Goal: Task Accomplishment & Management: Complete application form

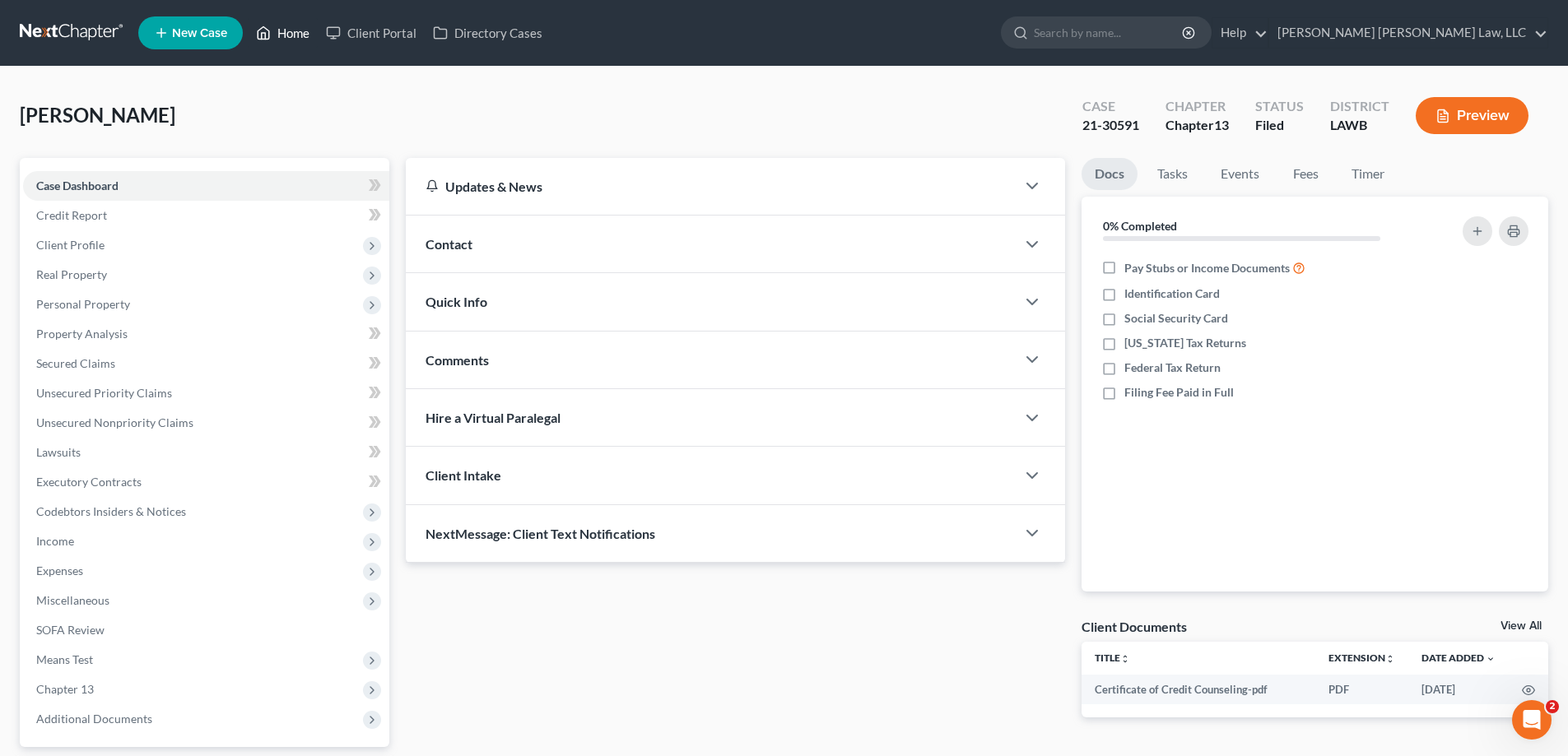
click at [306, 37] on link "Home" at bounding box center [283, 33] width 69 height 30
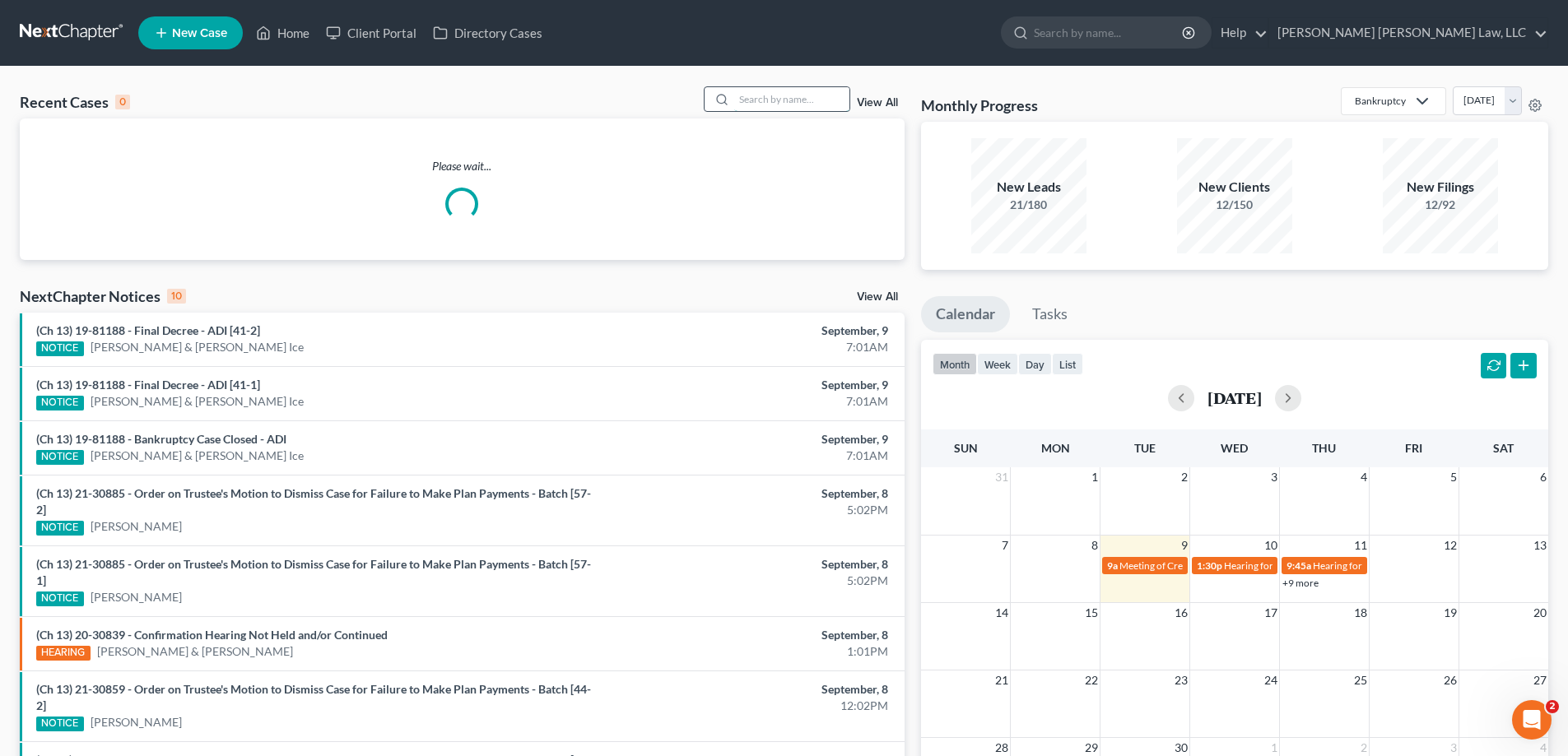
click at [786, 108] on input "search" at bounding box center [791, 98] width 115 height 24
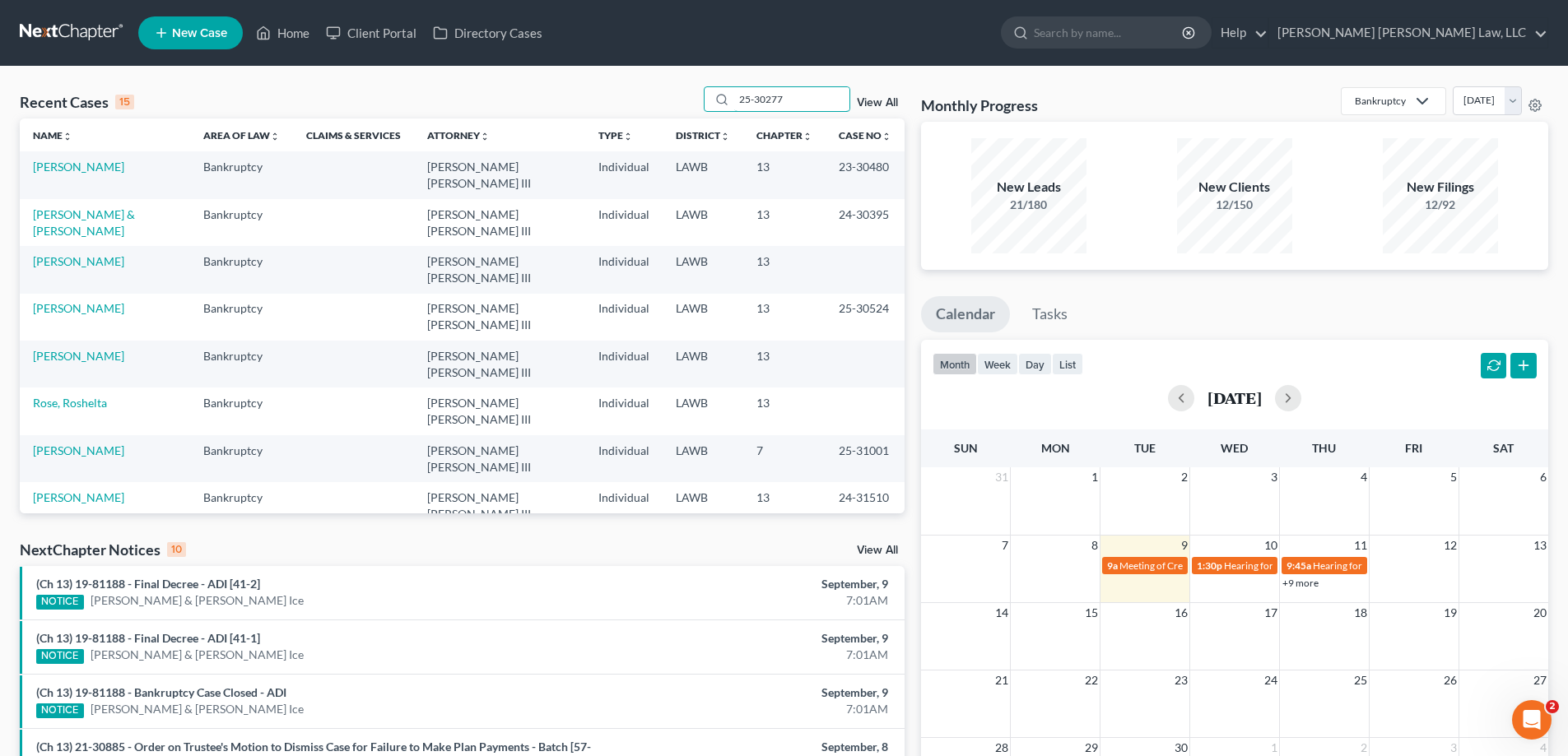
type input "25-30277"
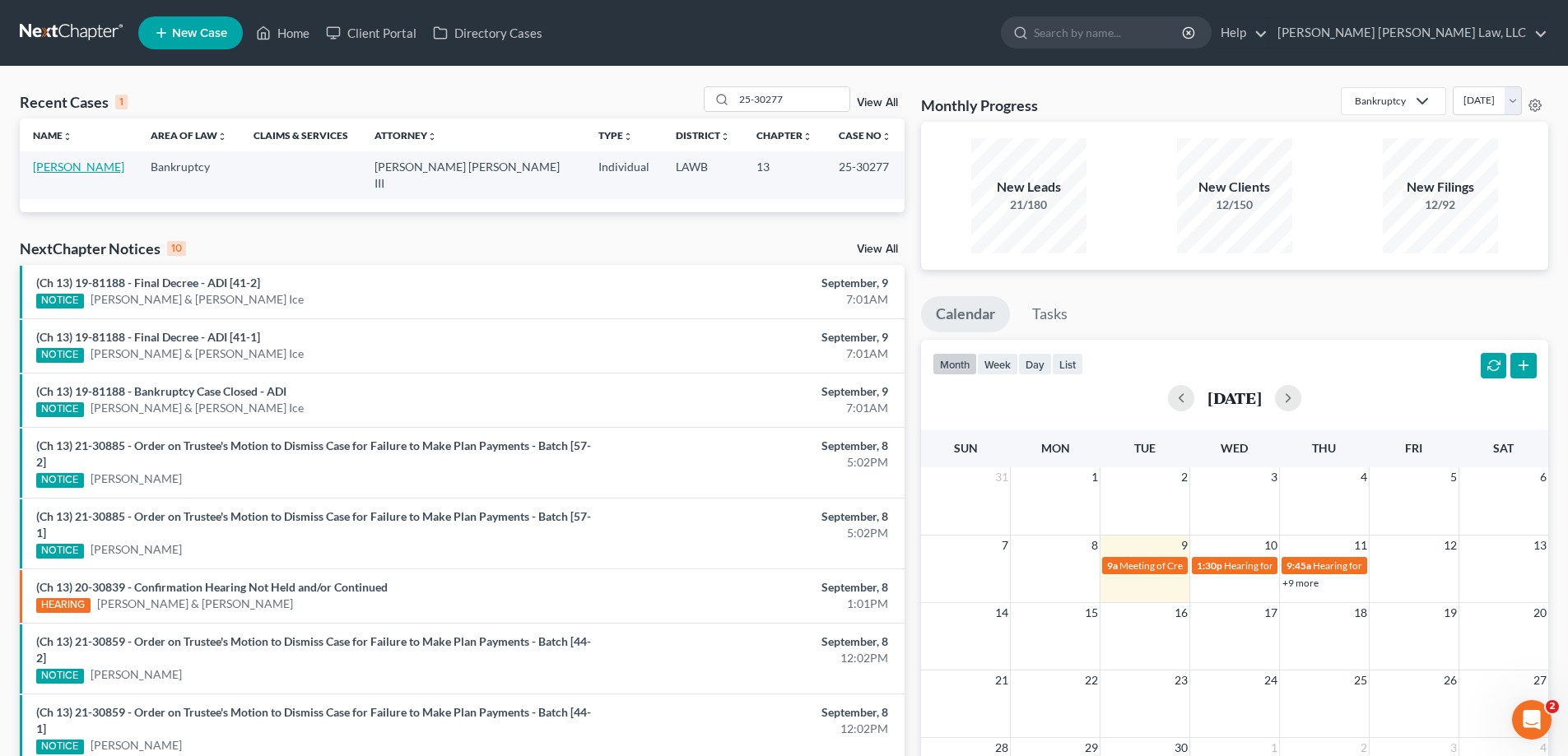
click at [58, 163] on link "[PERSON_NAME]" at bounding box center [78, 166] width 92 height 14
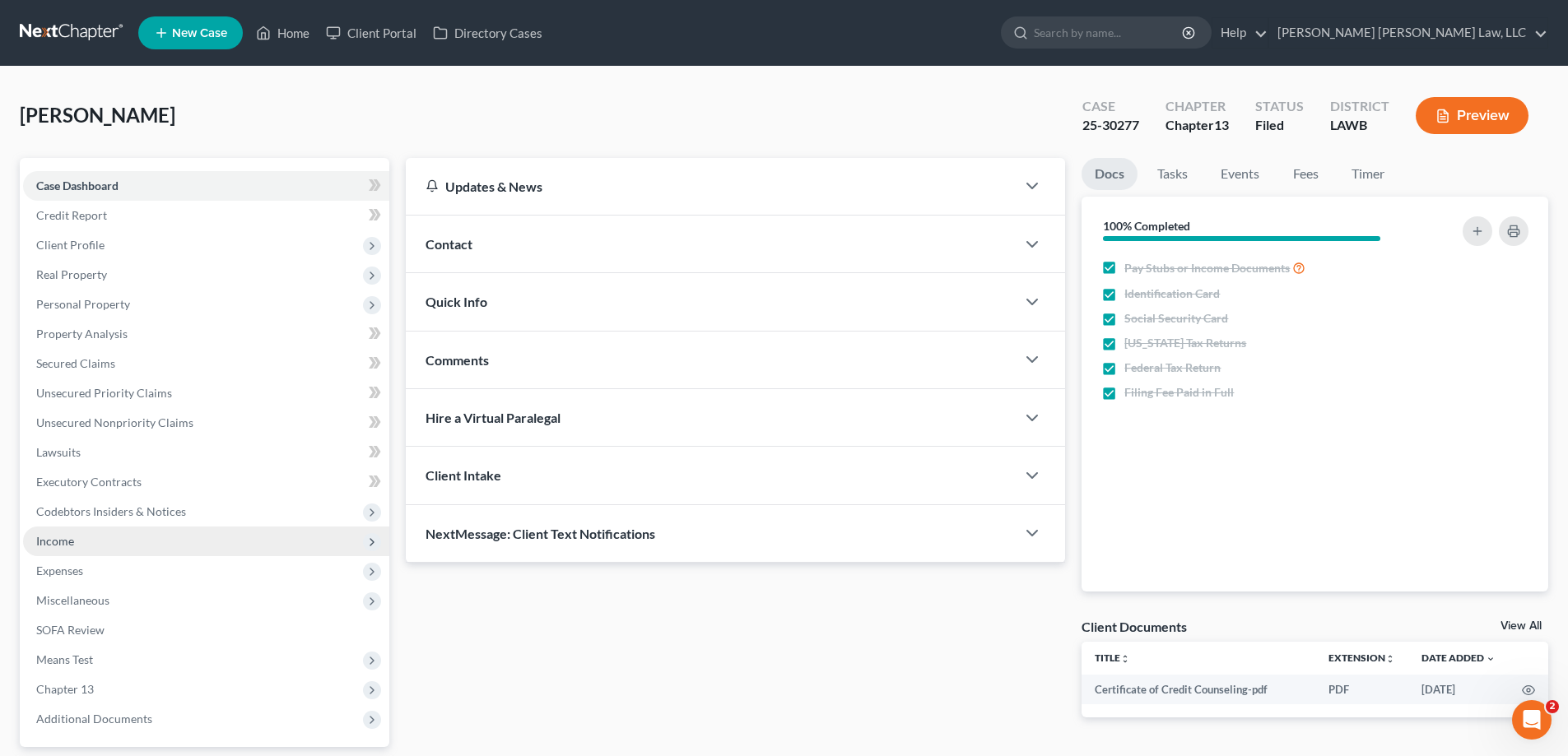
click at [113, 548] on span "Income" at bounding box center [206, 541] width 367 height 30
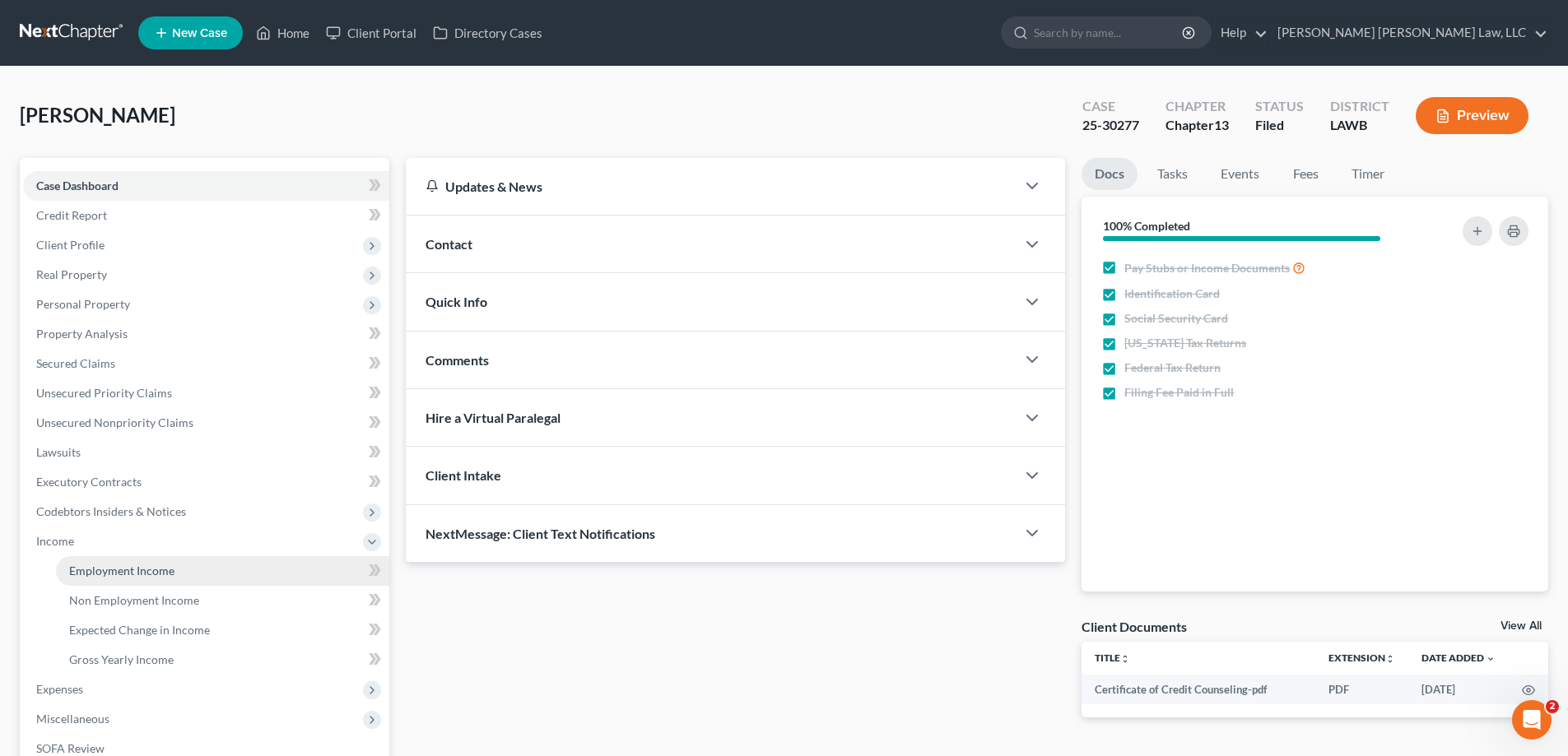
click at [141, 565] on span "Employment Income" at bounding box center [122, 570] width 105 height 14
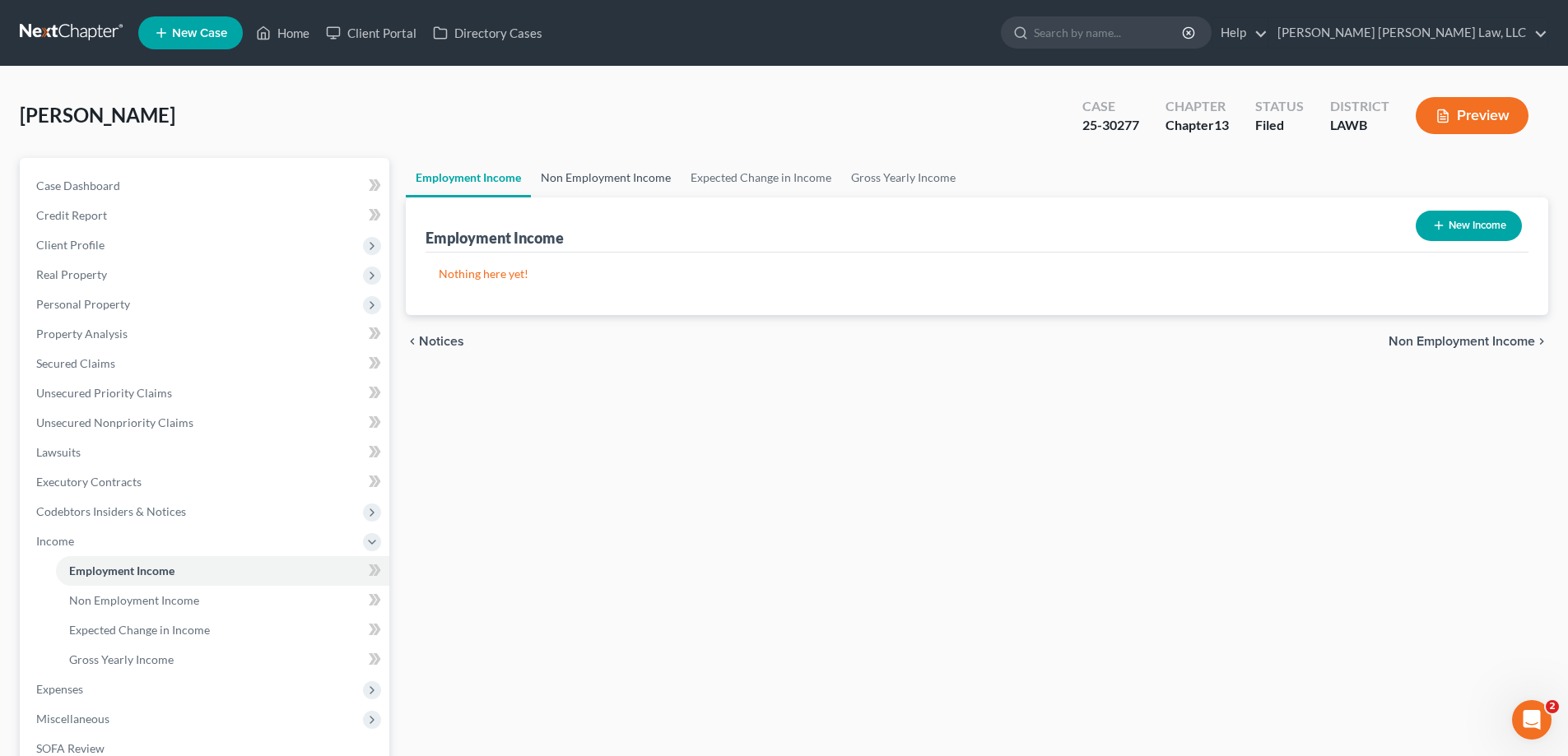
click at [612, 165] on link "Non Employment Income" at bounding box center [605, 177] width 150 height 40
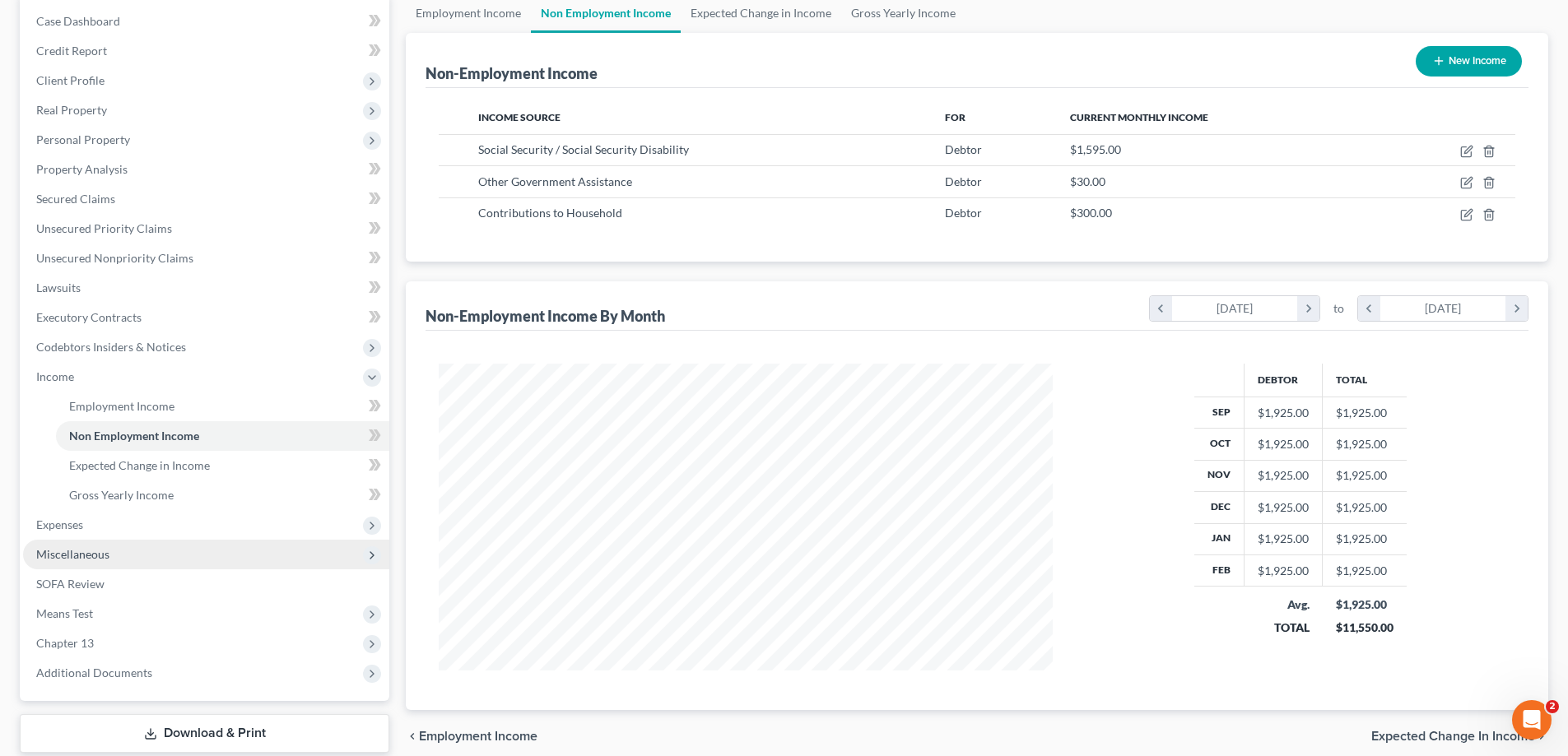
scroll to position [266, 0]
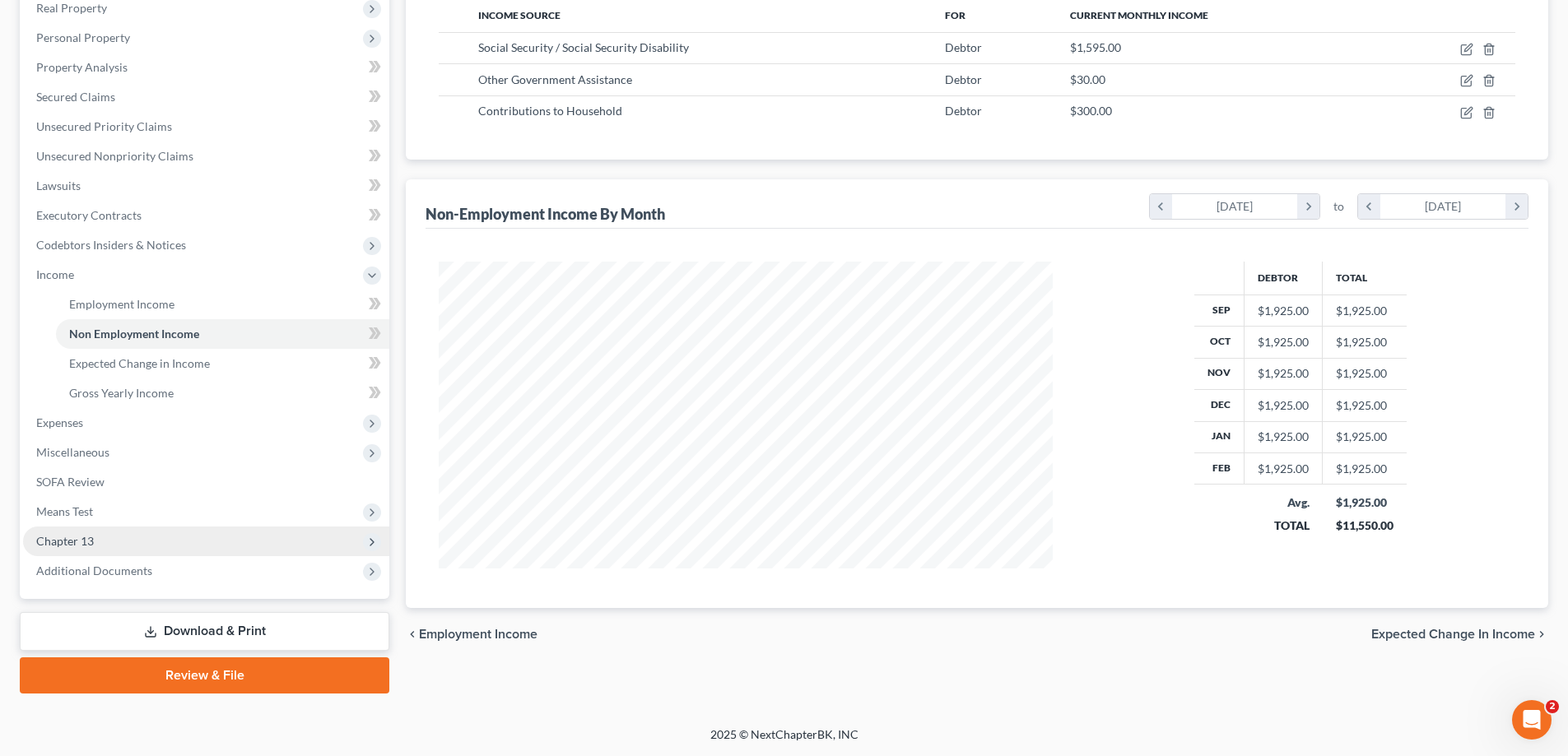
click at [124, 546] on span "Chapter 13" at bounding box center [206, 541] width 367 height 30
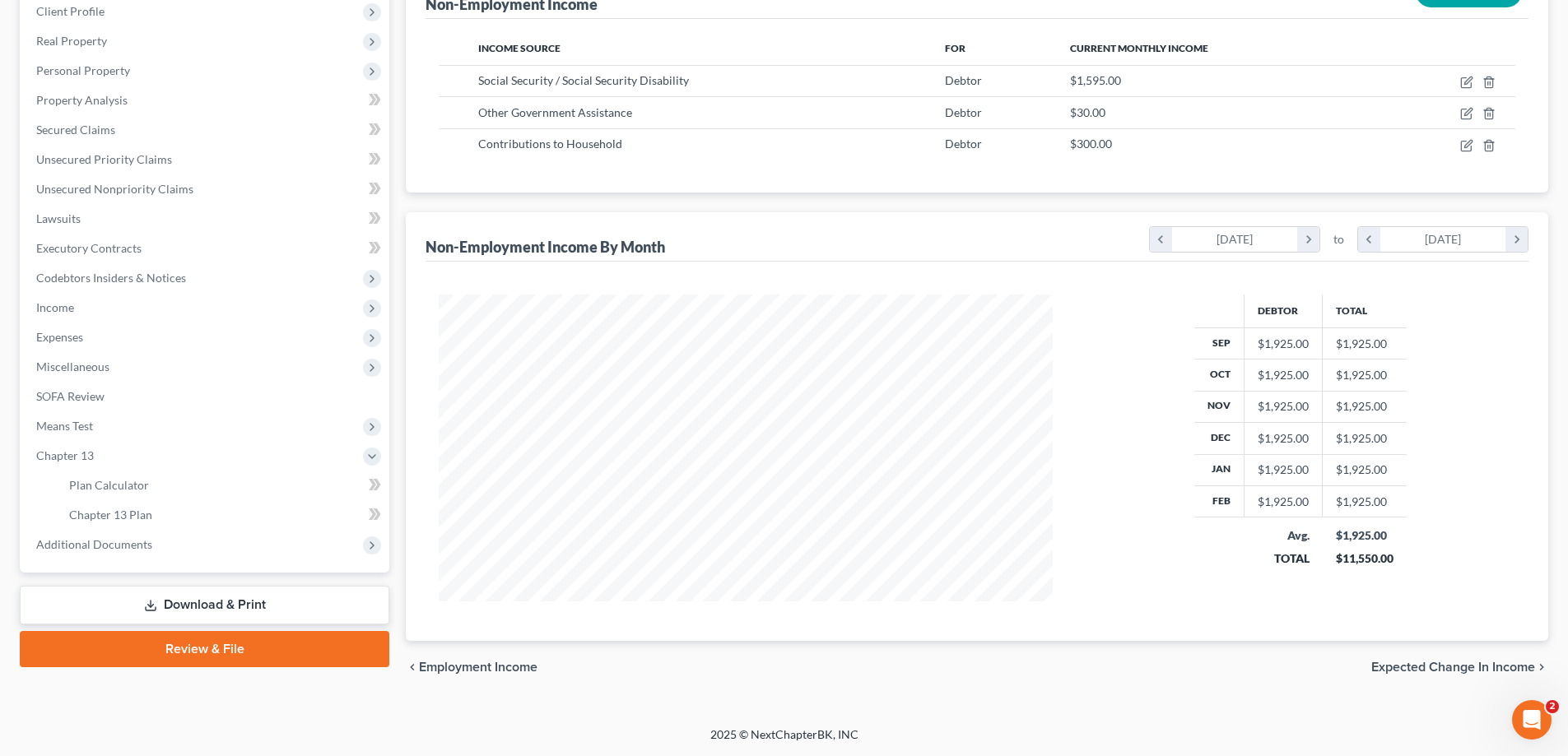
scroll to position [233, 0]
click at [121, 485] on span "Plan Calculator" at bounding box center [109, 485] width 80 height 14
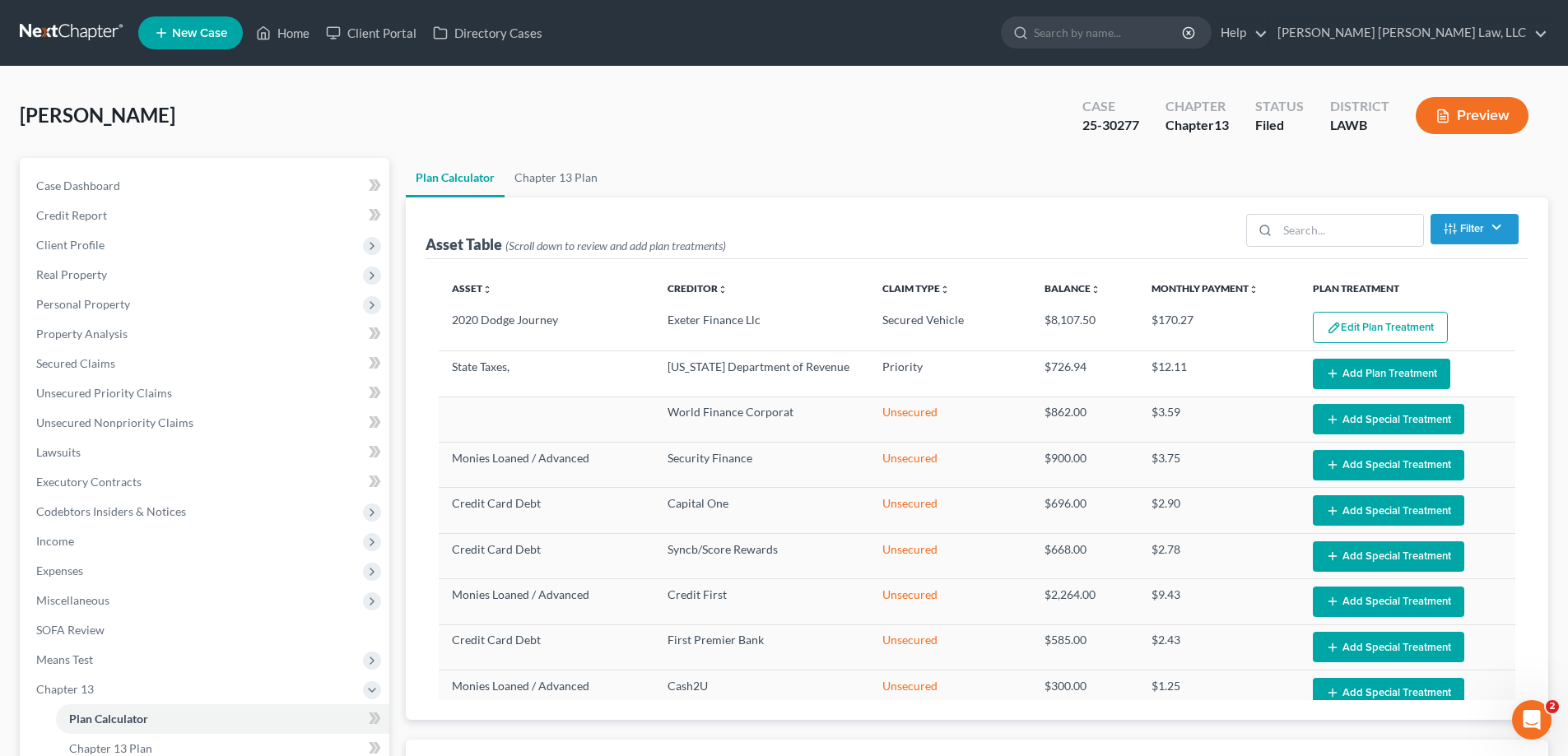
select select "59"
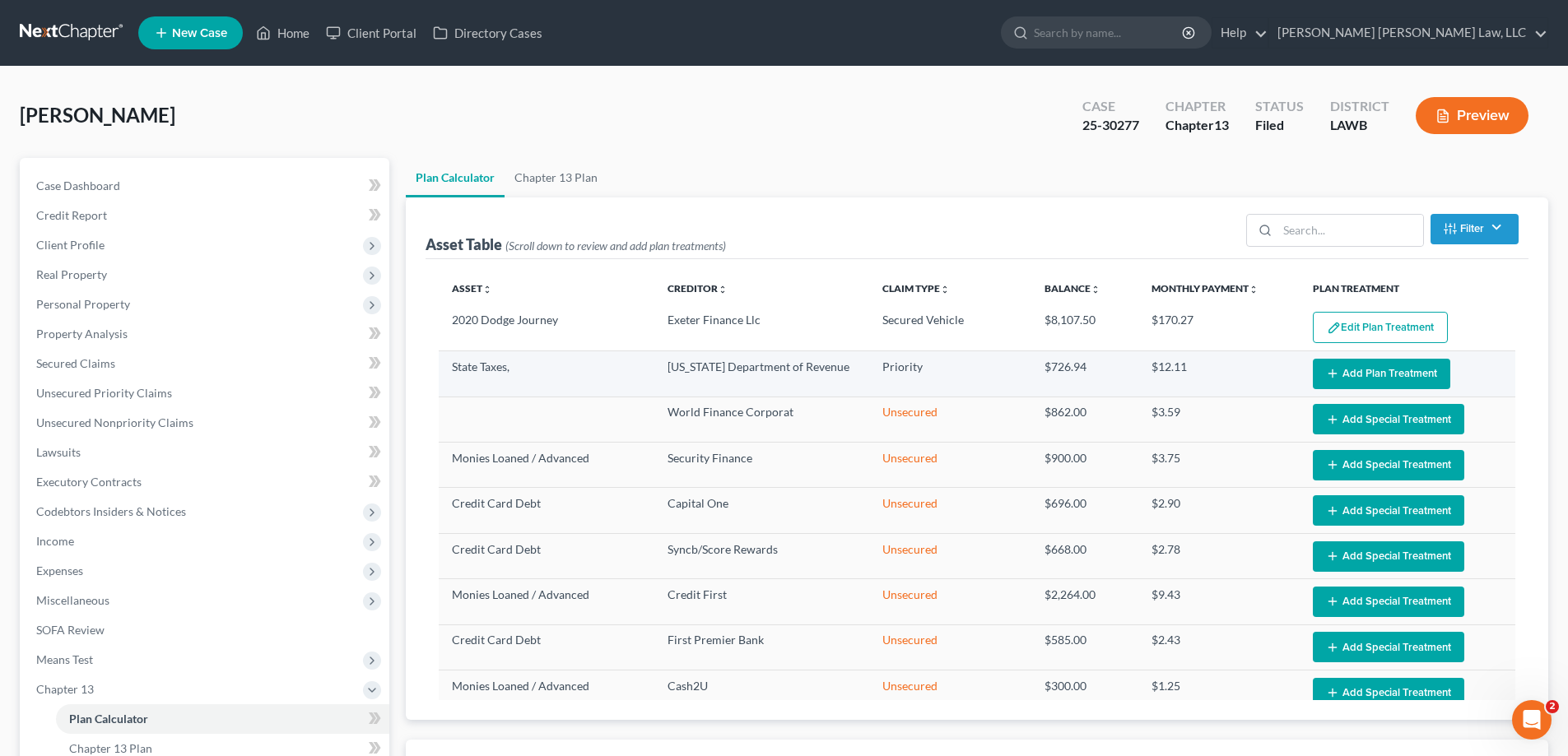
click at [1367, 368] on button "Add Plan Treatment" at bounding box center [1381, 374] width 137 height 31
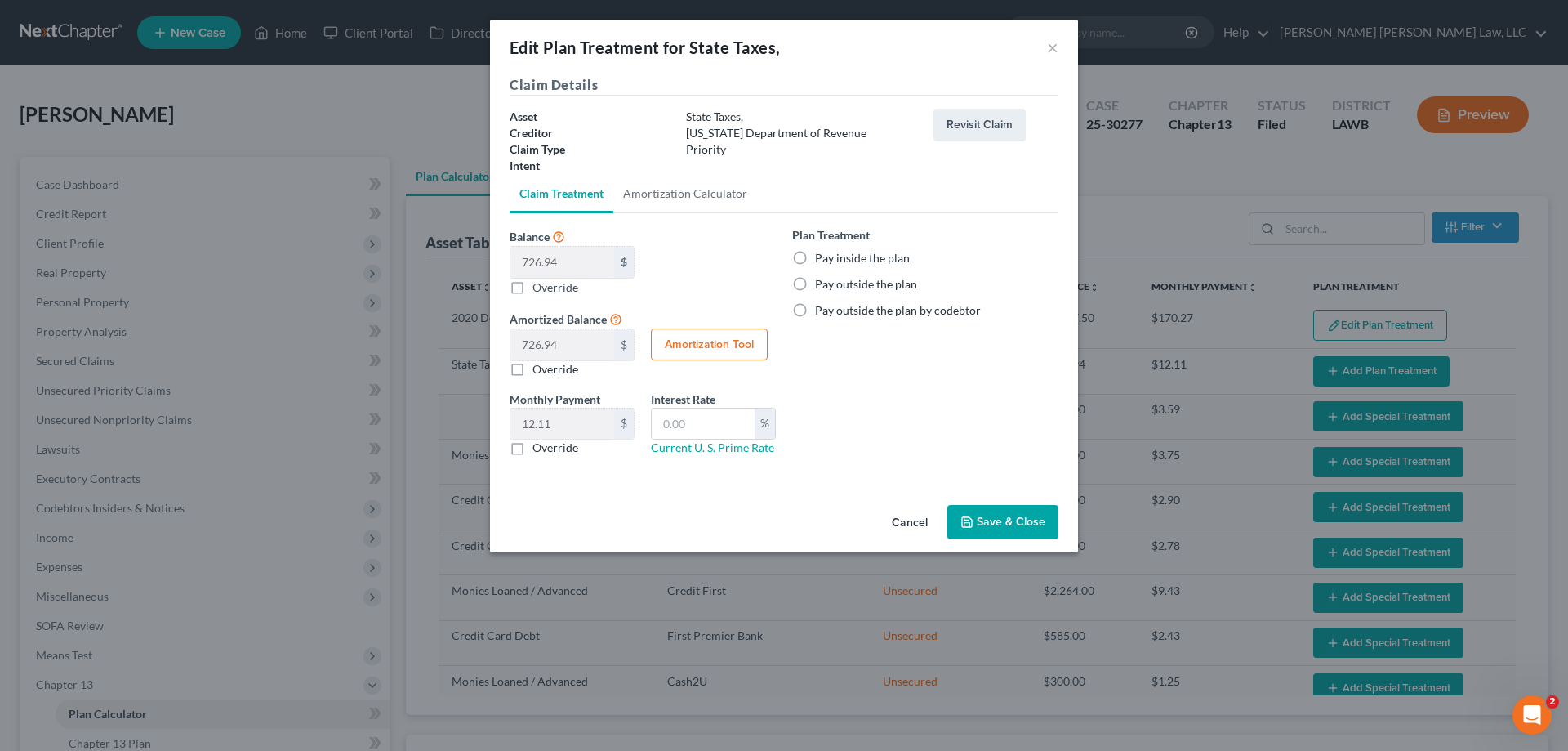
click at [815, 264] on label "Pay inside the plan" at bounding box center [862, 258] width 95 height 16
click at [822, 261] on input "Pay inside the plan" at bounding box center [827, 255] width 11 height 11
radio input "true"
click at [996, 533] on button "Save & Close" at bounding box center [1003, 522] width 111 height 34
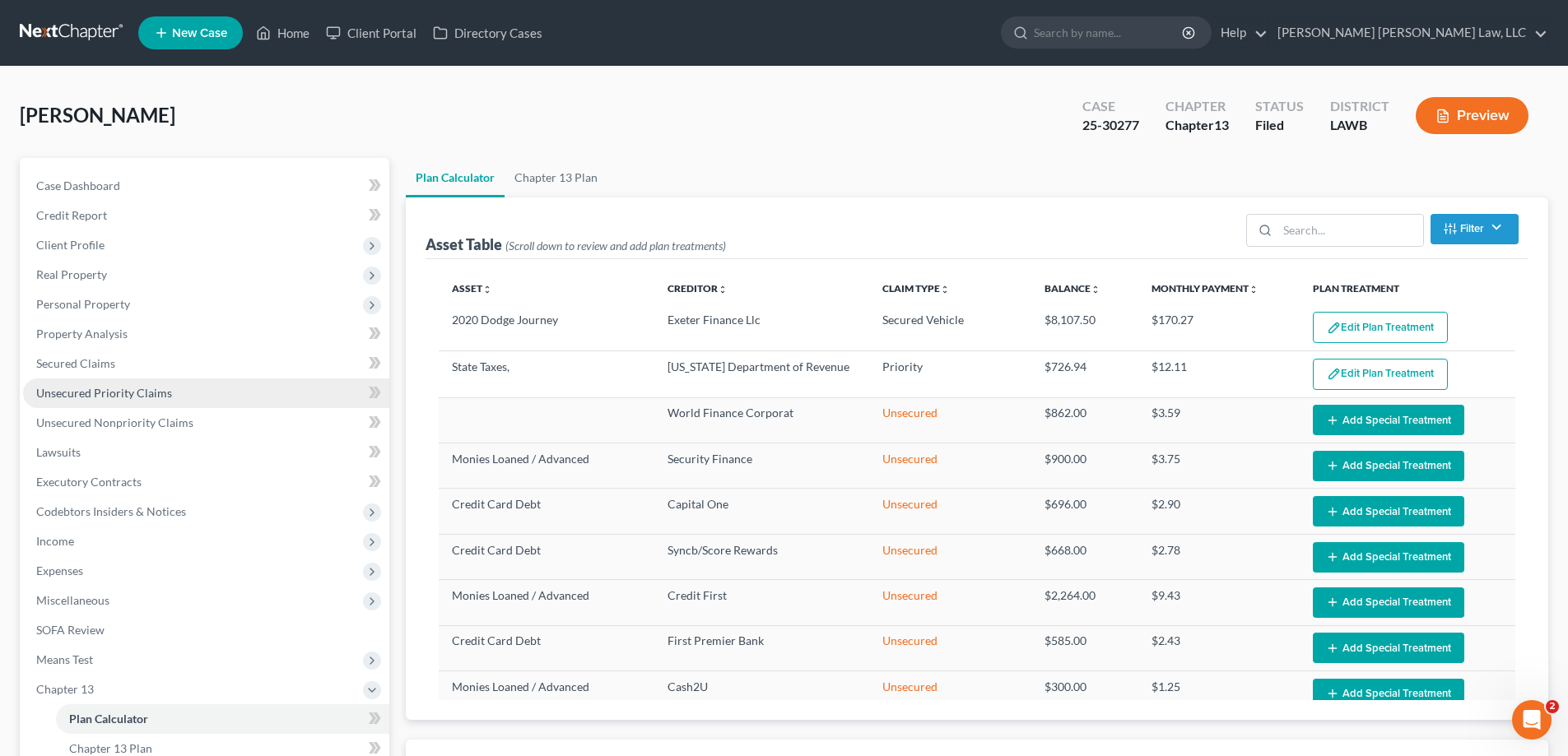
select select "59"
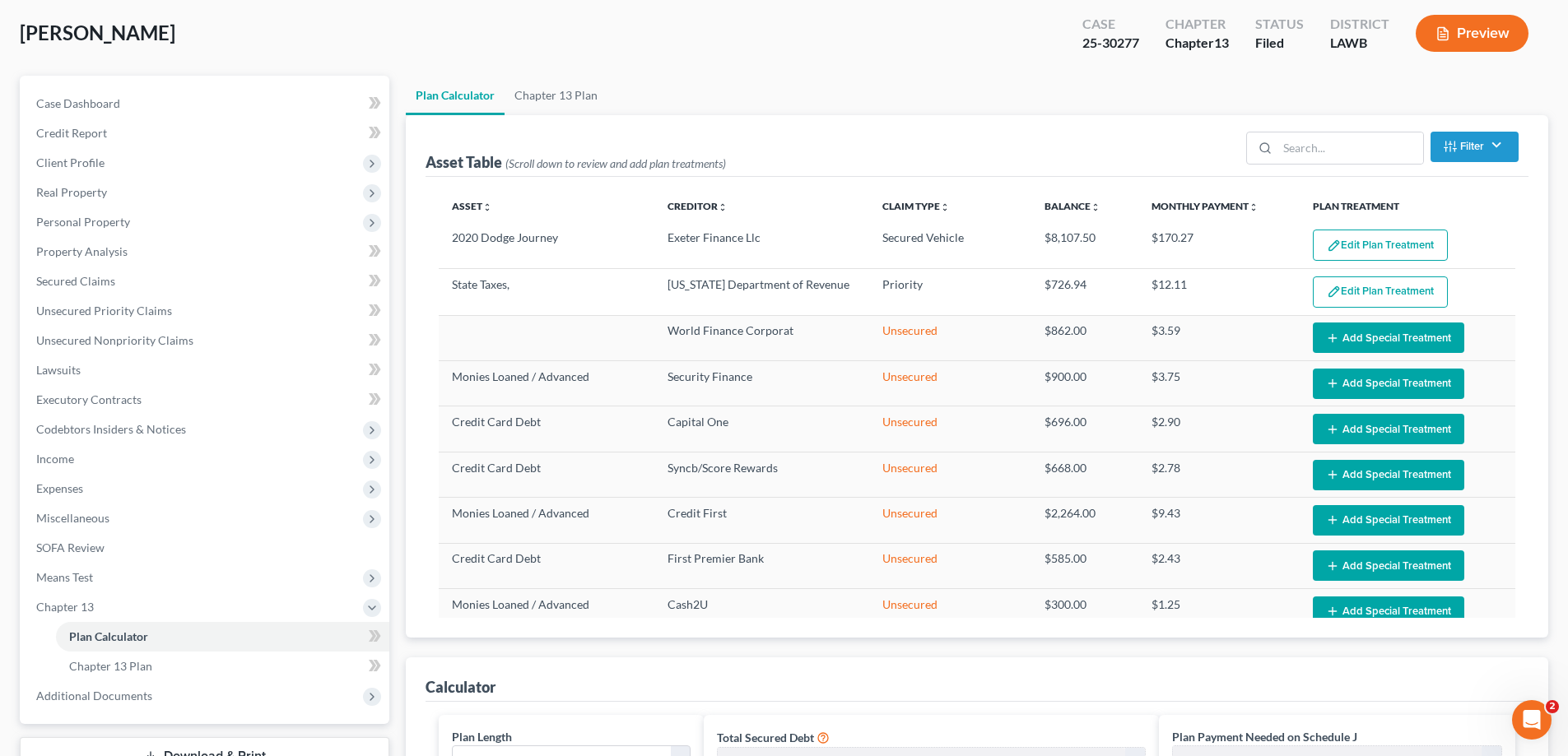
scroll to position [329, 0]
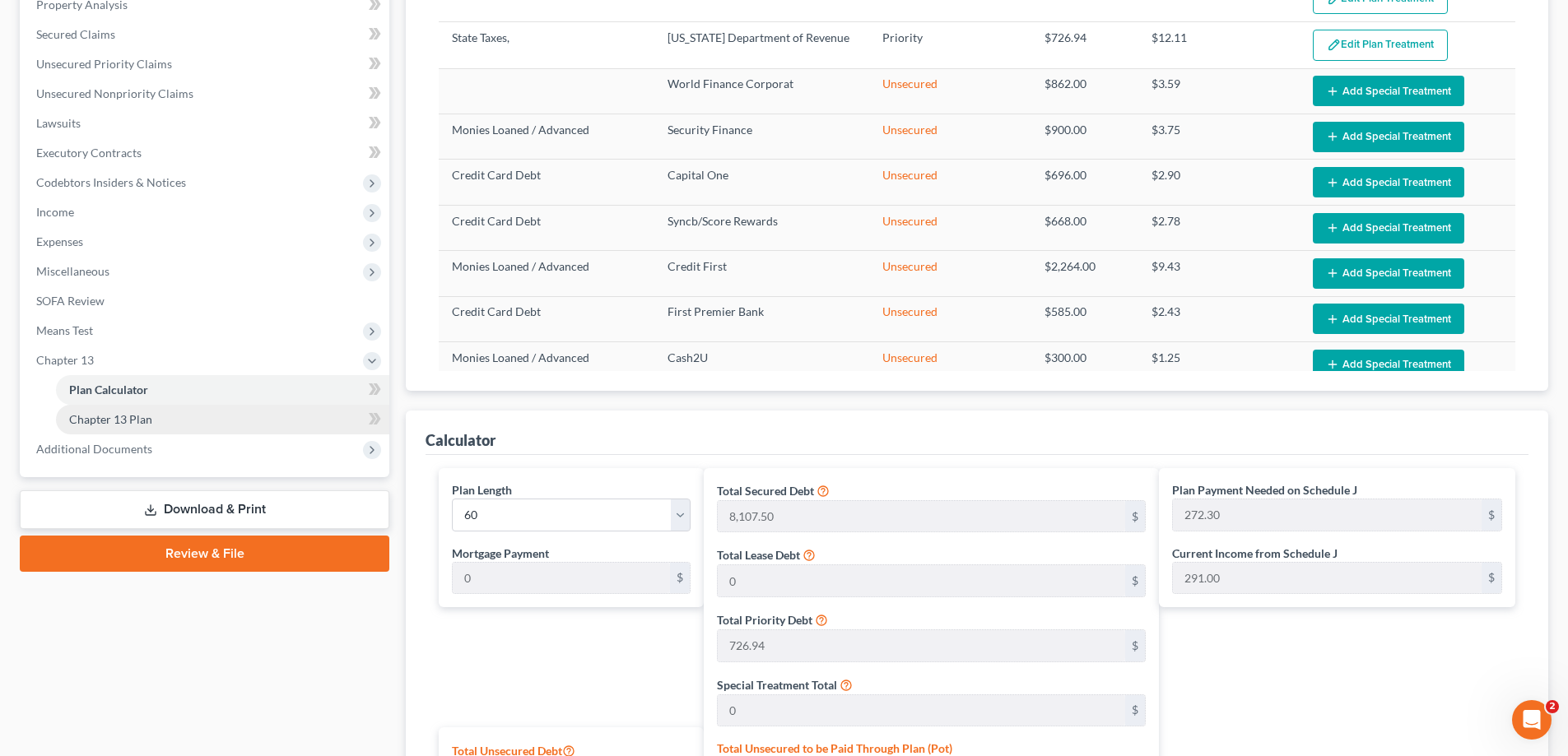
click at [142, 423] on span "Chapter 13 Plan" at bounding box center [111, 418] width 83 height 14
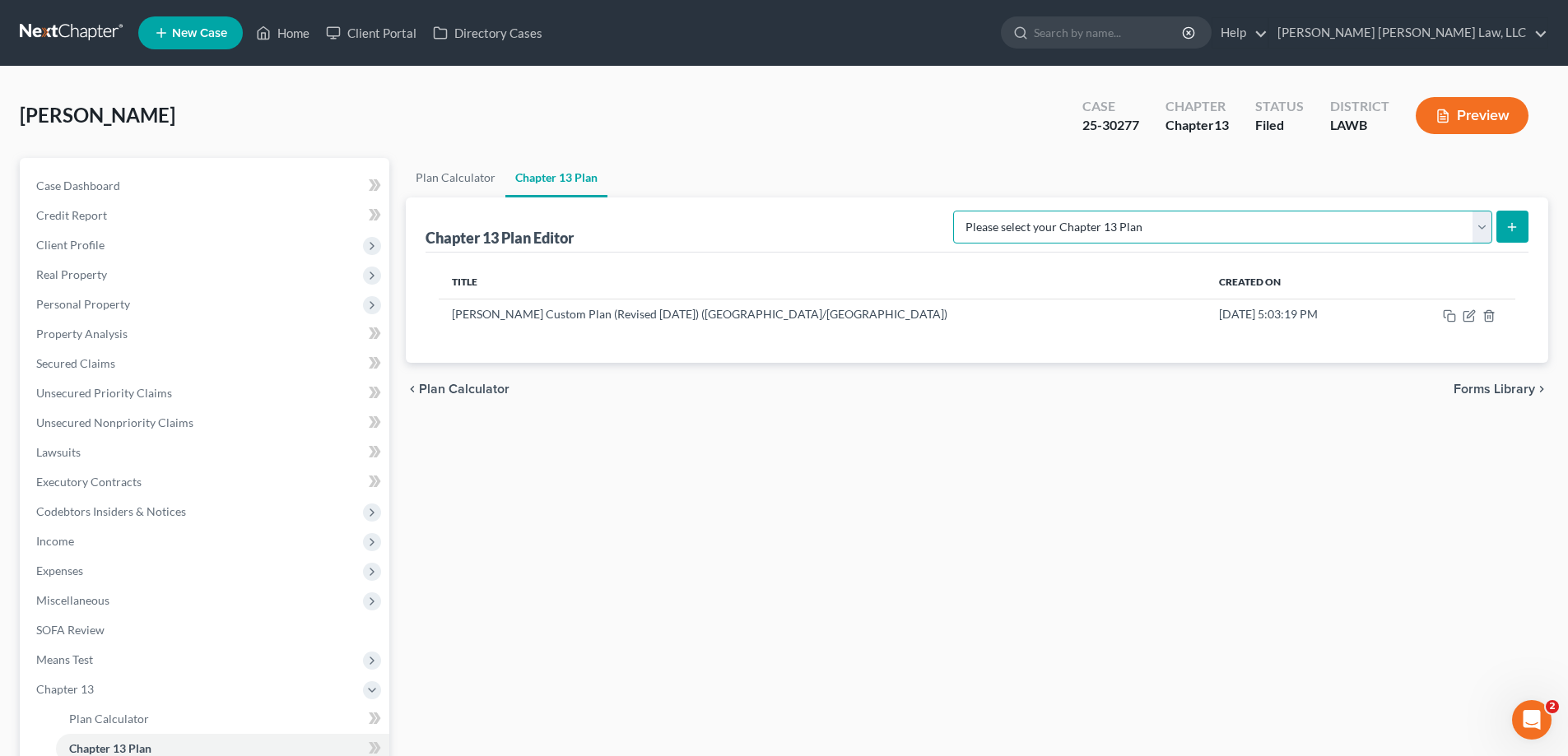
click at [1471, 227] on select "Please select your Chapter 13 Plan [PERSON_NAME] Custom Plan (Revised [DATE]) […" at bounding box center [1223, 227] width 539 height 33
select select "1"
click at [1126, 210] on select "Please select your Chapter 13 Plan [PERSON_NAME] Custom Plan (Revised [DATE]) […" at bounding box center [1223, 227] width 539 height 33
click at [1511, 221] on icon "submit" at bounding box center [1512, 228] width 14 height 14
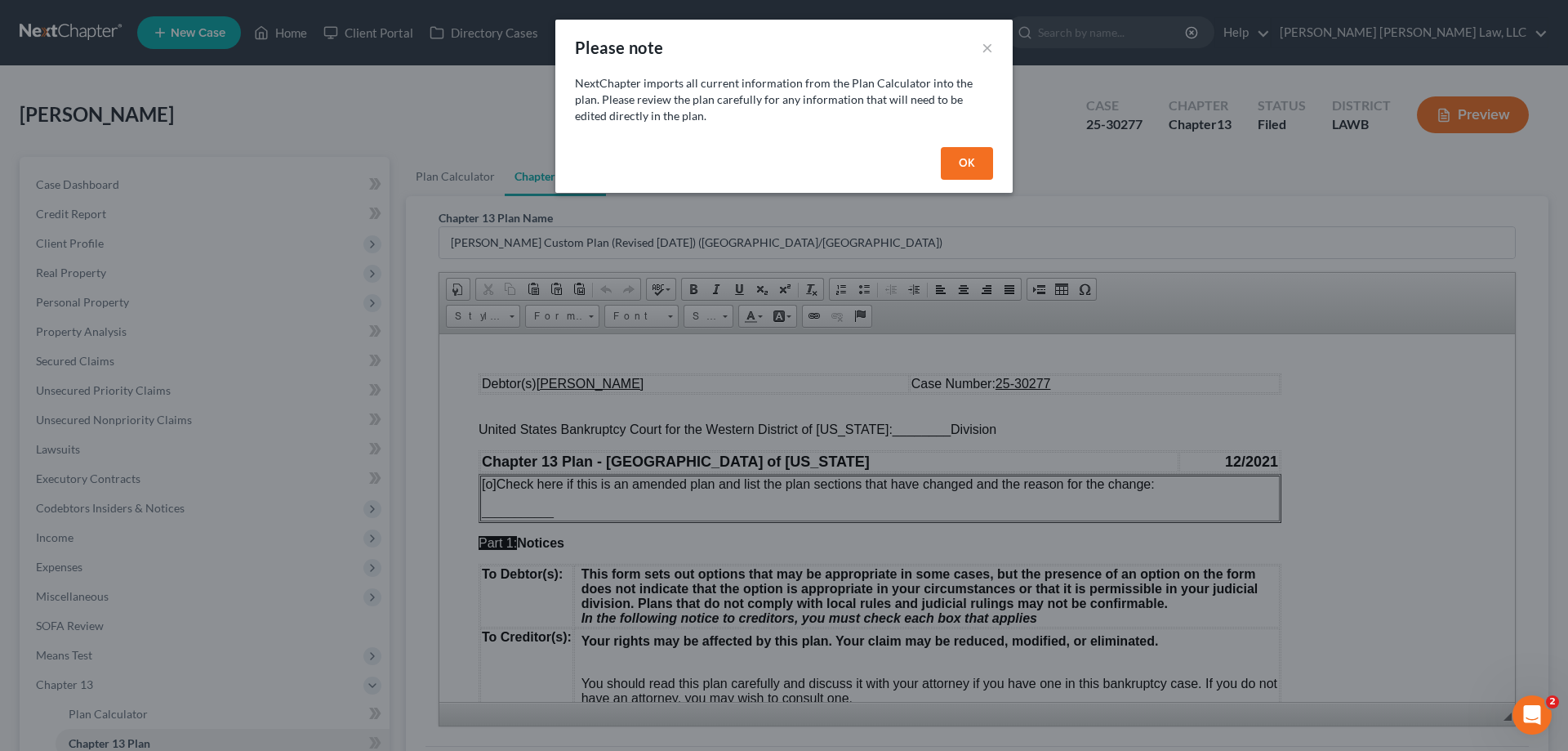
click at [945, 169] on button "OK" at bounding box center [966, 164] width 53 height 33
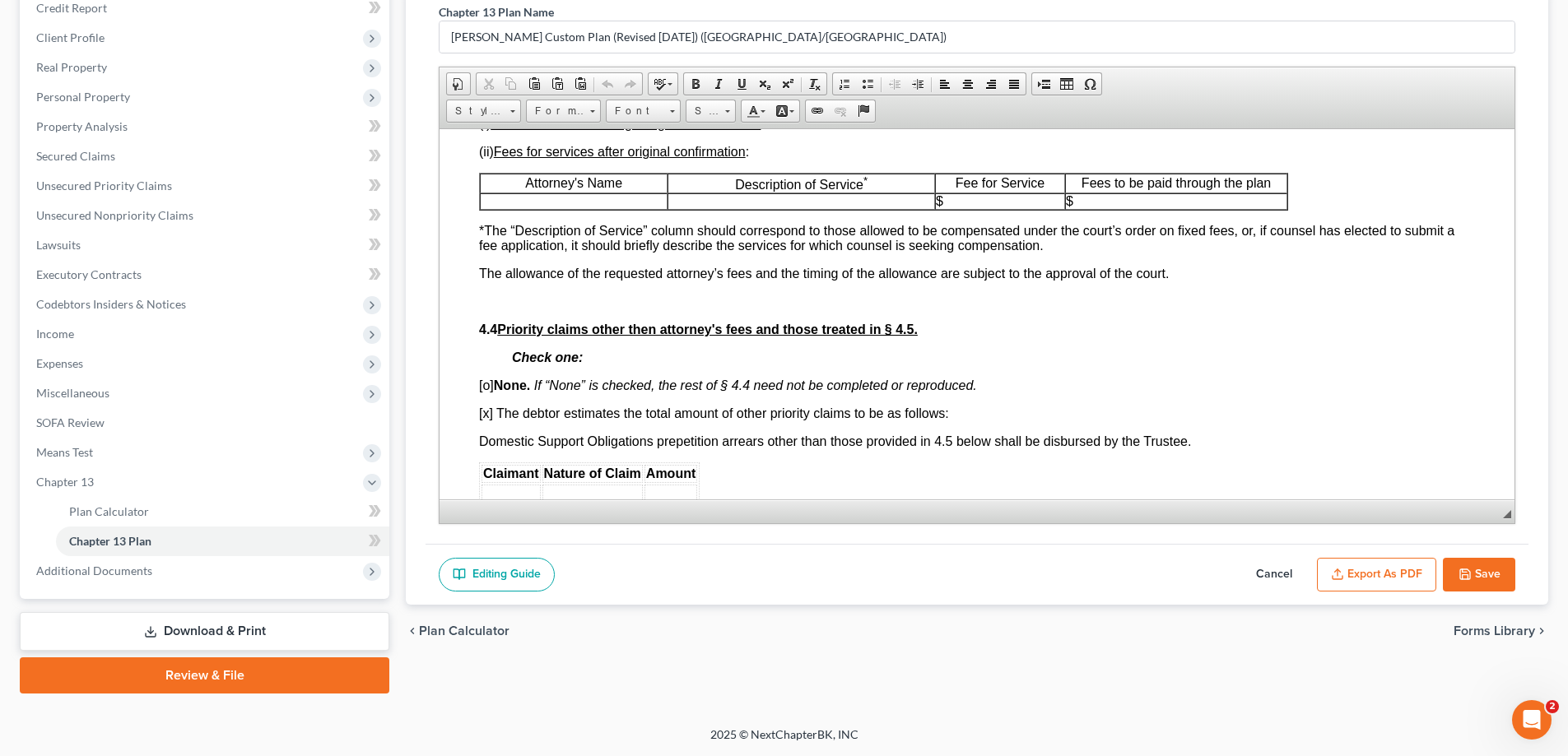
scroll to position [3289, 0]
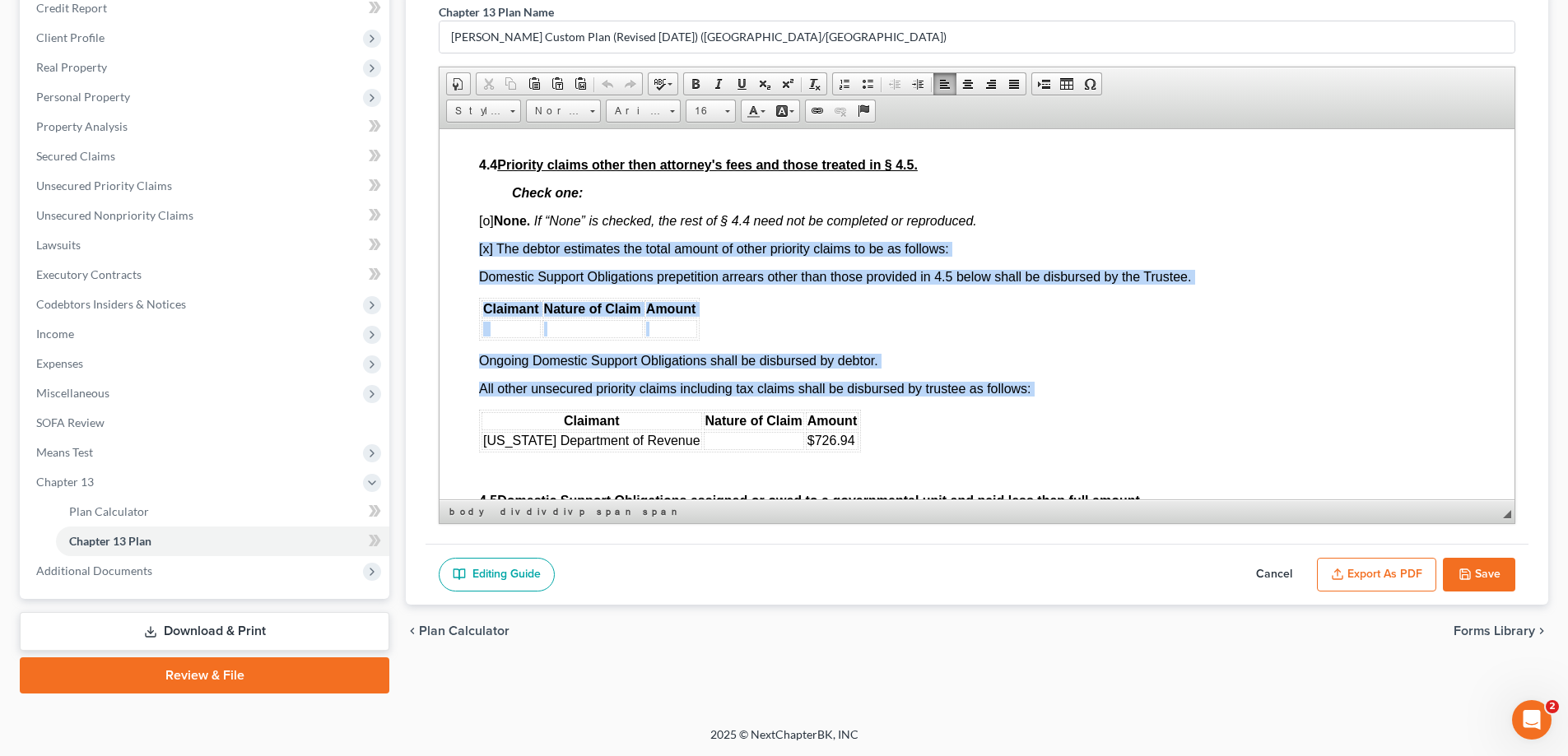
drag, startPoint x: 476, startPoint y: 275, endPoint x: 914, endPoint y: 479, distance: 483.2
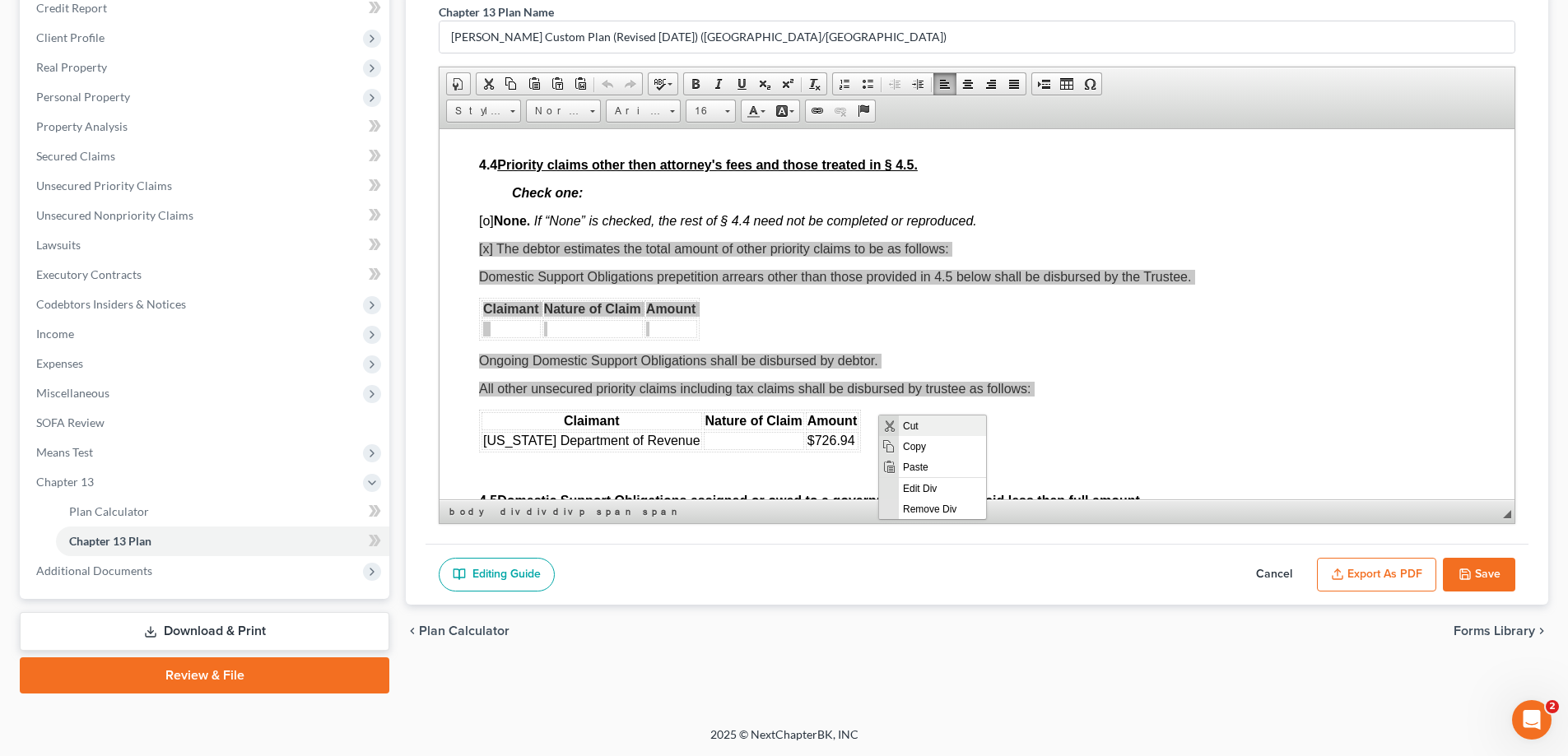
scroll to position [0, 0]
click at [918, 446] on span "Copy" at bounding box center [942, 445] width 87 height 20
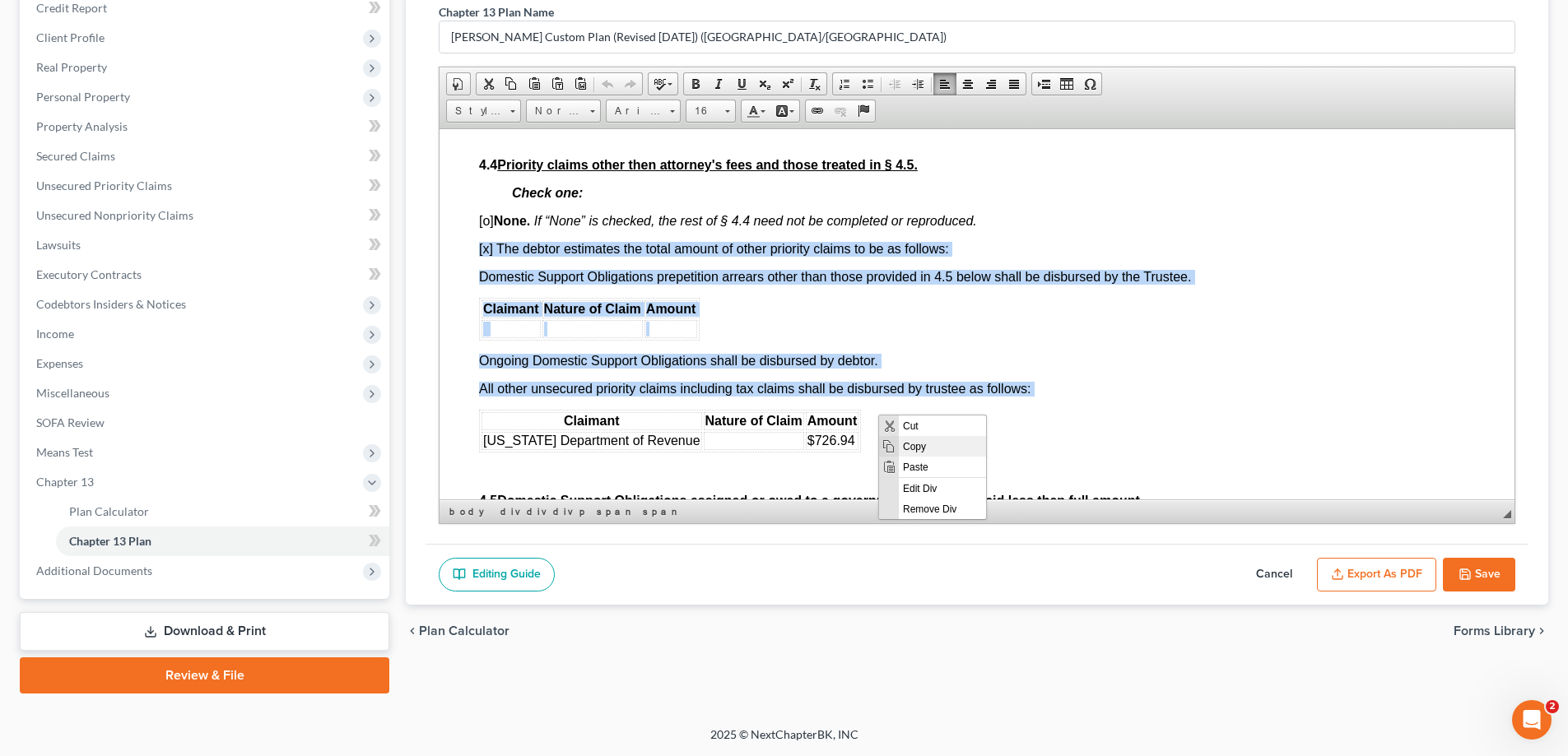
copy div "[x] The debtor estimates the total amount of other priority claims to be as fol…"
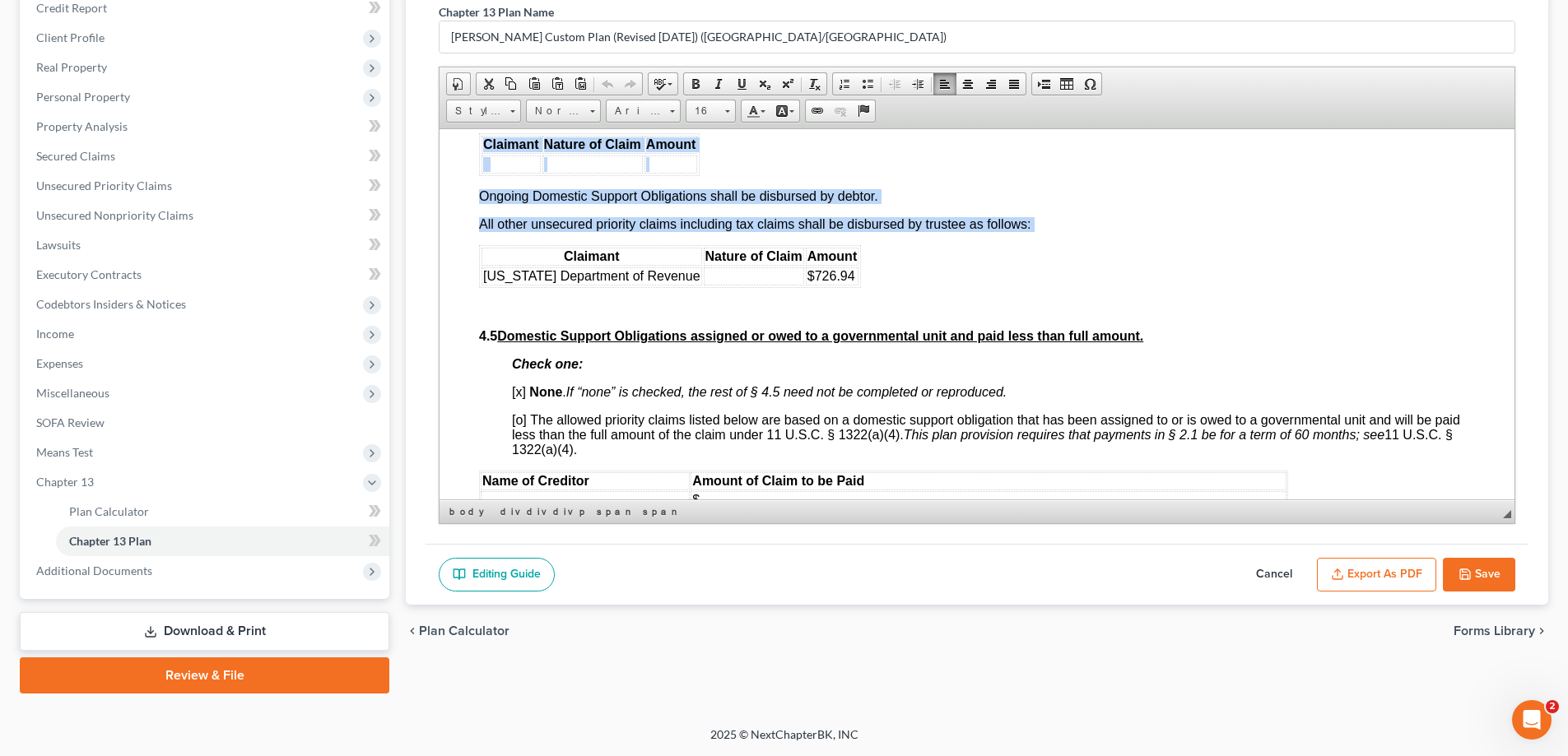
scroll to position [3777, 0]
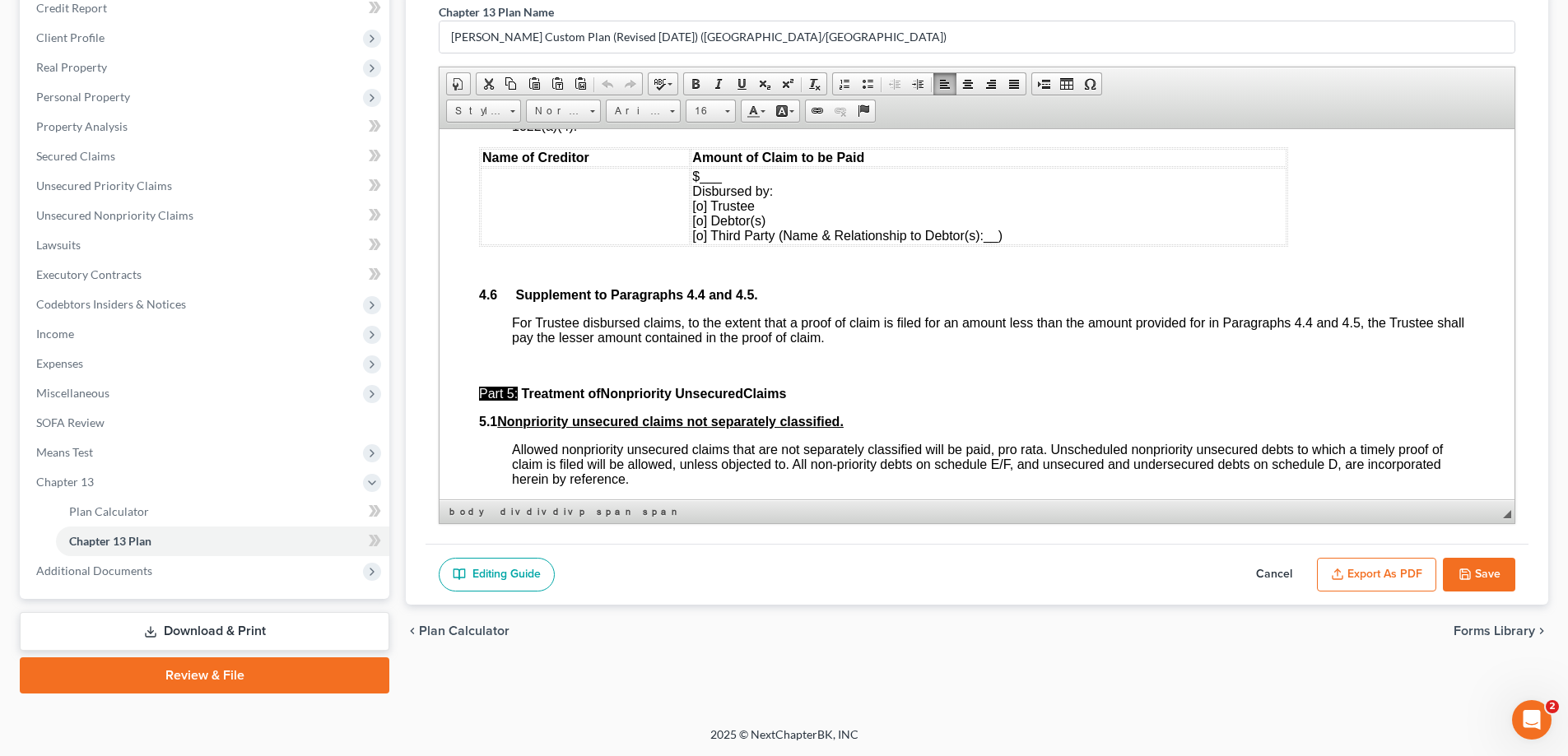
click at [1293, 569] on button "Cancel" at bounding box center [1274, 575] width 72 height 35
select select "1"
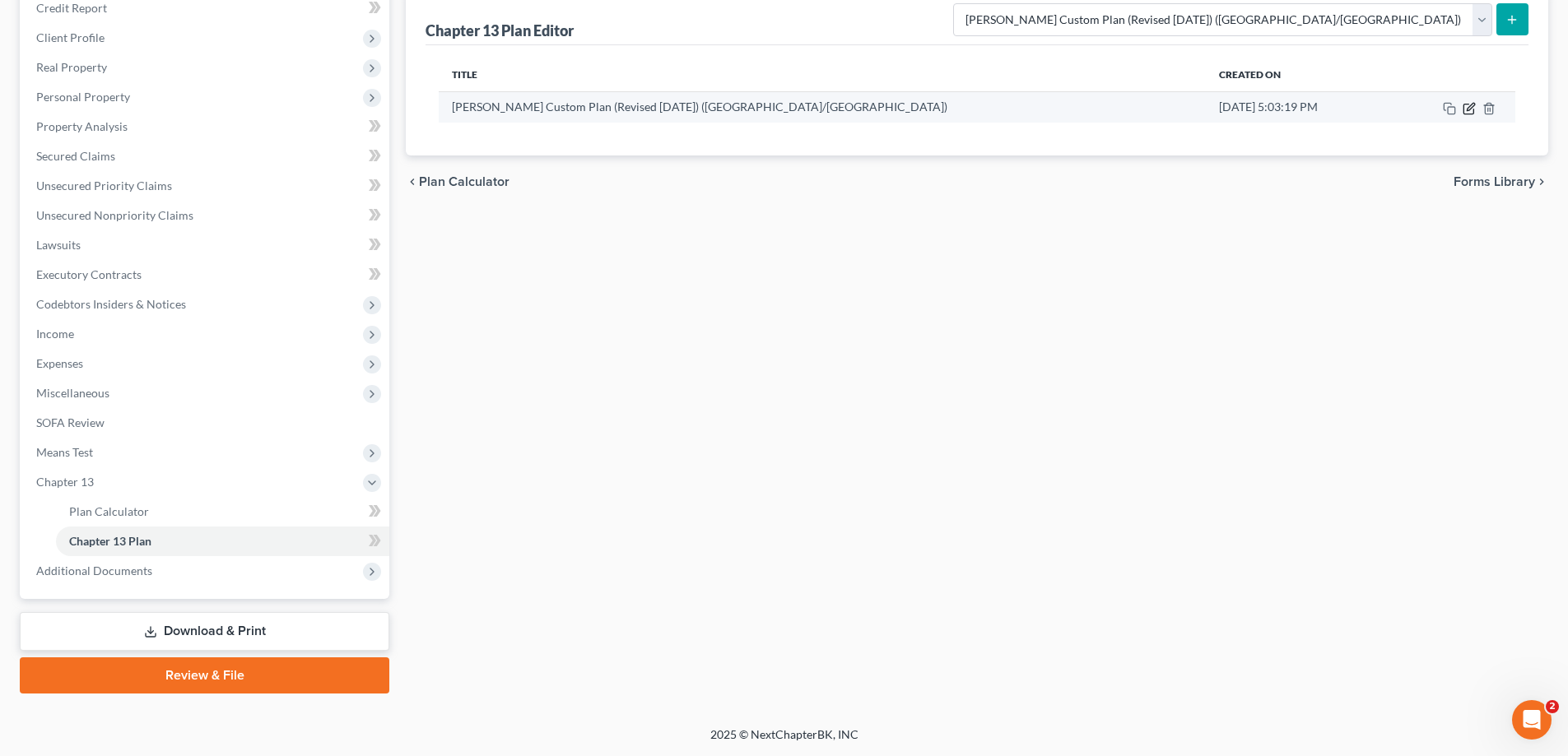
click at [1468, 109] on icon "button" at bounding box center [1470, 109] width 14 height 14
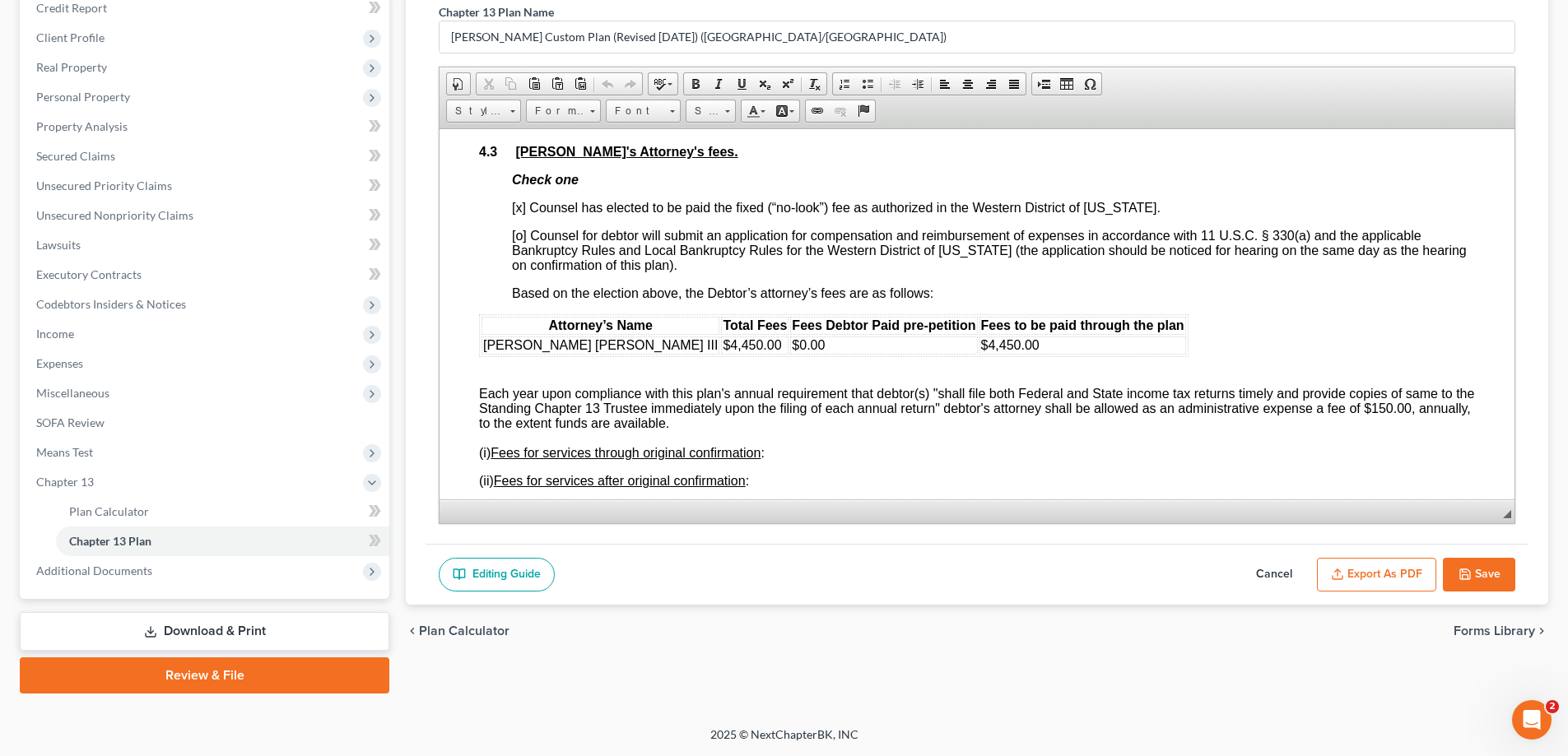
scroll to position [3125, 0]
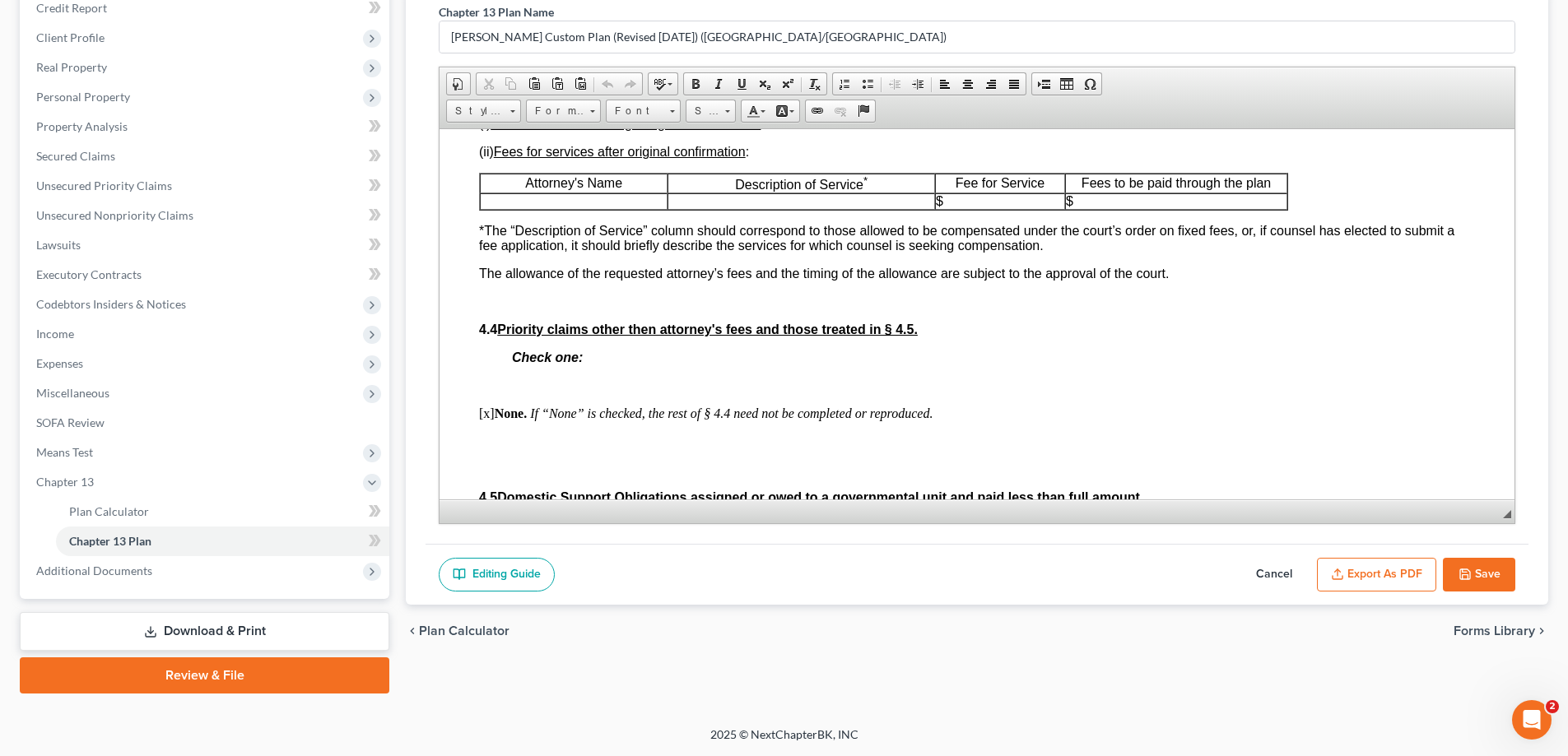
click at [488, 418] on div "Attorney’s Name Total Fees Fees Debtor Paid pre-petition Fees to be paid throug…" at bounding box center [977, 258] width 996 height 548
click at [571, 422] on span "Paste" at bounding box center [566, 429] width 87 height 20
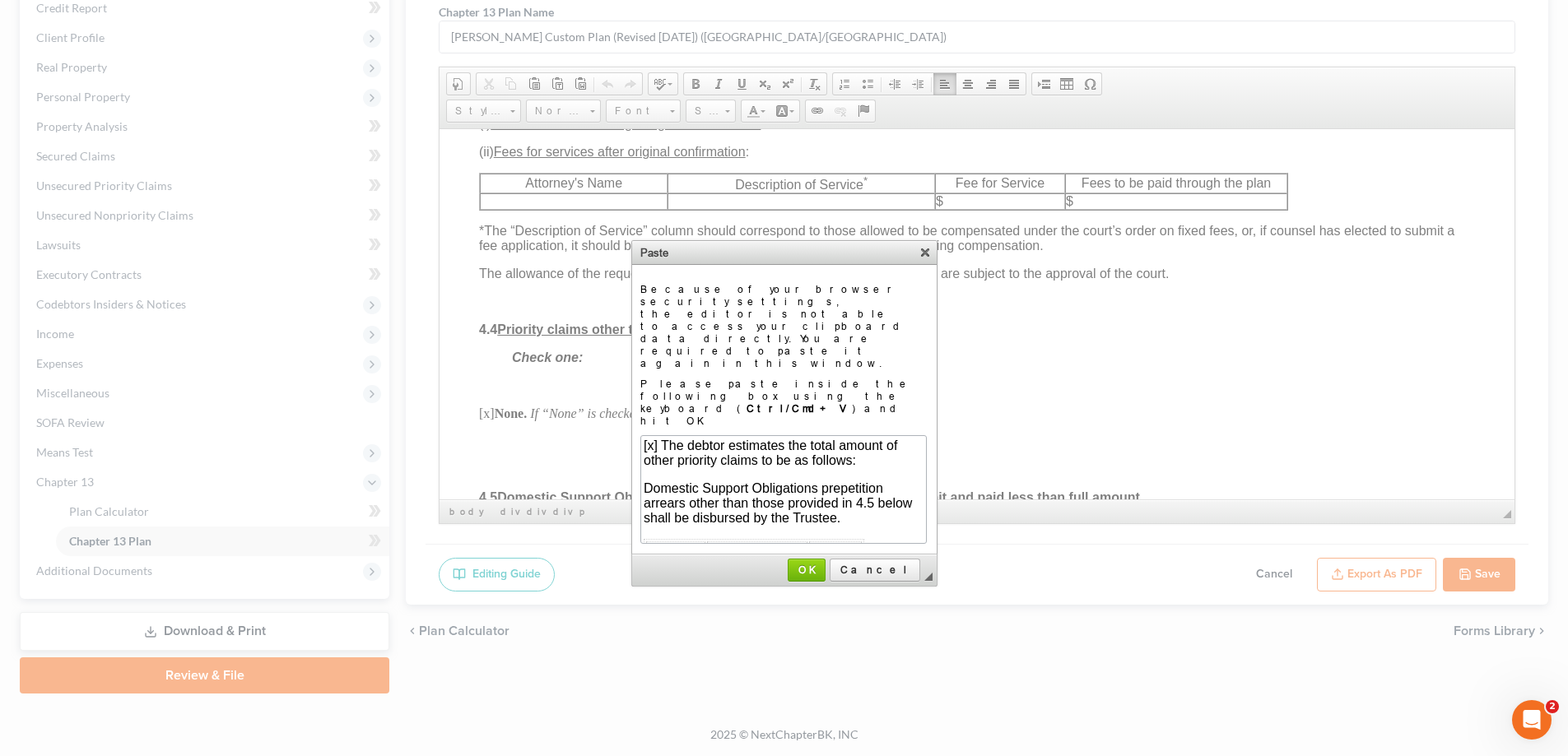
scroll to position [220, 0]
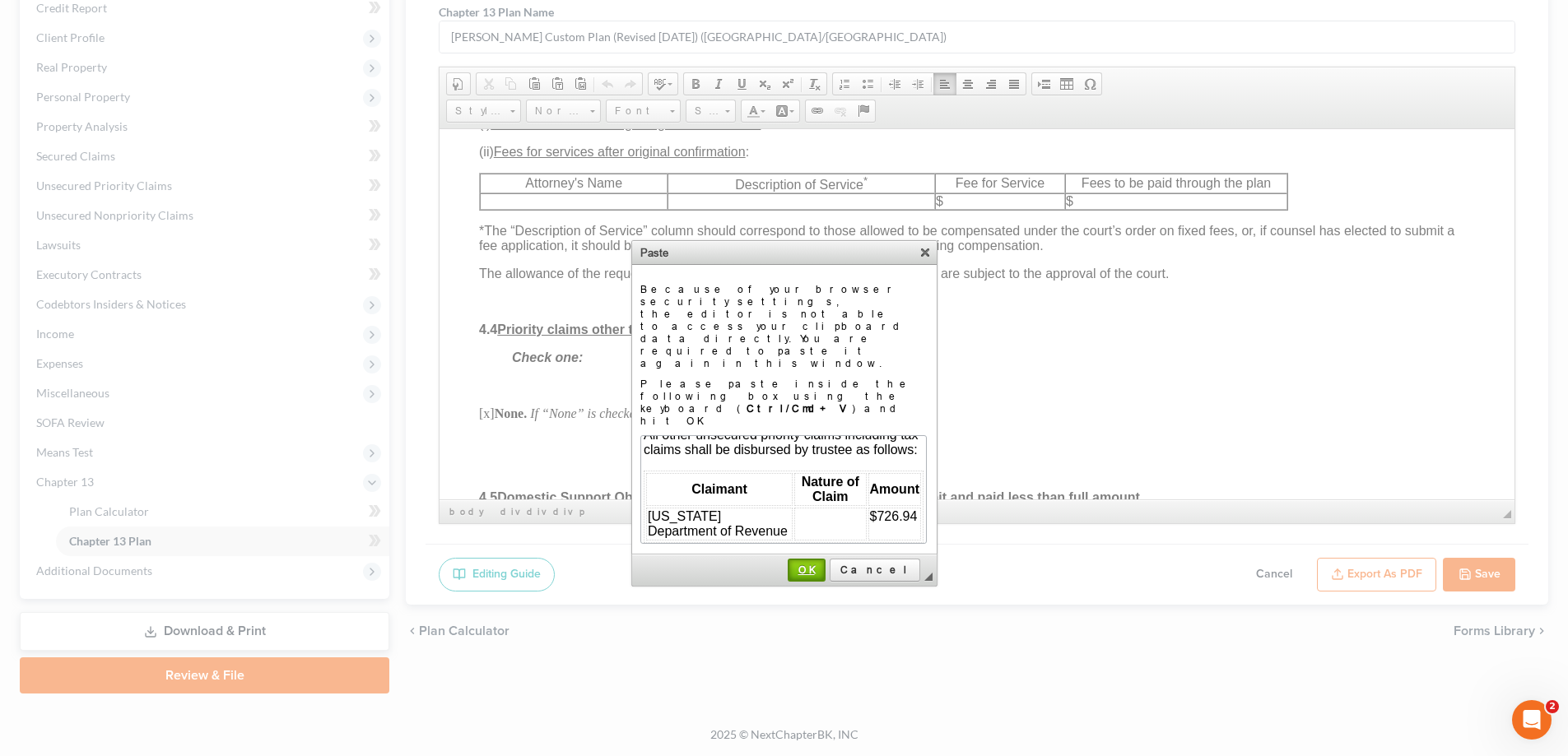
drag, startPoint x: 845, startPoint y: 503, endPoint x: 833, endPoint y: 501, distance: 12.2
click at [824, 563] on span "OK" at bounding box center [807, 569] width 35 height 13
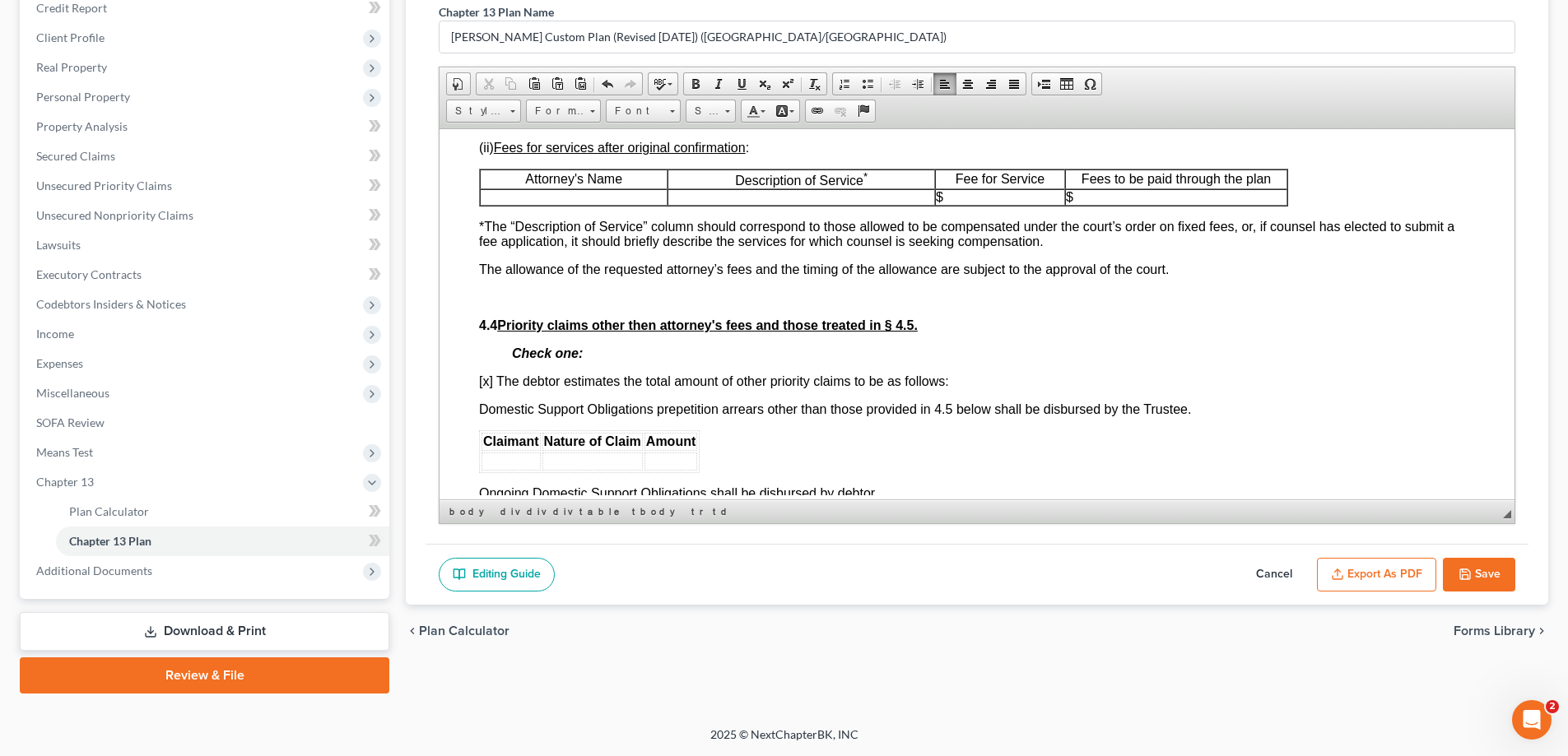
scroll to position [3289, 0]
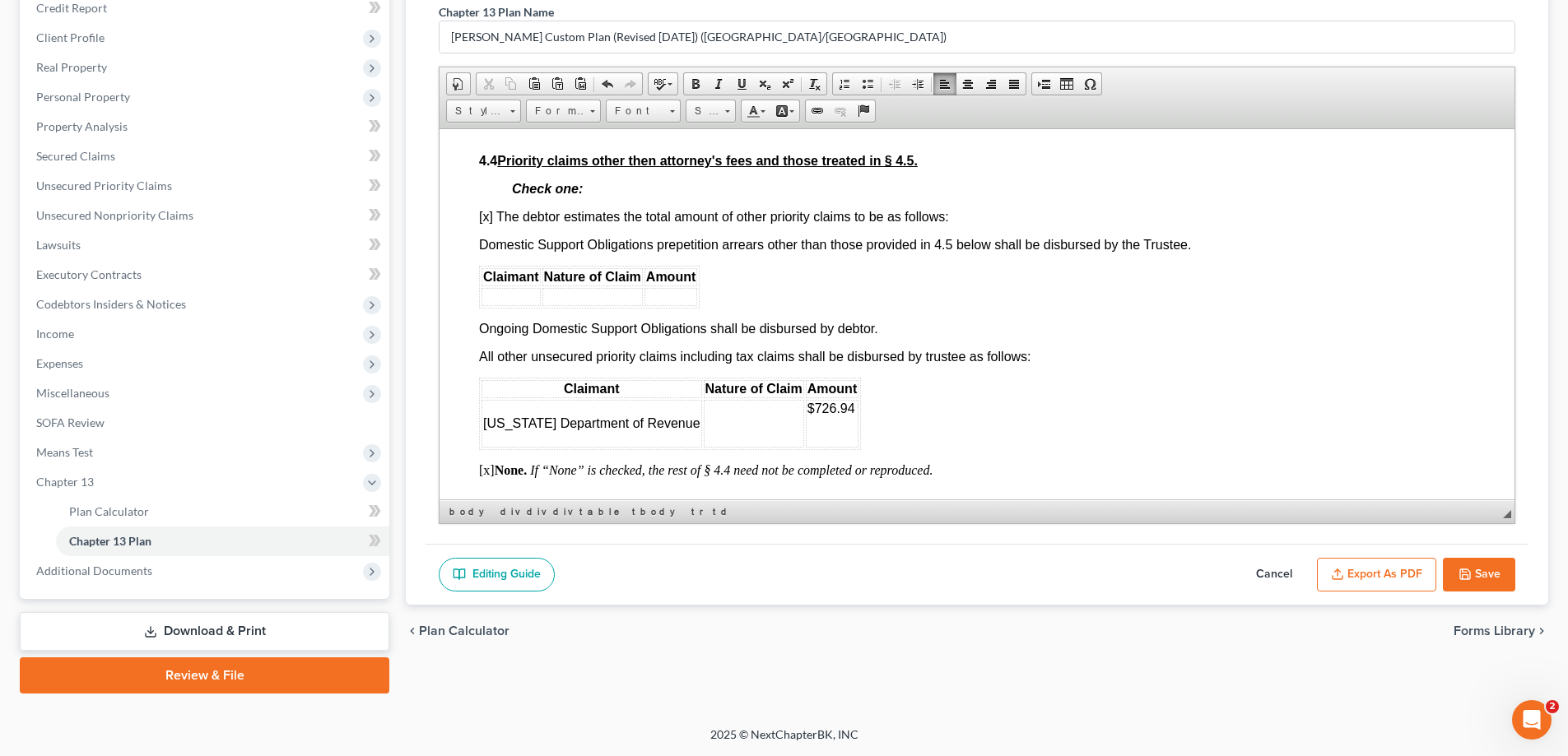
click at [726, 446] on td at bounding box center [754, 422] width 100 height 47
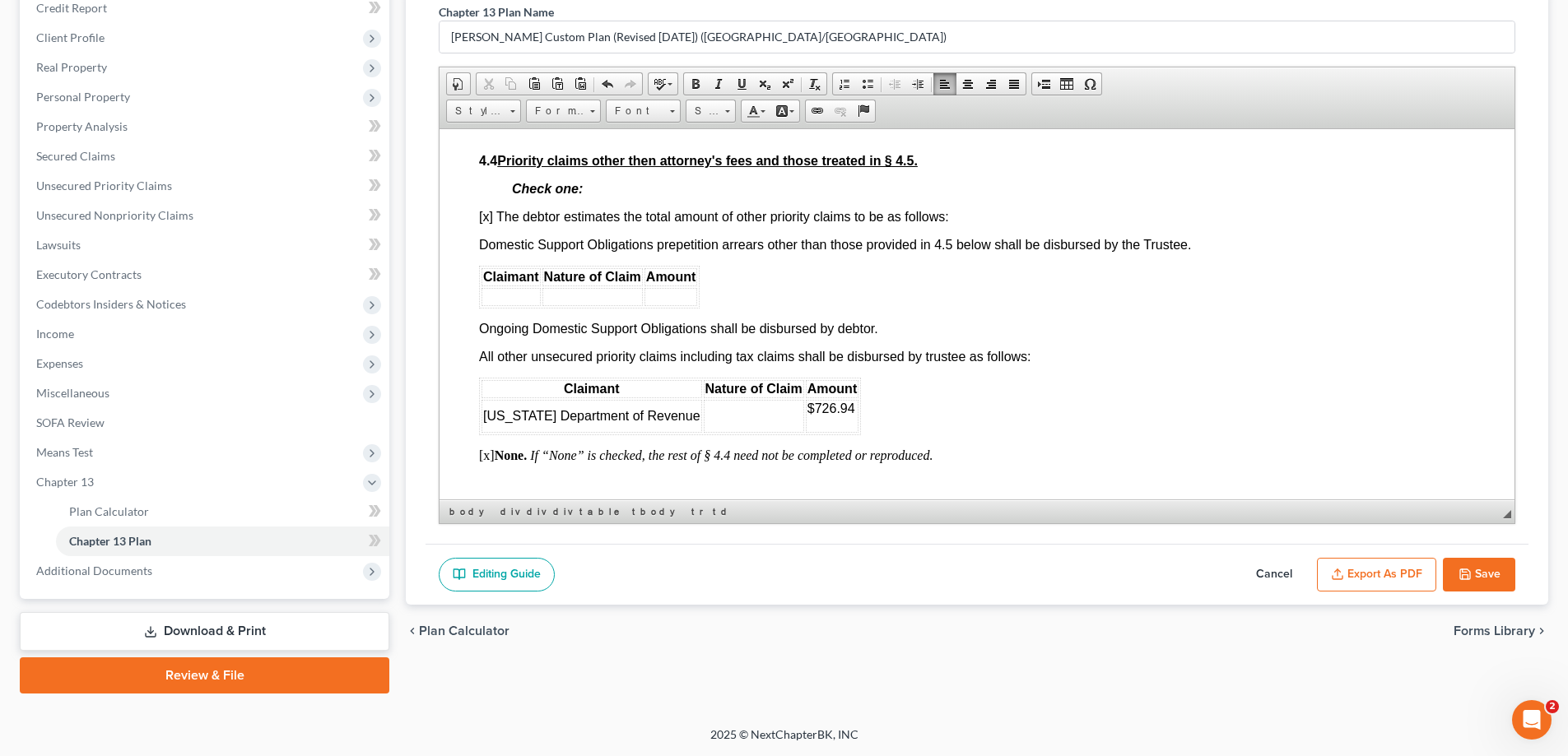
click at [808, 432] on td "$726.94" at bounding box center [832, 416] width 53 height 33
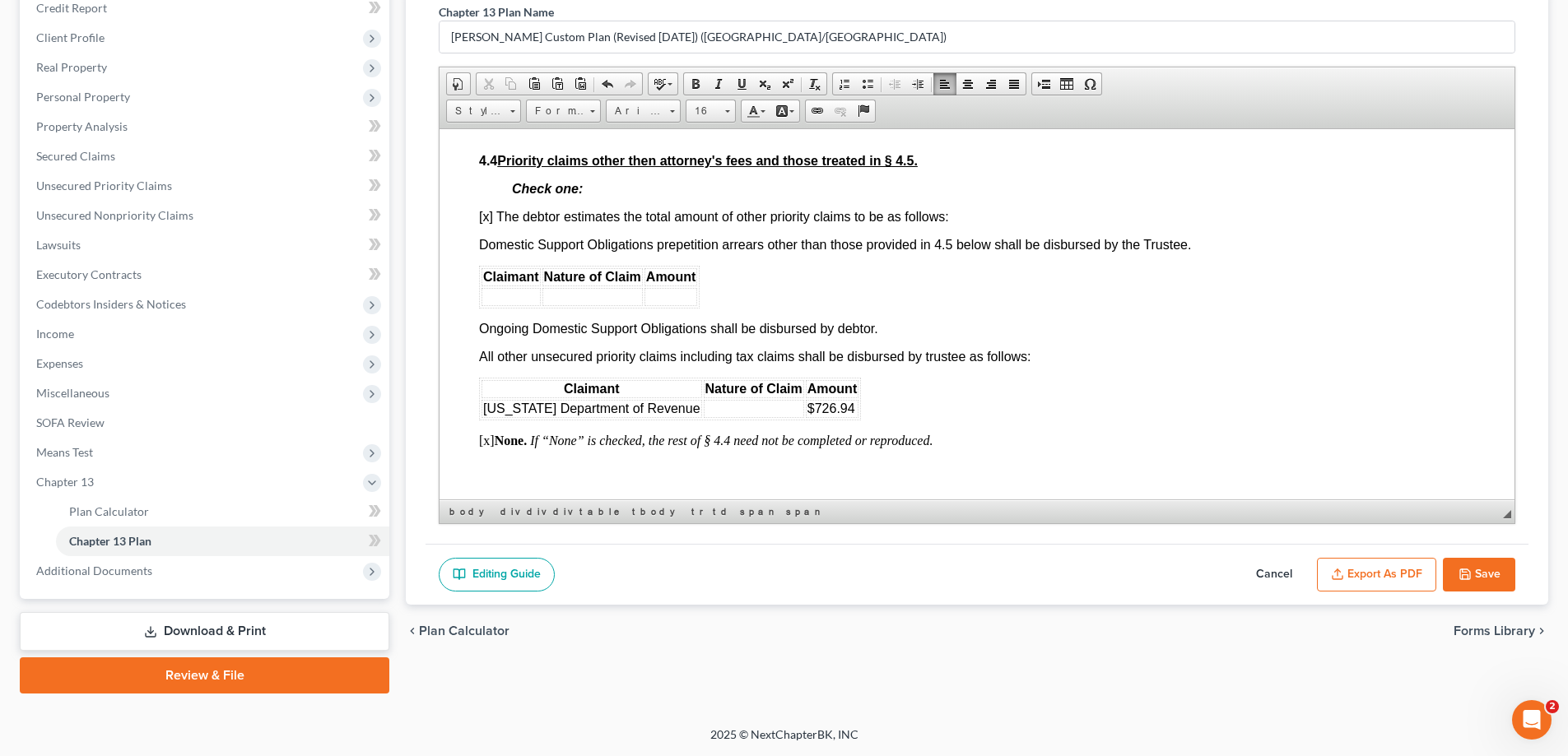
click at [707, 417] on td at bounding box center [754, 408] width 100 height 18
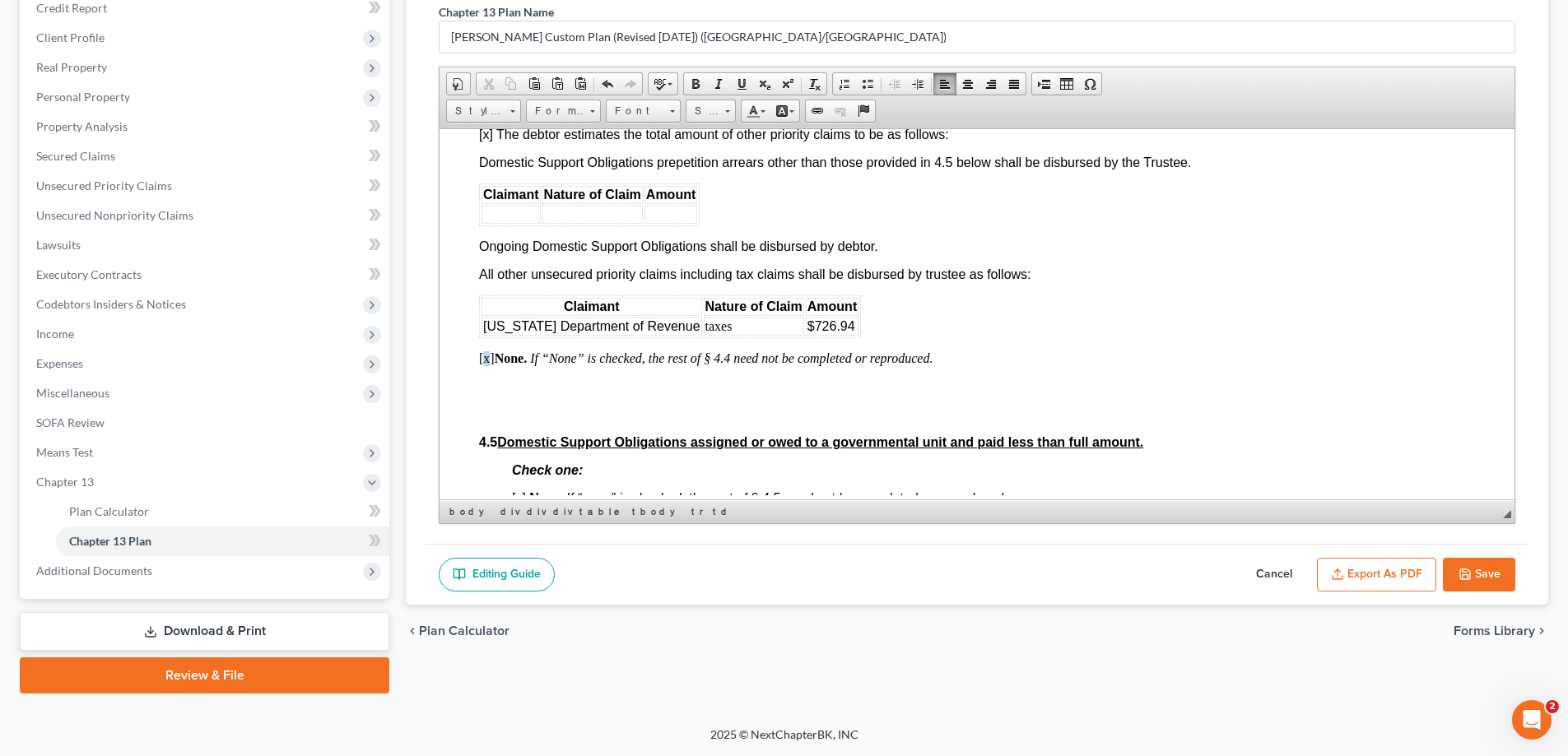
click at [490, 365] on p "[x] None. If “None” is checked, the rest of § 4.4 need not be completed or repr…" at bounding box center [977, 357] width 996 height 14
click at [1169, 606] on div "chevron_left Plan Calculator Forms Library chevron_right" at bounding box center [977, 631] width 1142 height 53
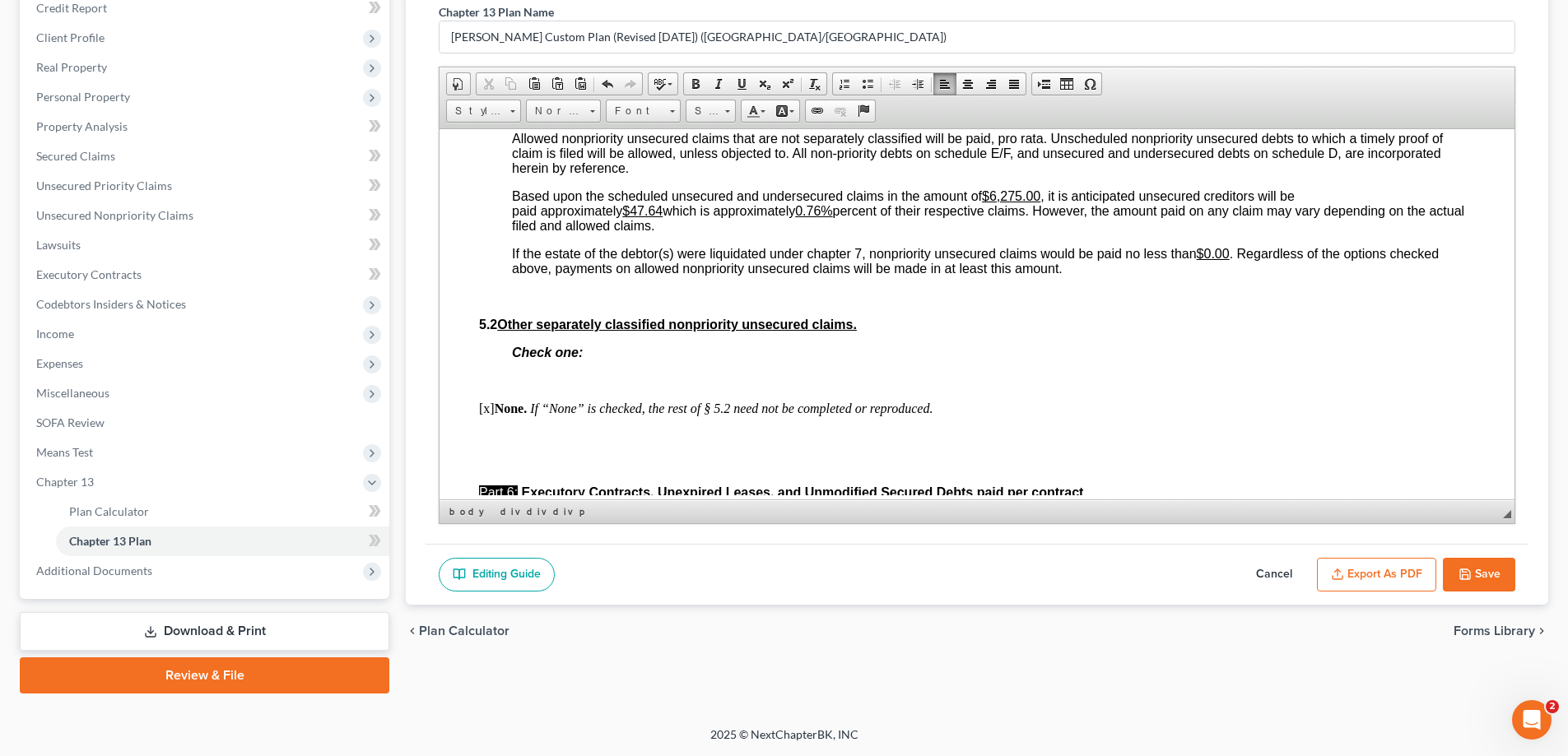
scroll to position [4030, 0]
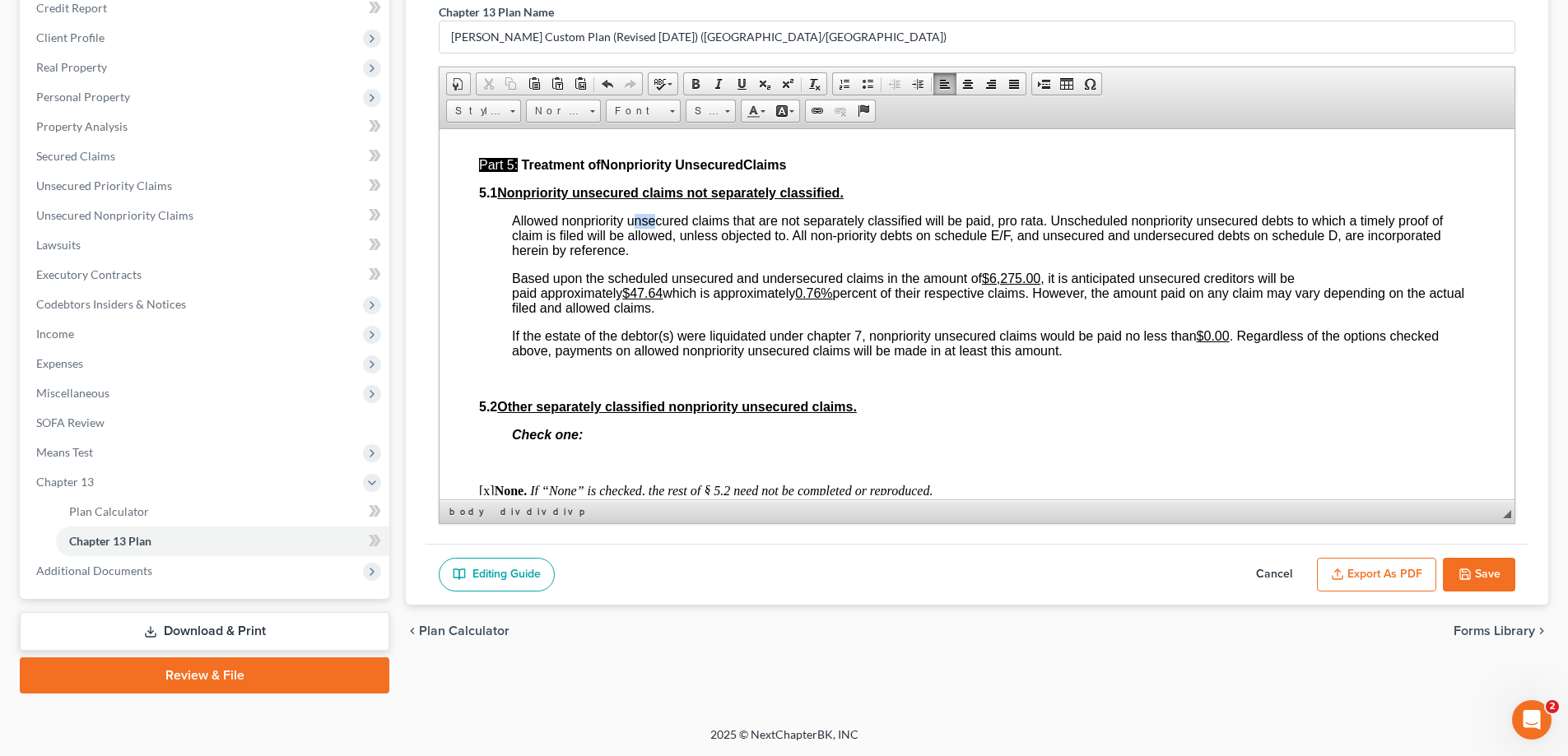
drag, startPoint x: 631, startPoint y: 240, endPoint x: 652, endPoint y: 240, distance: 21.0
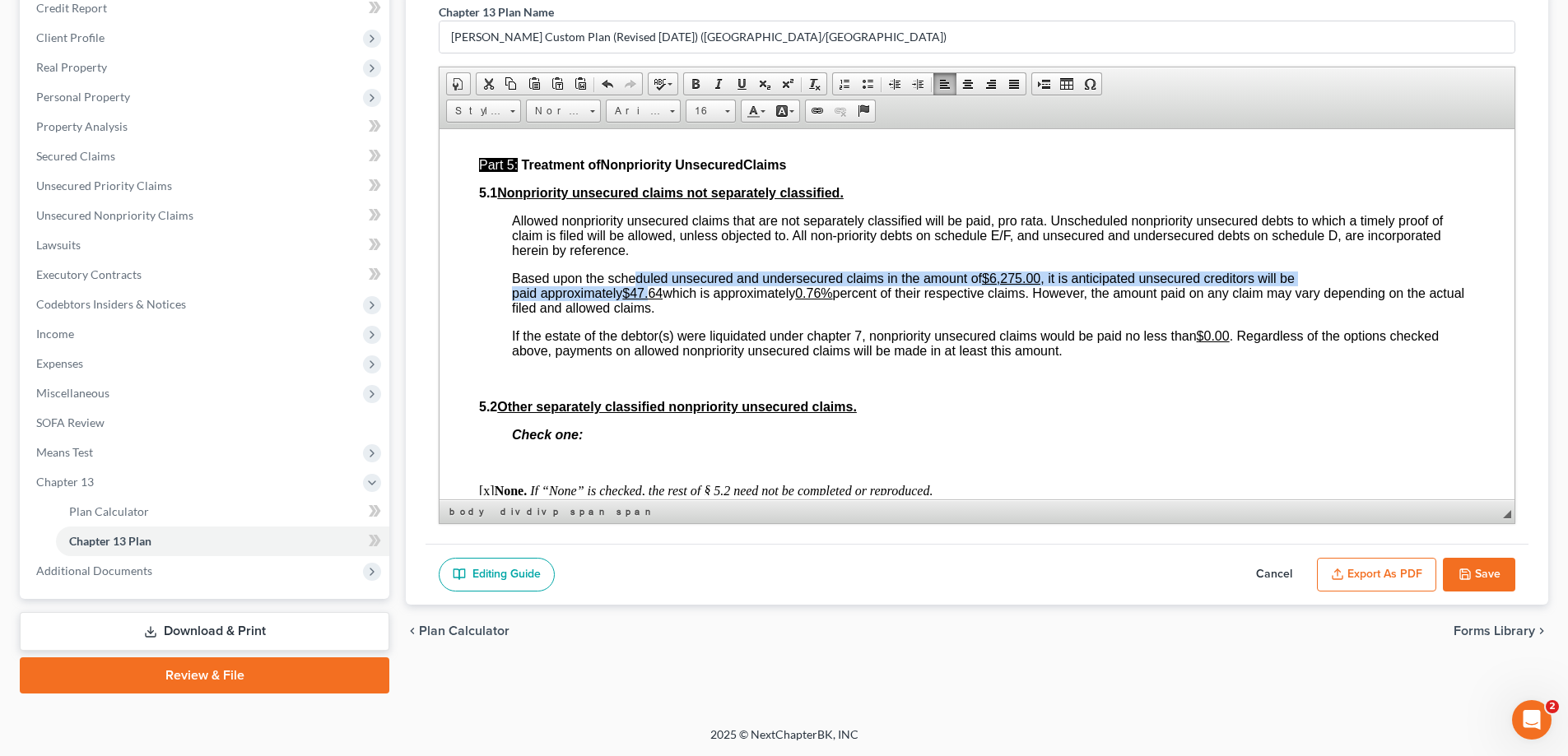
drag, startPoint x: 632, startPoint y: 313, endPoint x: 654, endPoint y: 321, distance: 23.4
click at [654, 314] on span "Based upon the scheduled unsecured and undersecured claims in the amount of $6,…" at bounding box center [987, 292] width 952 height 43
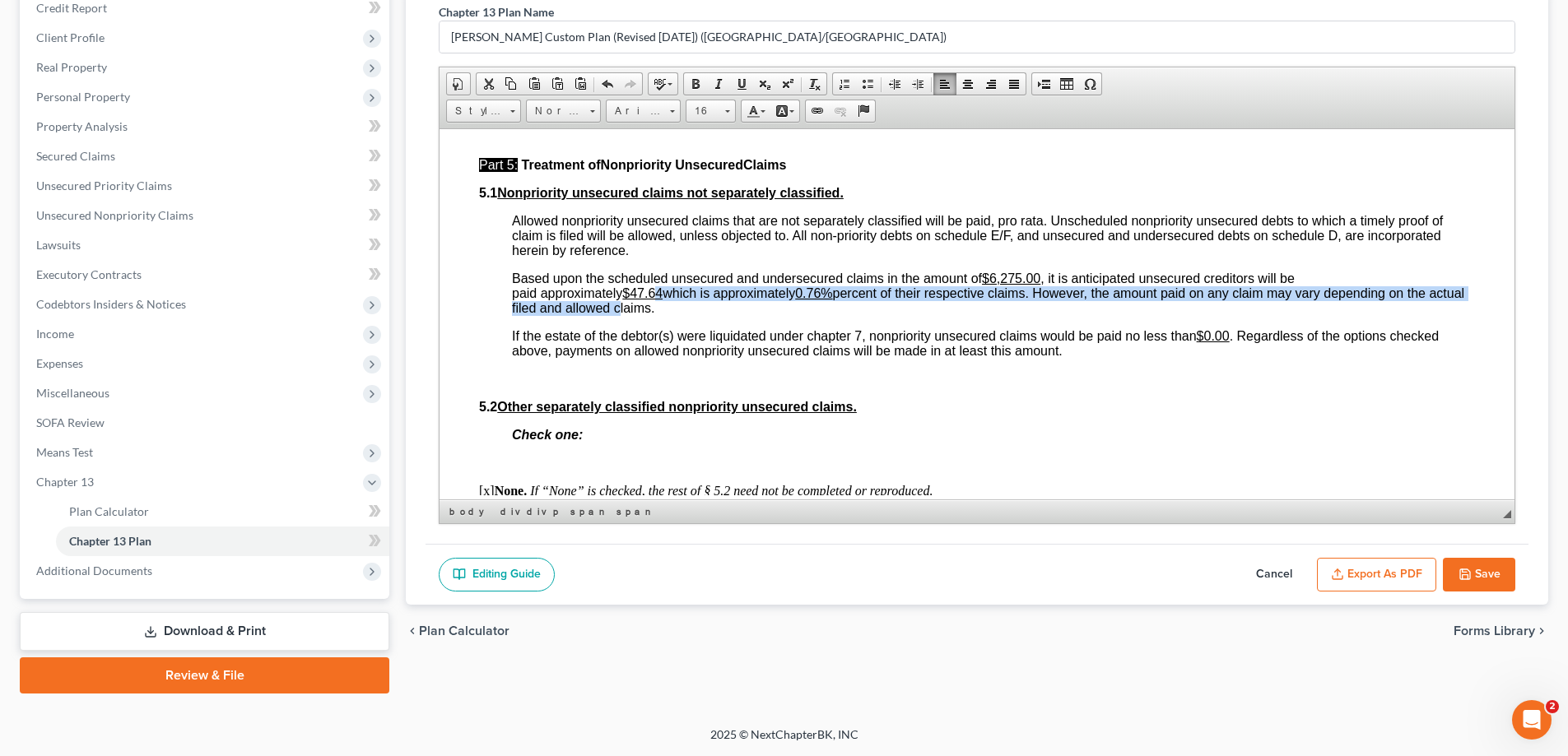
drag, startPoint x: 655, startPoint y: 329, endPoint x: 636, endPoint y: 330, distance: 19.0
click at [647, 314] on span "Based upon the scheduled unsecured and undersecured claims in the amount of $6,…" at bounding box center [987, 292] width 952 height 43
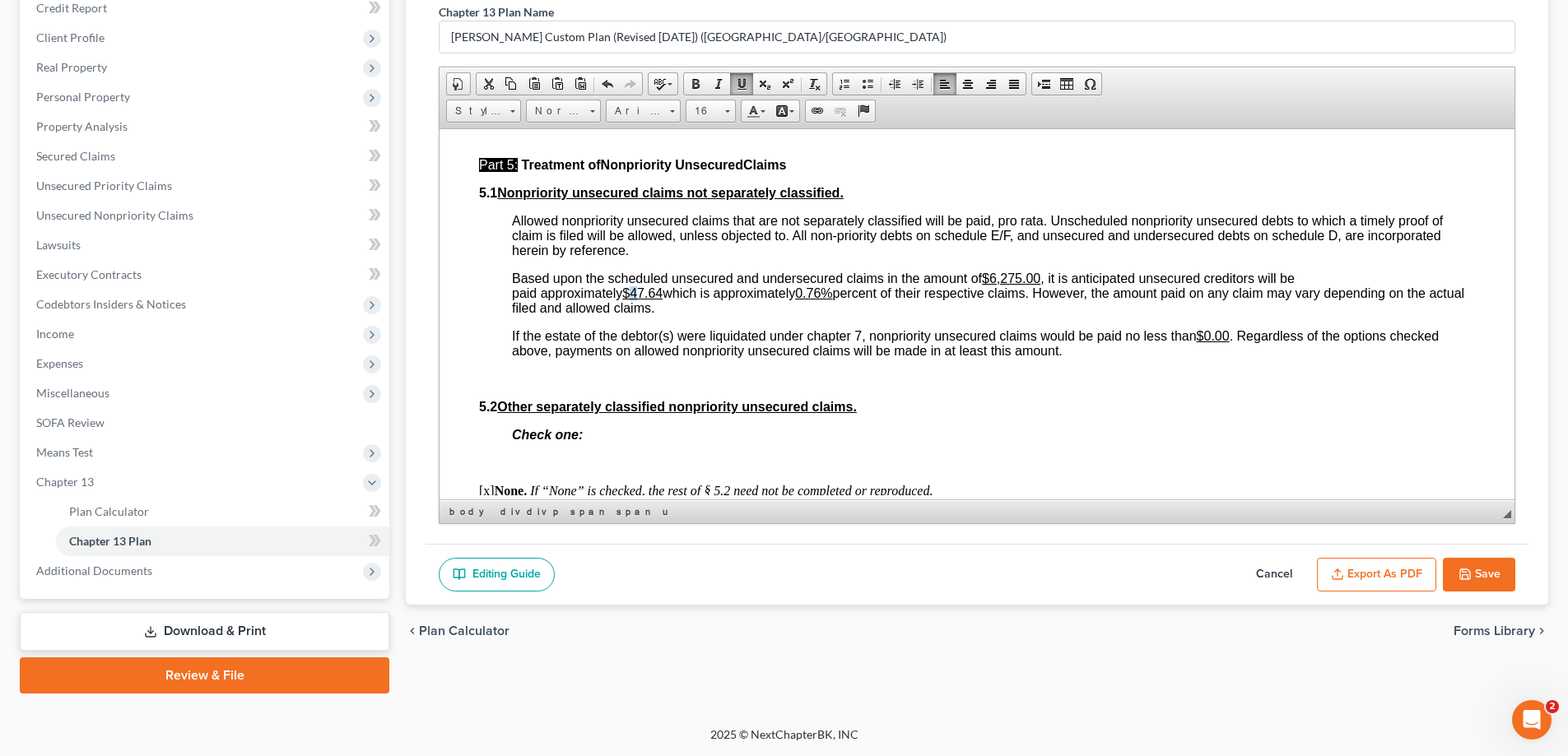
click at [638, 299] on u "$47.64" at bounding box center [643, 292] width 41 height 14
click at [635, 299] on u "$47.64" at bounding box center [643, 292] width 41 height 14
drag, startPoint x: 632, startPoint y: 319, endPoint x: 665, endPoint y: 322, distance: 33.1
click at [663, 299] on u "$47.64" at bounding box center [643, 292] width 41 height 14
drag, startPoint x: 812, startPoint y: 316, endPoint x: 833, endPoint y: 328, distance: 24.2
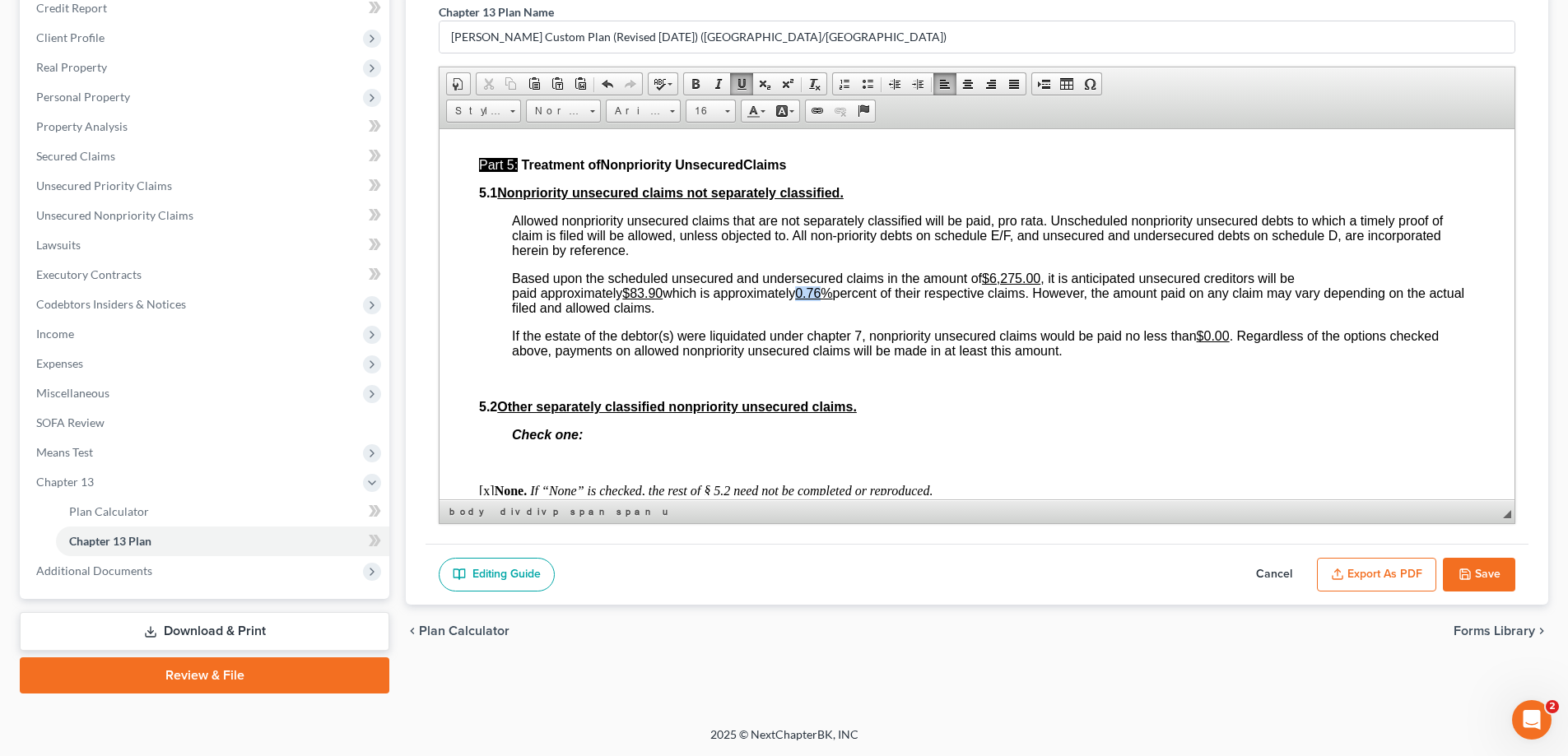
click at [832, 299] on u "0.76%" at bounding box center [813, 292] width 37 height 14
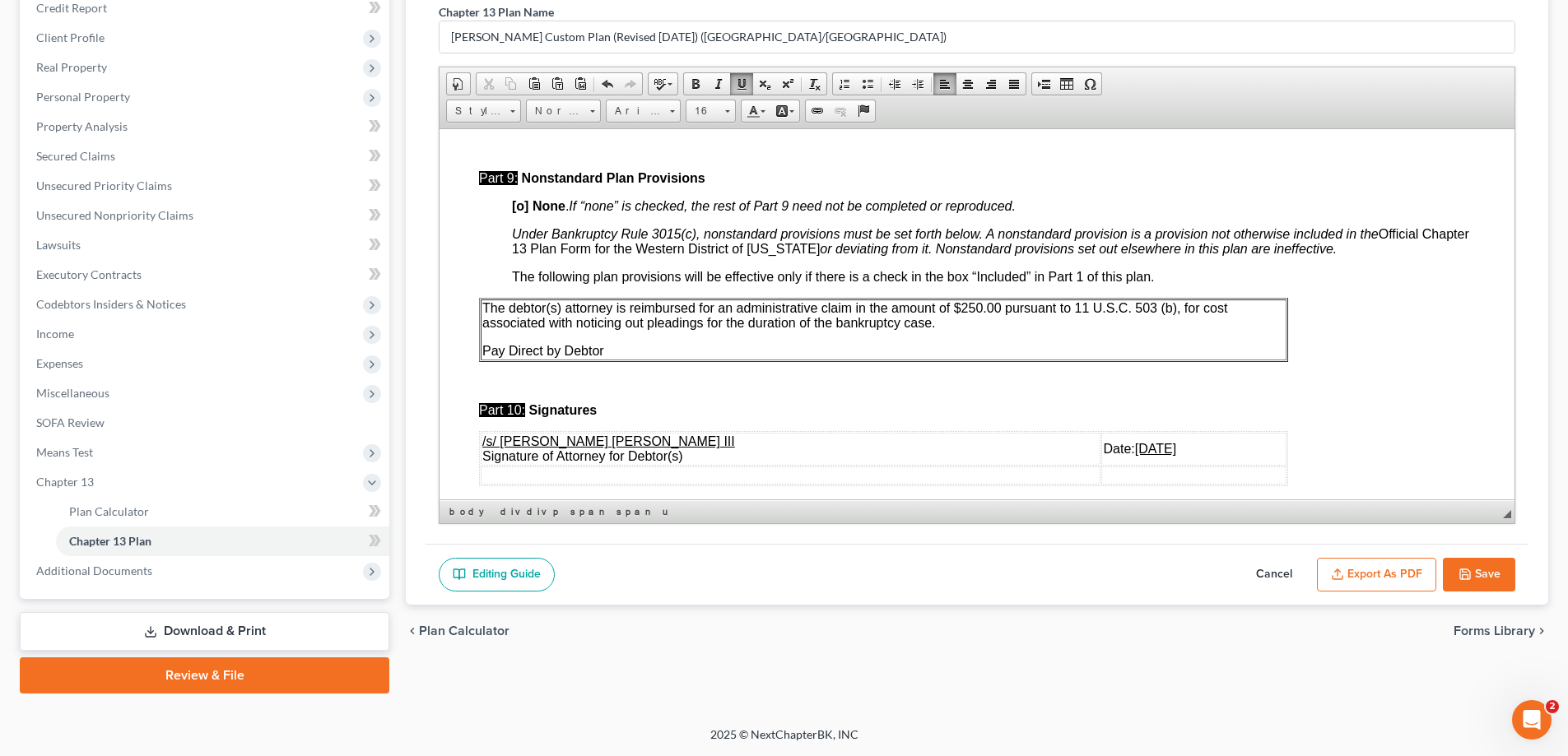
scroll to position [5099, 0]
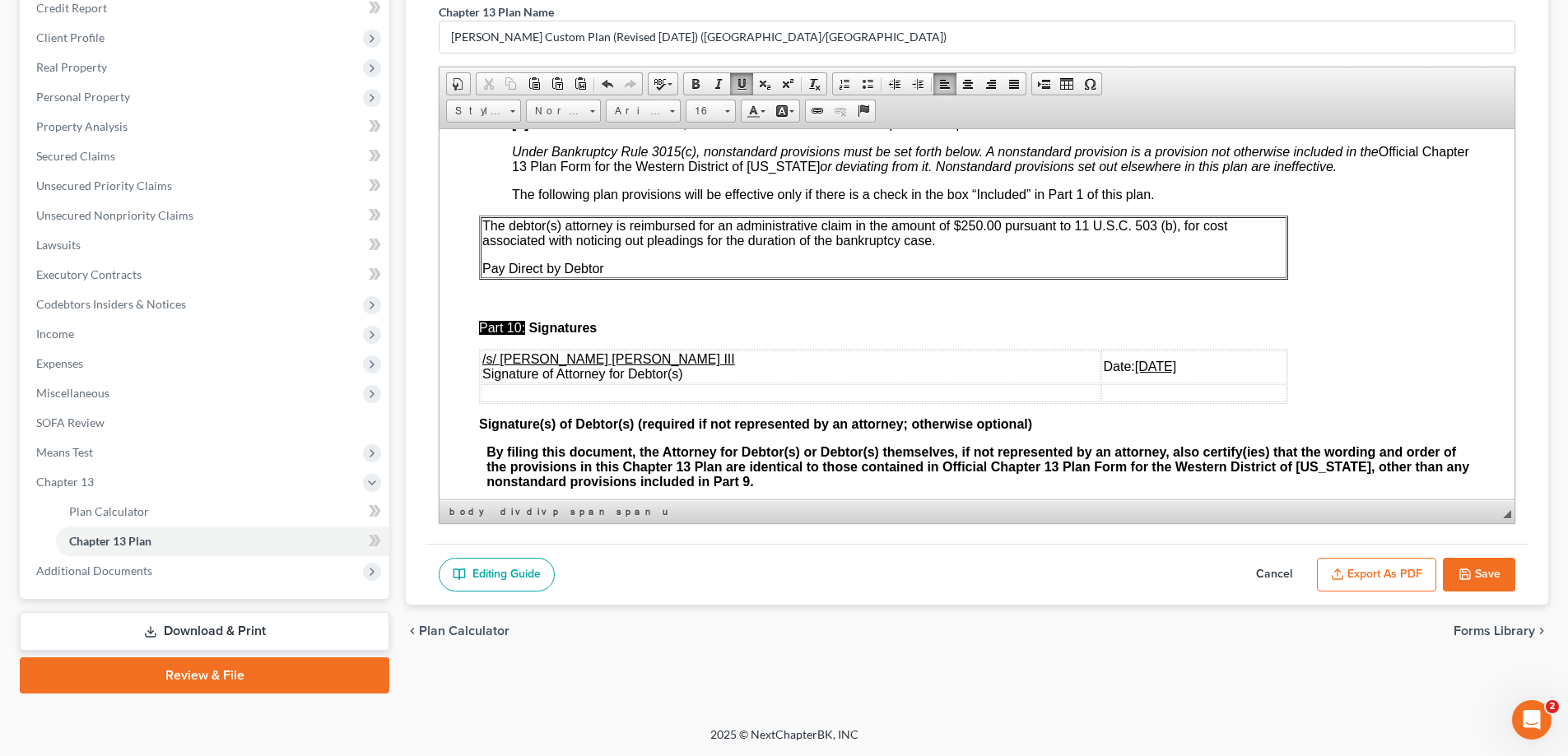
drag, startPoint x: 1051, startPoint y: 398, endPoint x: 1142, endPoint y: 394, distance: 91.1
click at [1142, 383] on td "Date: [DATE]" at bounding box center [1194, 365] width 185 height 33
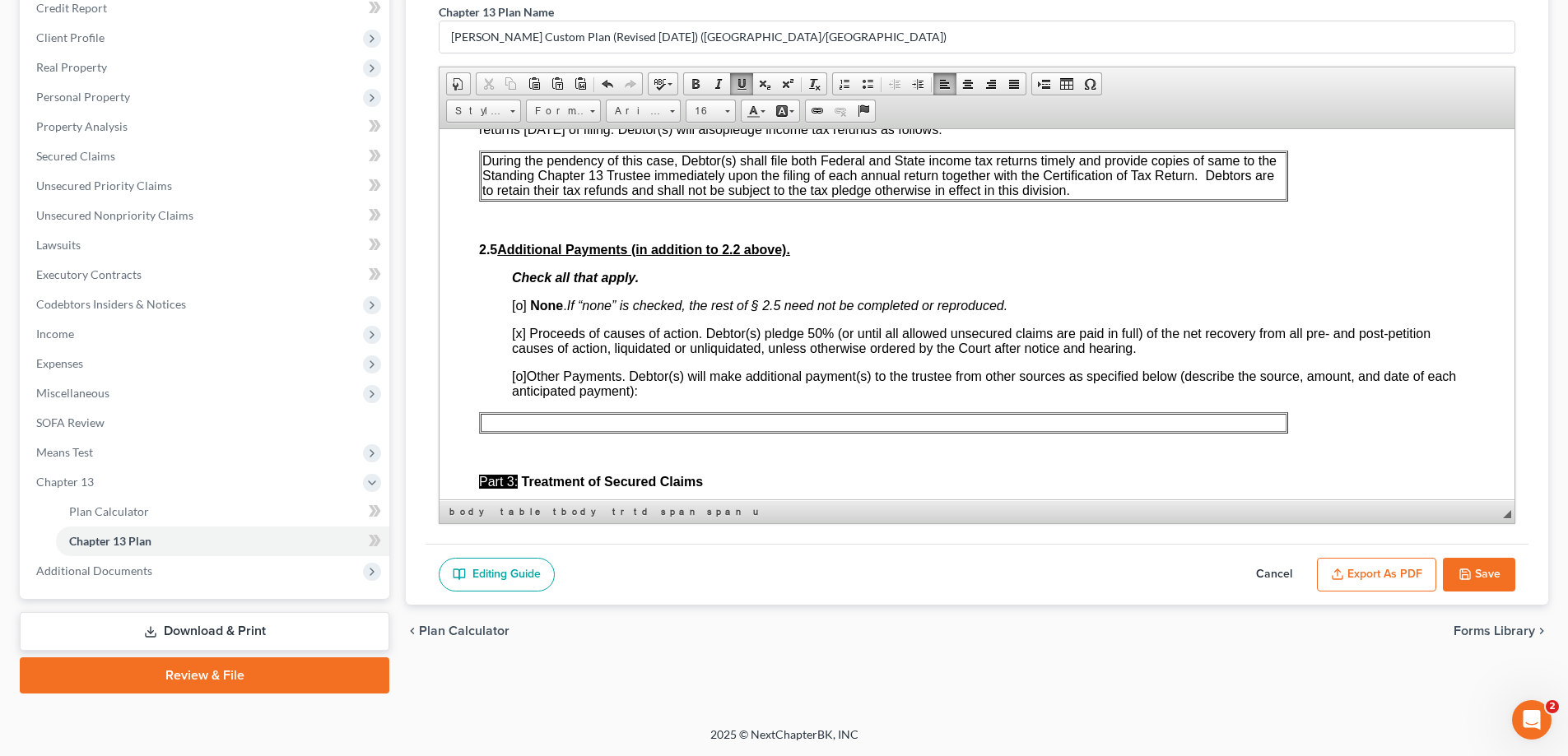
scroll to position [494, 0]
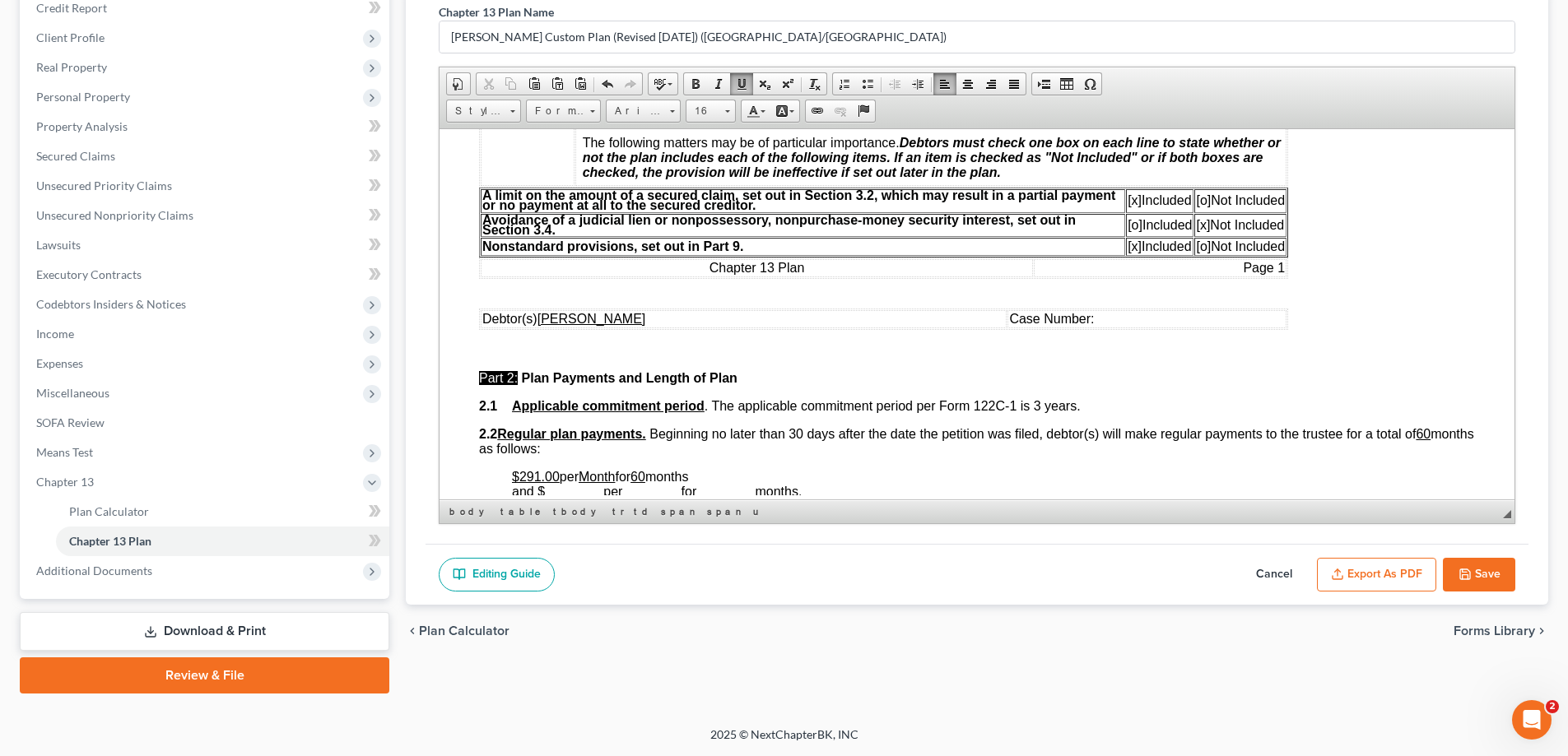
click at [1073, 310] on span "Case Number:" at bounding box center [1052, 317] width 85 height 14
drag, startPoint x: 520, startPoint y: 475, endPoint x: 537, endPoint y: 475, distance: 17.0
click at [537, 475] on u "$291.00" at bounding box center [535, 475] width 47 height 14
click at [573, 478] on span "per" at bounding box center [580, 475] width 19 height 14
drag, startPoint x: 740, startPoint y: 471, endPoint x: 816, endPoint y: 475, distance: 76.1
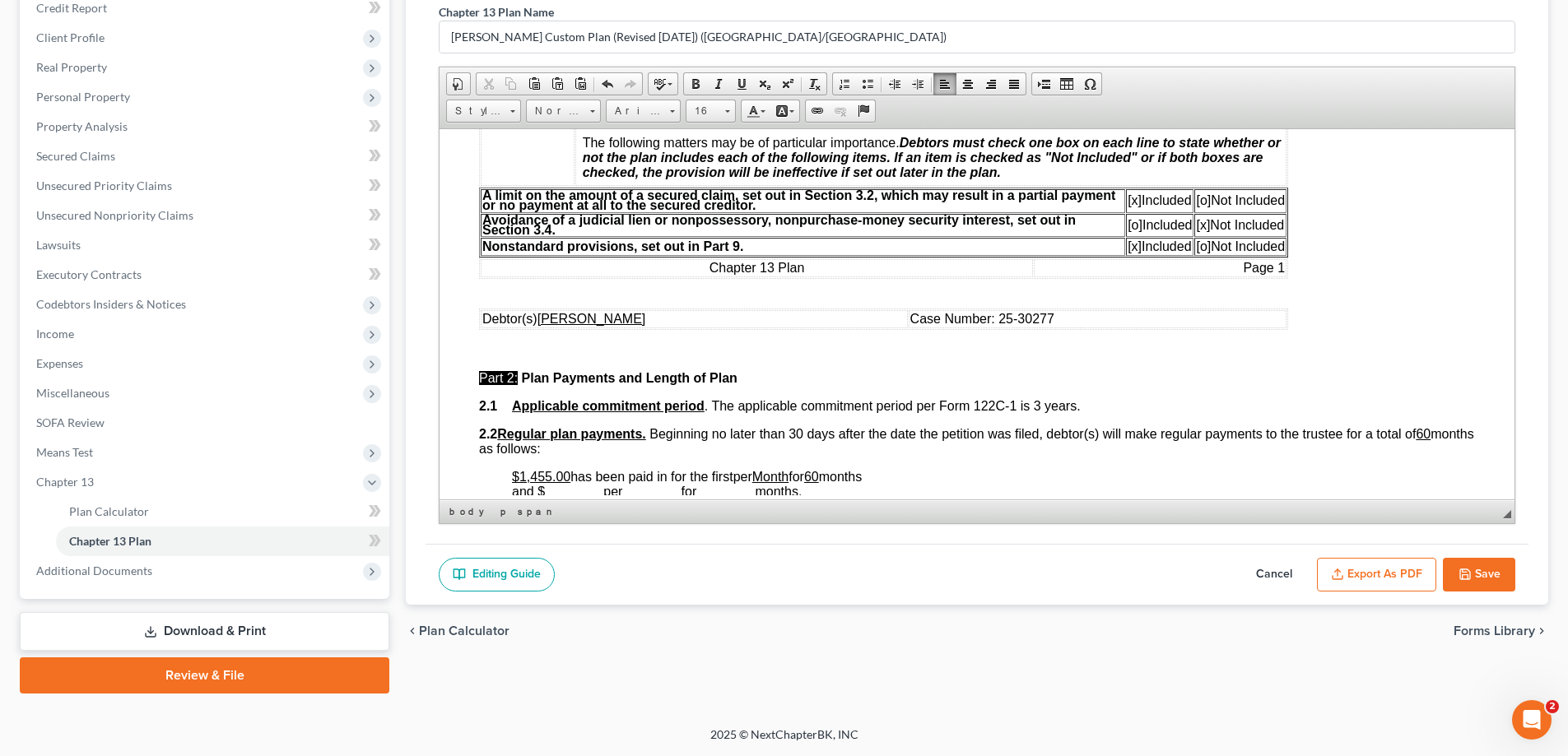
click at [816, 475] on p "$1,455.00 has been paid in for the first per Month for 60 months and $ ________…" at bounding box center [993, 491] width 963 height 44
drag, startPoint x: 744, startPoint y: 476, endPoint x: 756, endPoint y: 475, distance: 12.0
click at [752, 475] on u "60" at bounding box center [743, 475] width 14 height 14
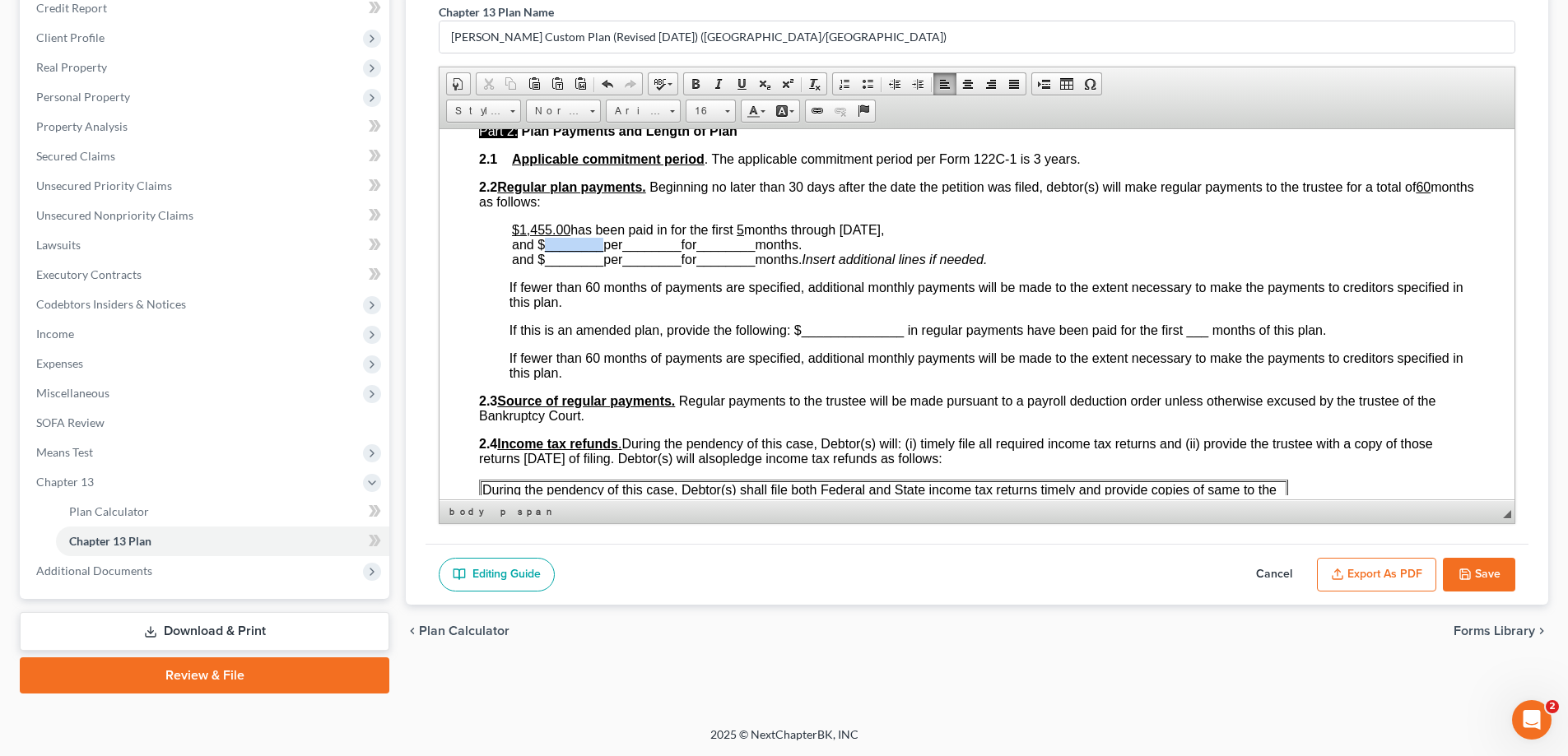
drag, startPoint x: 545, startPoint y: 249, endPoint x: 601, endPoint y: 251, distance: 56.0
click at [601, 251] on p "$1,455.00 has been paid in for the first 5 months through [DATE], and $ _______…" at bounding box center [993, 244] width 963 height 44
drag, startPoint x: 615, startPoint y: 251, endPoint x: 667, endPoint y: 248, distance: 52.1
click at [667, 248] on p "$1,455.00 has been paid in for the first 5 months through [DATE], and $ 291.00 …" at bounding box center [993, 244] width 963 height 44
drag, startPoint x: 689, startPoint y: 241, endPoint x: 729, endPoint y: 240, distance: 40.0
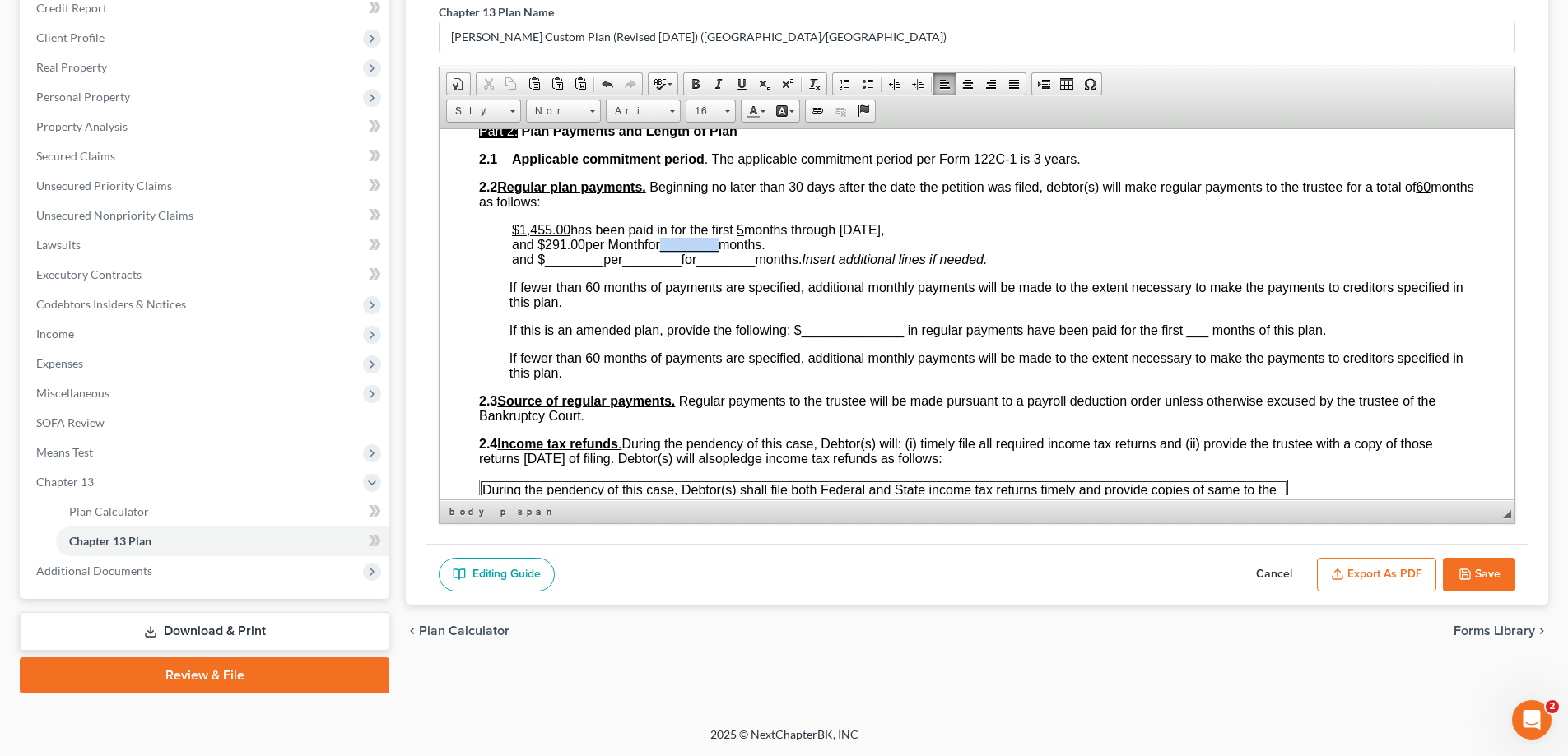
click at [729, 240] on span "months through [DATE], and $ 291.00 per Month for ________ months." at bounding box center [697, 236] width 371 height 29
click at [723, 252] on span "________" at bounding box center [726, 258] width 59 height 14
click at [723, 244] on span "months through [DATE], and $ 291.00 per Month for 2 months." at bounding box center [697, 236] width 371 height 29
drag, startPoint x: 545, startPoint y: 262, endPoint x: 601, endPoint y: 260, distance: 56.0
click at [601, 260] on span "________" at bounding box center [574, 258] width 59 height 14
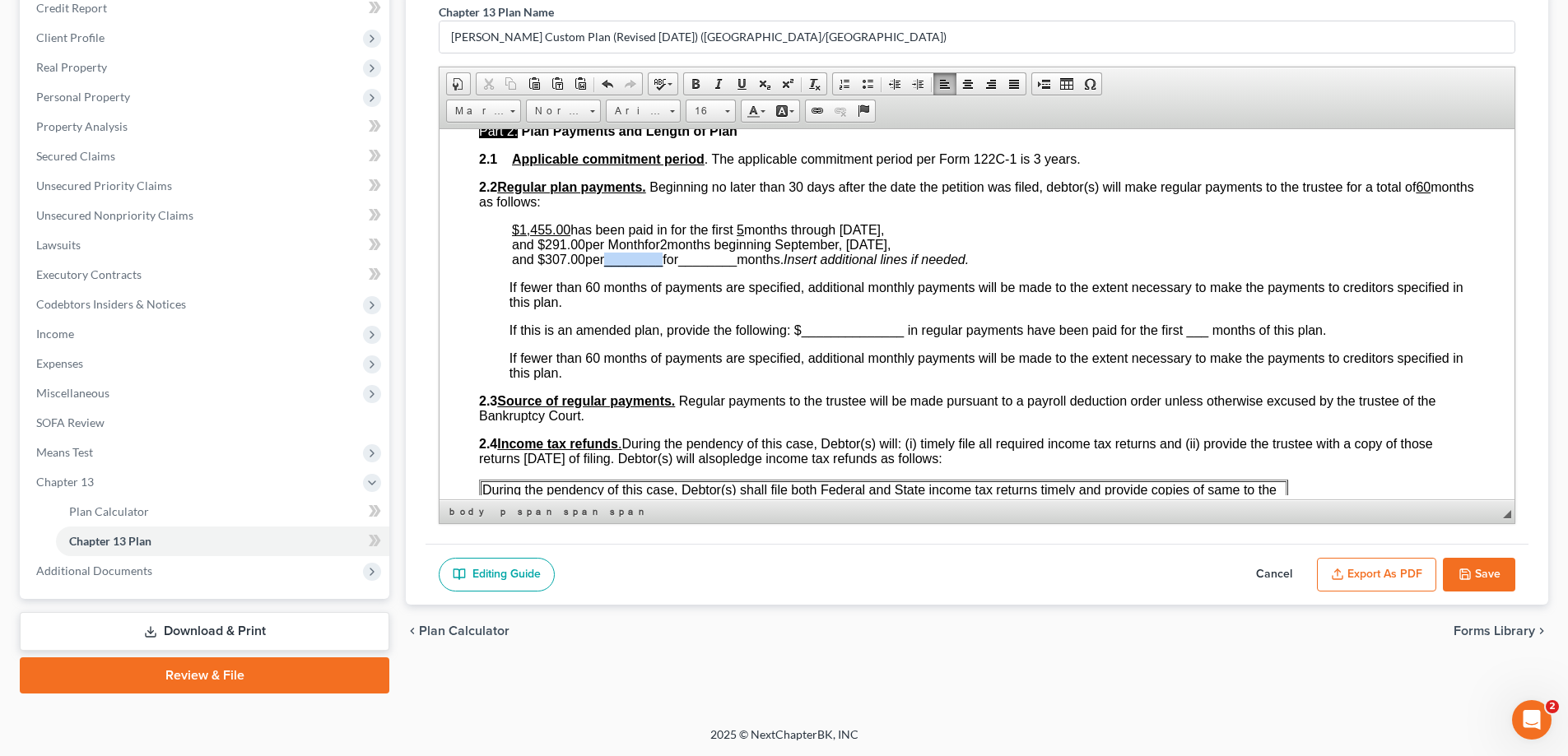
drag, startPoint x: 613, startPoint y: 259, endPoint x: 671, endPoint y: 262, distance: 58.1
click at [671, 262] on span "and $ 307.00 per ________ for __ ______ months." at bounding box center [646, 258] width 271 height 14
drag, startPoint x: 671, startPoint y: 262, endPoint x: 726, endPoint y: 264, distance: 55.0
click at [714, 264] on span "__ ______" at bounding box center [685, 258] width 59 height 14
click at [721, 264] on span "and $ 307.00 per Month for 53 months." at bounding box center [616, 258] width 209 height 14
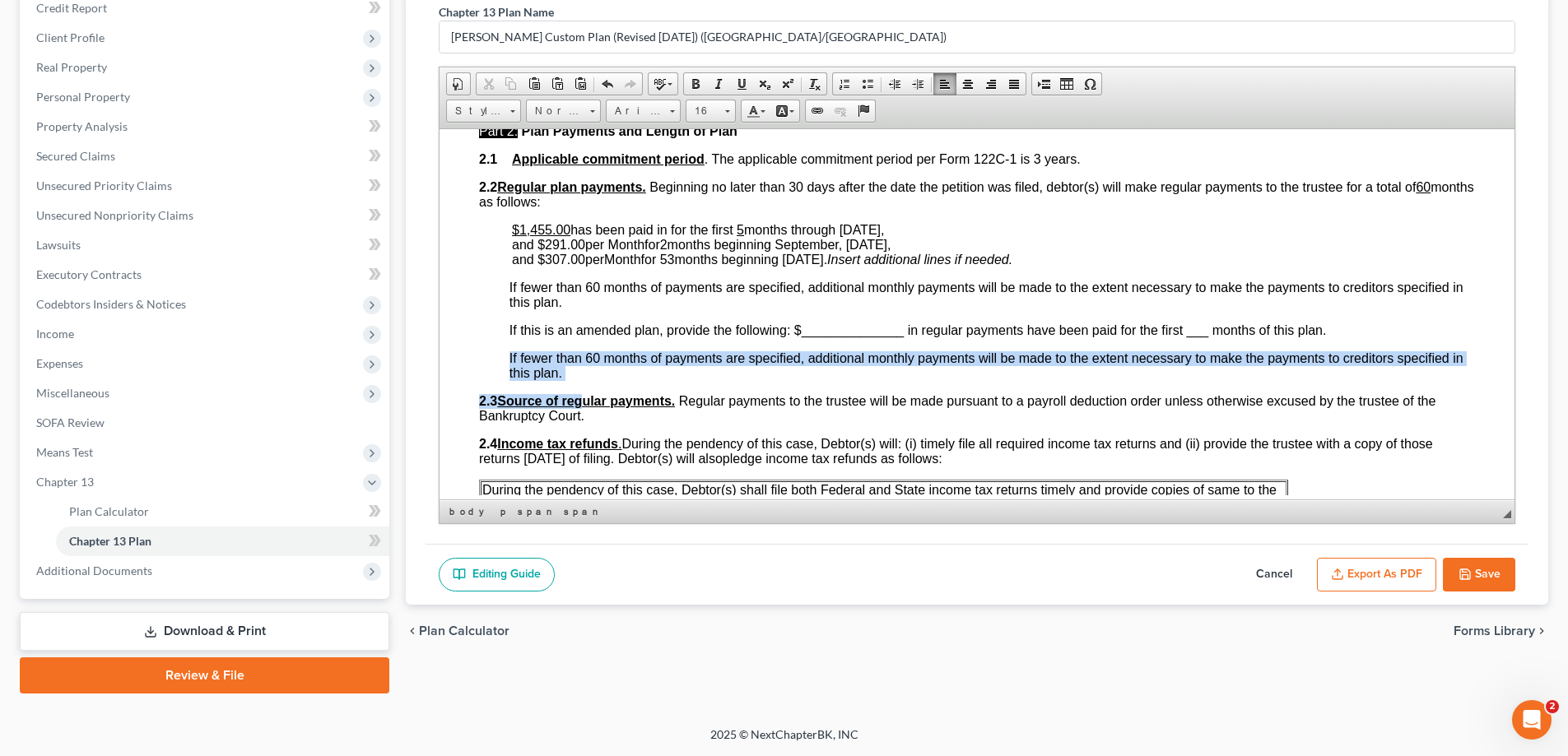
drag, startPoint x: 506, startPoint y: 354, endPoint x: 598, endPoint y: 385, distance: 97.1
drag, startPoint x: 539, startPoint y: 365, endPoint x: 585, endPoint y: 374, distance: 46.9
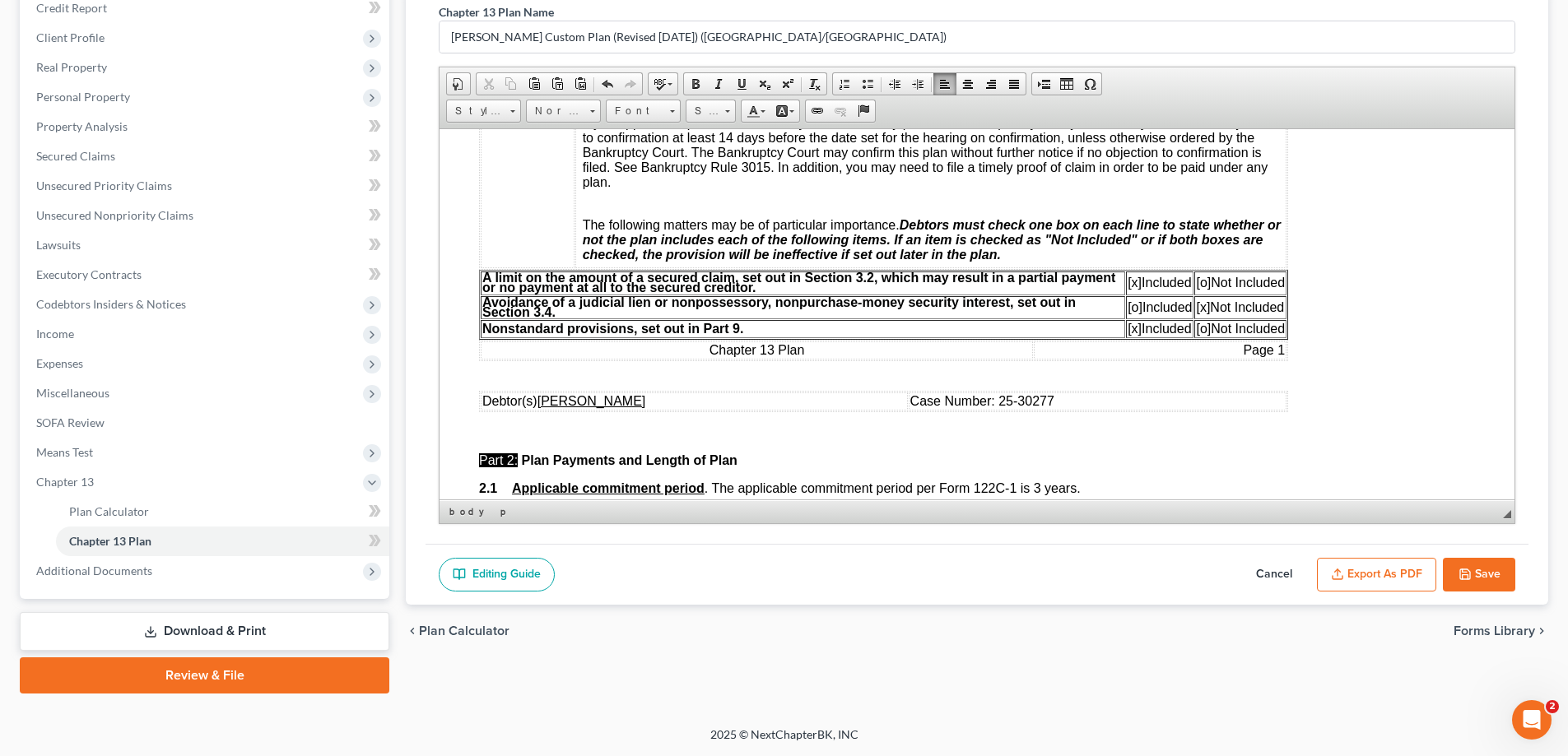
scroll to position [0, 0]
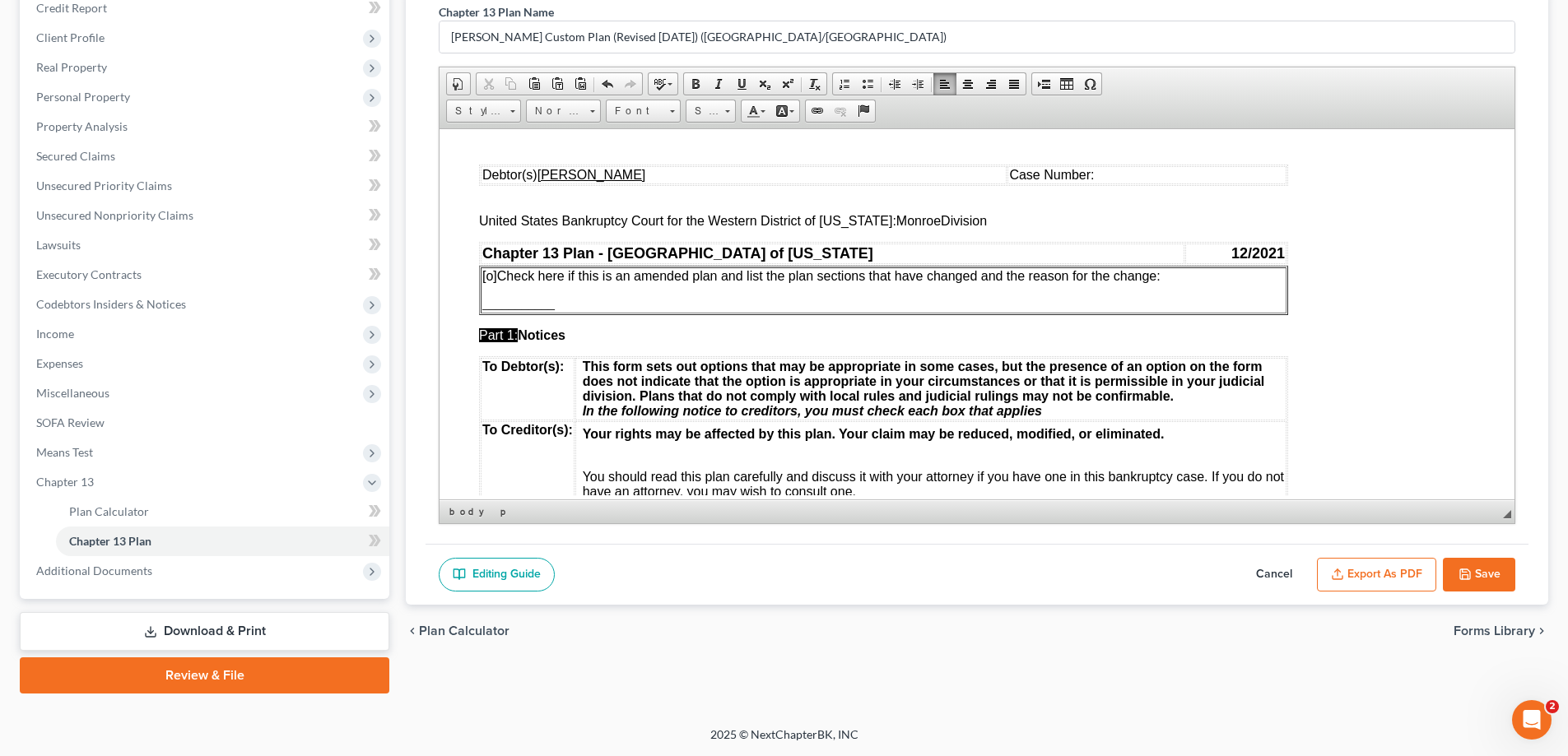
click at [1171, 278] on p "[o] Check here if this is an amended plan and list the plan sections that have …" at bounding box center [884, 275] width 803 height 14
click at [489, 275] on span "[o]" at bounding box center [489, 275] width 14 height 14
click at [1078, 180] on span "Case Number:" at bounding box center [1052, 174] width 85 height 14
drag, startPoint x: 562, startPoint y: 306, endPoint x: 479, endPoint y: 289, distance: 84.7
click at [479, 289] on table "[x] Check here if this is an amended plan and list the plan sections that have …" at bounding box center [883, 289] width 809 height 49
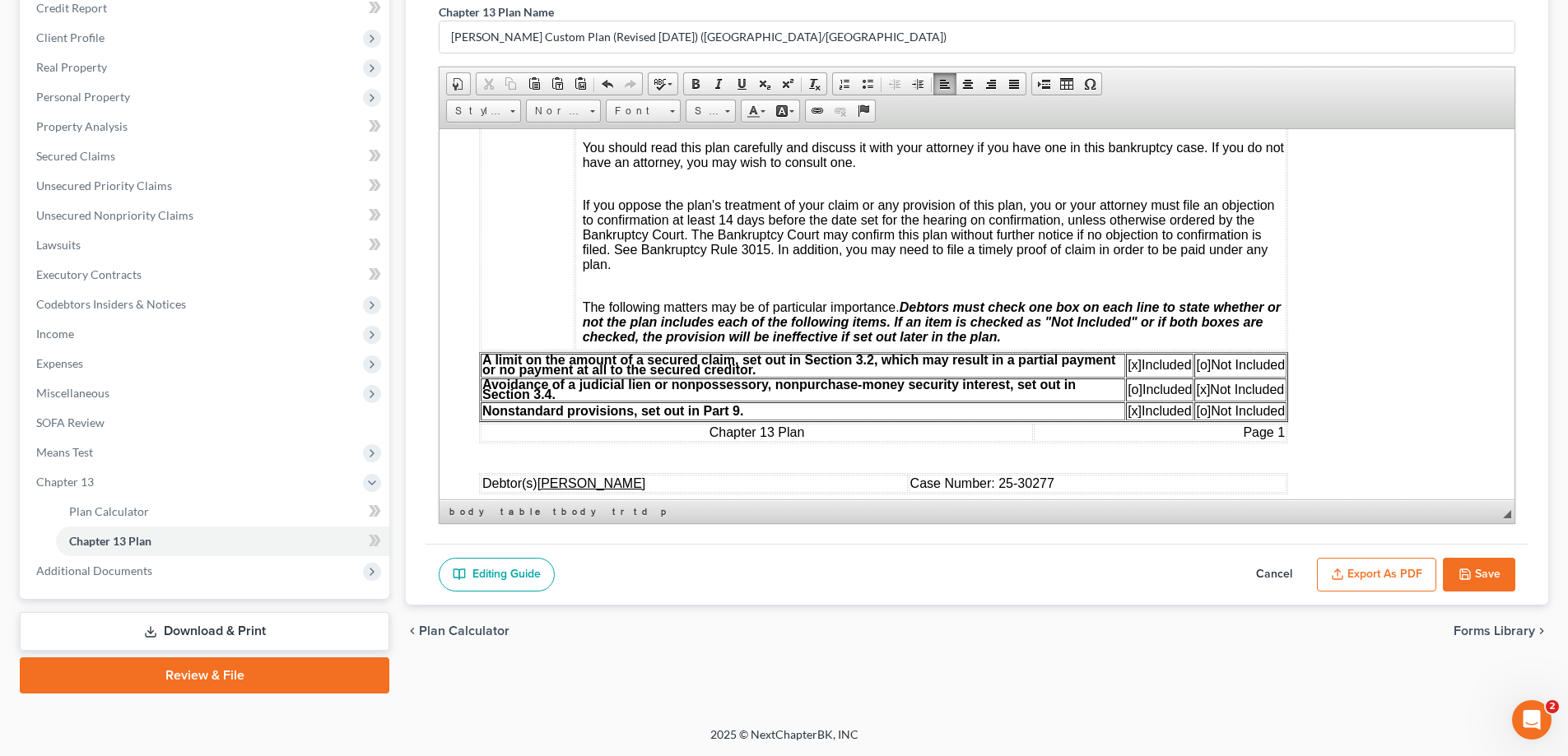
scroll to position [576, 0]
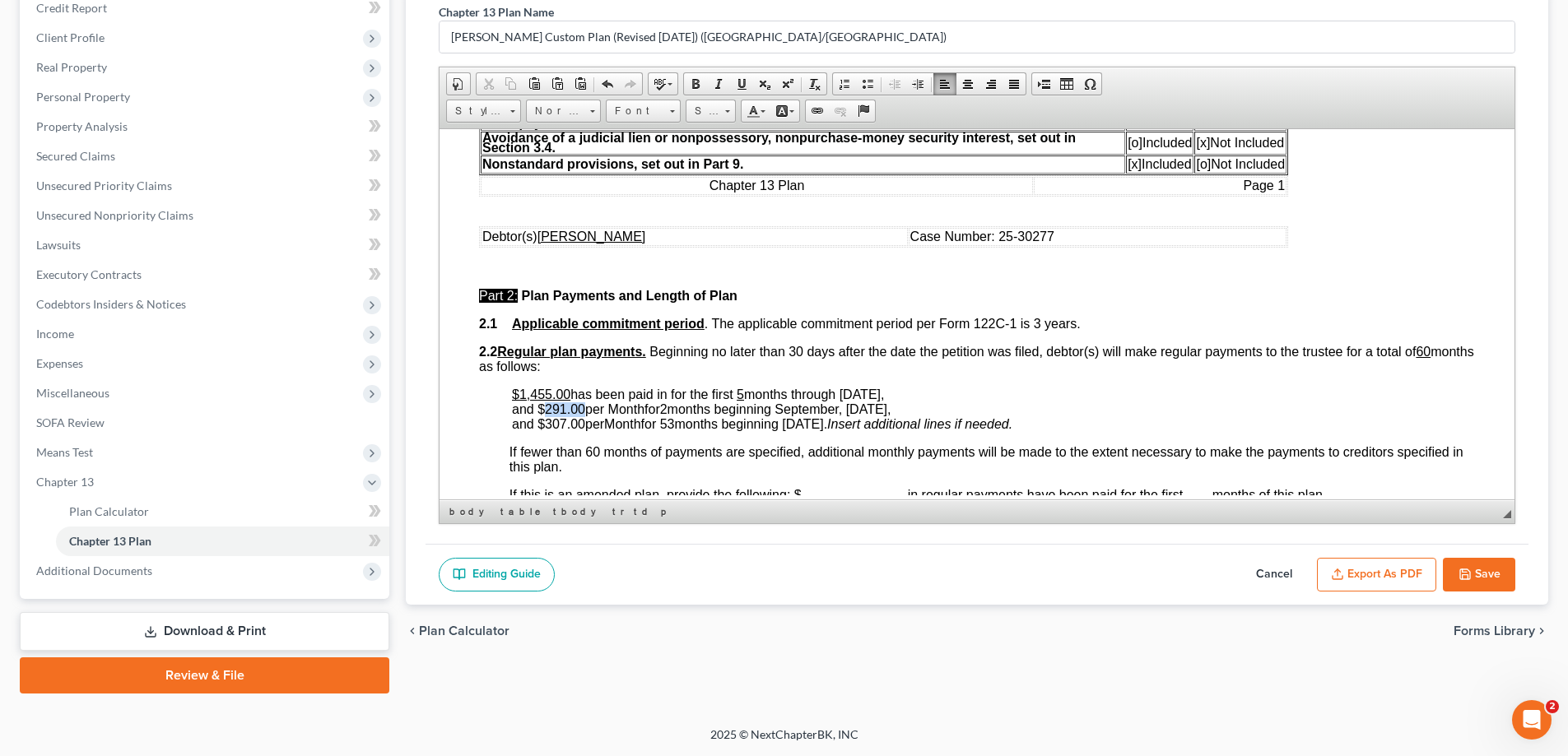
drag, startPoint x: 542, startPoint y: 410, endPoint x: 581, endPoint y: 410, distance: 39.0
click at [581, 410] on span "months through [DATE], and $ 291.00 per Month for 2 months beginning September,…" at bounding box center [702, 401] width 383 height 29
drag, startPoint x: 538, startPoint y: 405, endPoint x: 585, endPoint y: 405, distance: 47.0
click at [585, 405] on span "months through [DATE], and $ 291.00 per Month for 2 months beginning September,…" at bounding box center [702, 401] width 383 height 29
drag, startPoint x: 744, startPoint y: 85, endPoint x: 255, endPoint y: 103, distance: 489.3
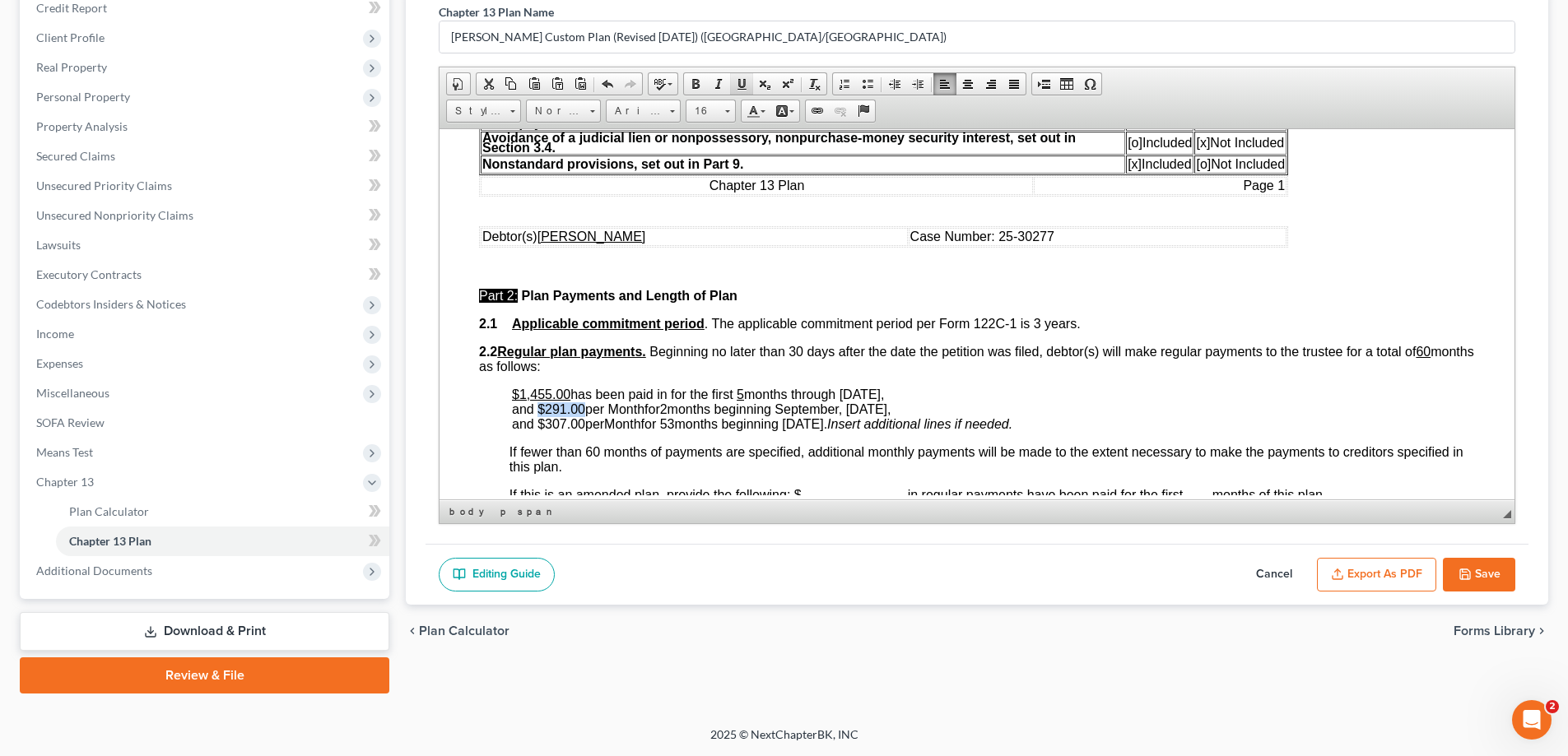
click at [744, 85] on span at bounding box center [742, 84] width 14 height 14
drag, startPoint x: 536, startPoint y: 428, endPoint x: 584, endPoint y: 427, distance: 48.0
click at [584, 427] on span "and $ 307.00 per Month for 53 months beginning [DATE] ." at bounding box center [669, 423] width 316 height 14
click at [744, 92] on link "Underline" at bounding box center [741, 84] width 23 height 21
drag, startPoint x: 613, startPoint y: 407, endPoint x: 646, endPoint y: 406, distance: 33.0
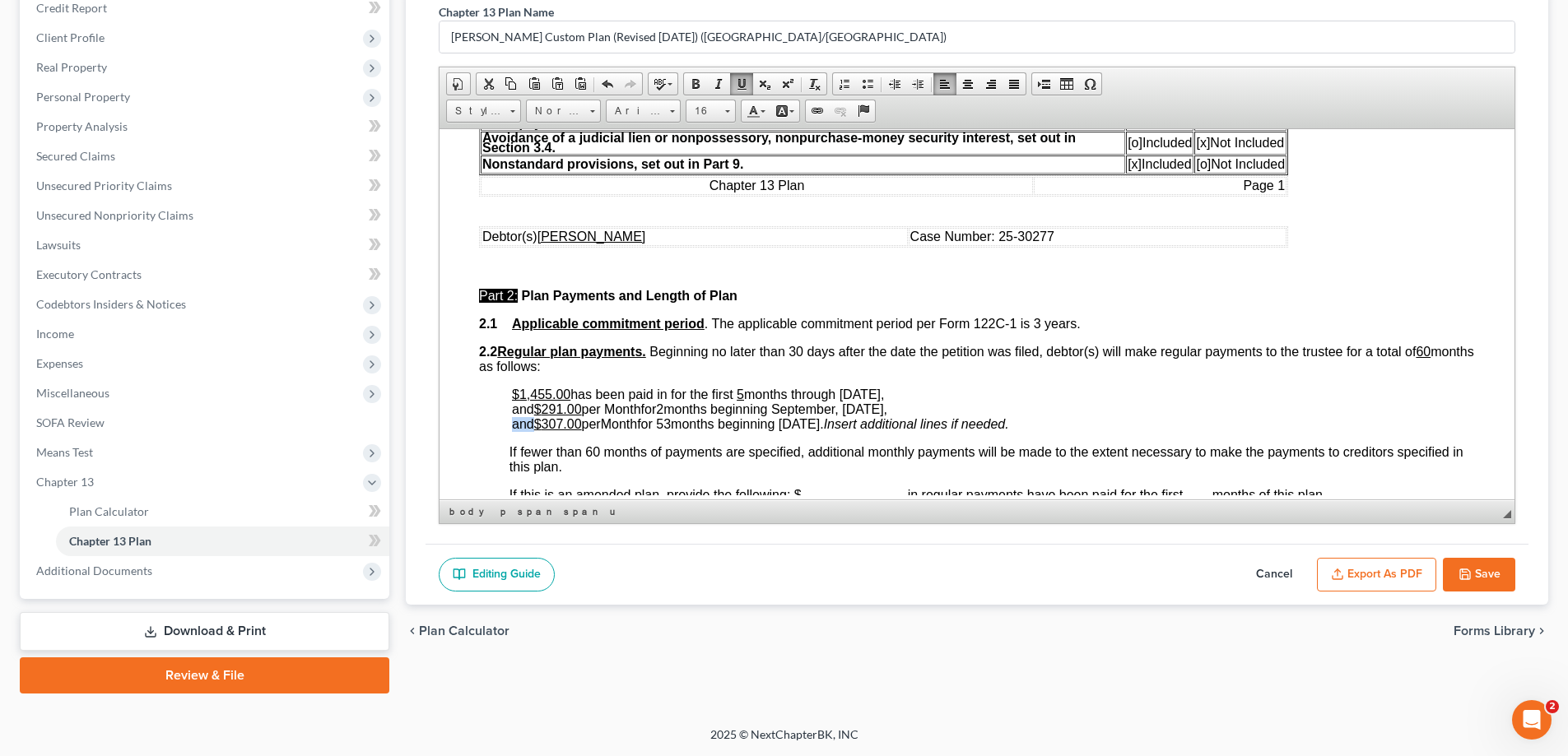
click at [646, 406] on span "months through [DATE], and $ 291.00 per Month for 2 months beginning September,…" at bounding box center [701, 401] width 378 height 29
click at [743, 92] on link "Underline" at bounding box center [741, 84] width 23 height 21
drag, startPoint x: 617, startPoint y: 423, endPoint x: 646, endPoint y: 425, distance: 29.1
click at [646, 425] on span "and $ 307.00 per Month for 53 months beginning [DATE] ." at bounding box center [667, 423] width 312 height 14
click at [740, 83] on span at bounding box center [742, 84] width 14 height 14
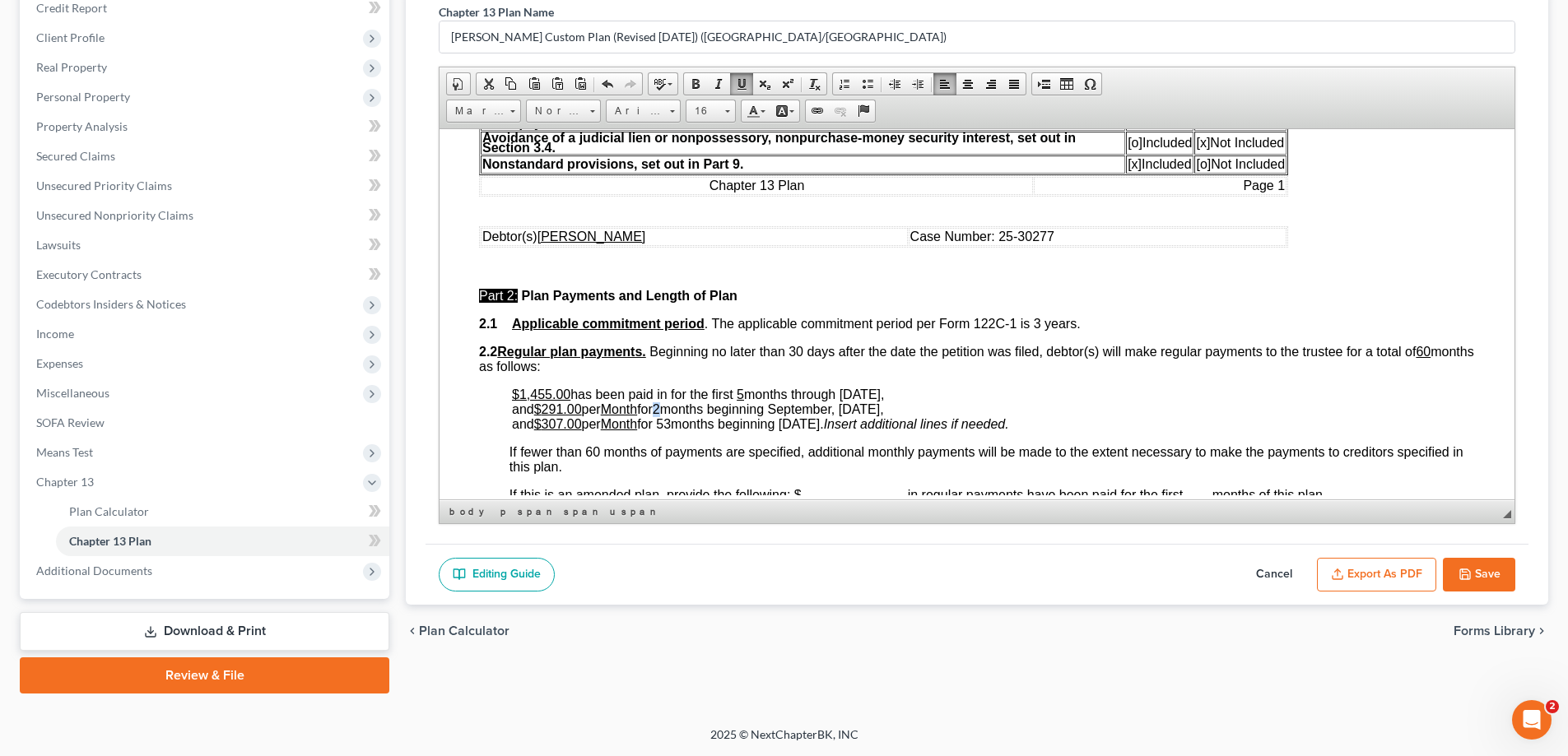
click at [660, 406] on span "2" at bounding box center [656, 408] width 8 height 14
click at [744, 80] on span at bounding box center [742, 84] width 14 height 14
drag, startPoint x: 670, startPoint y: 420, endPoint x: 682, endPoint y: 423, distance: 12.4
click at [682, 423] on span "and $ 307.00 per Month for 53 months beginning [DATE] ." at bounding box center [667, 423] width 312 height 14
click at [741, 88] on span at bounding box center [742, 84] width 14 height 14
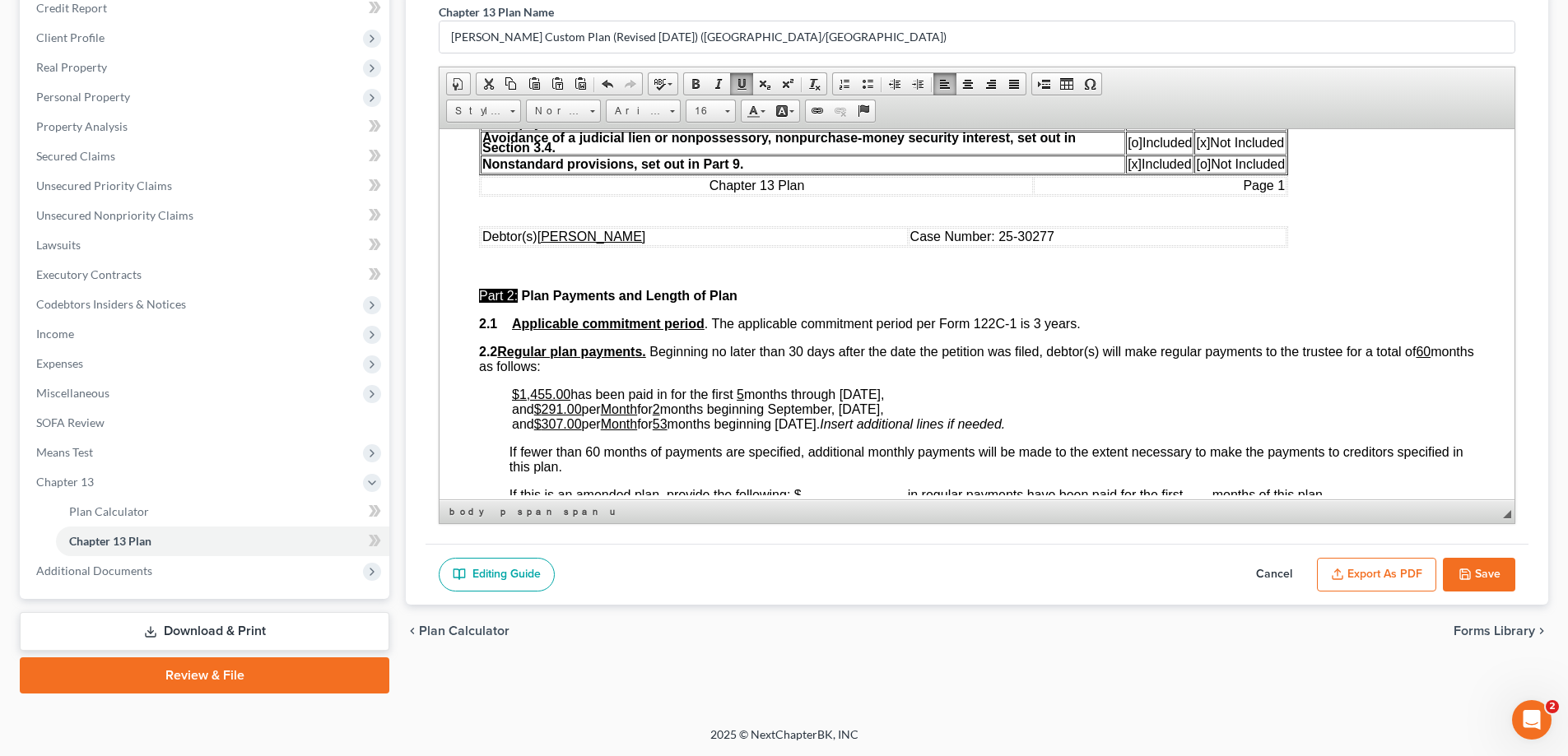
click at [763, 360] on p "2.2 Regular plan payments. Beginning no later than 30 days after the date the p…" at bounding box center [977, 358] width 996 height 30
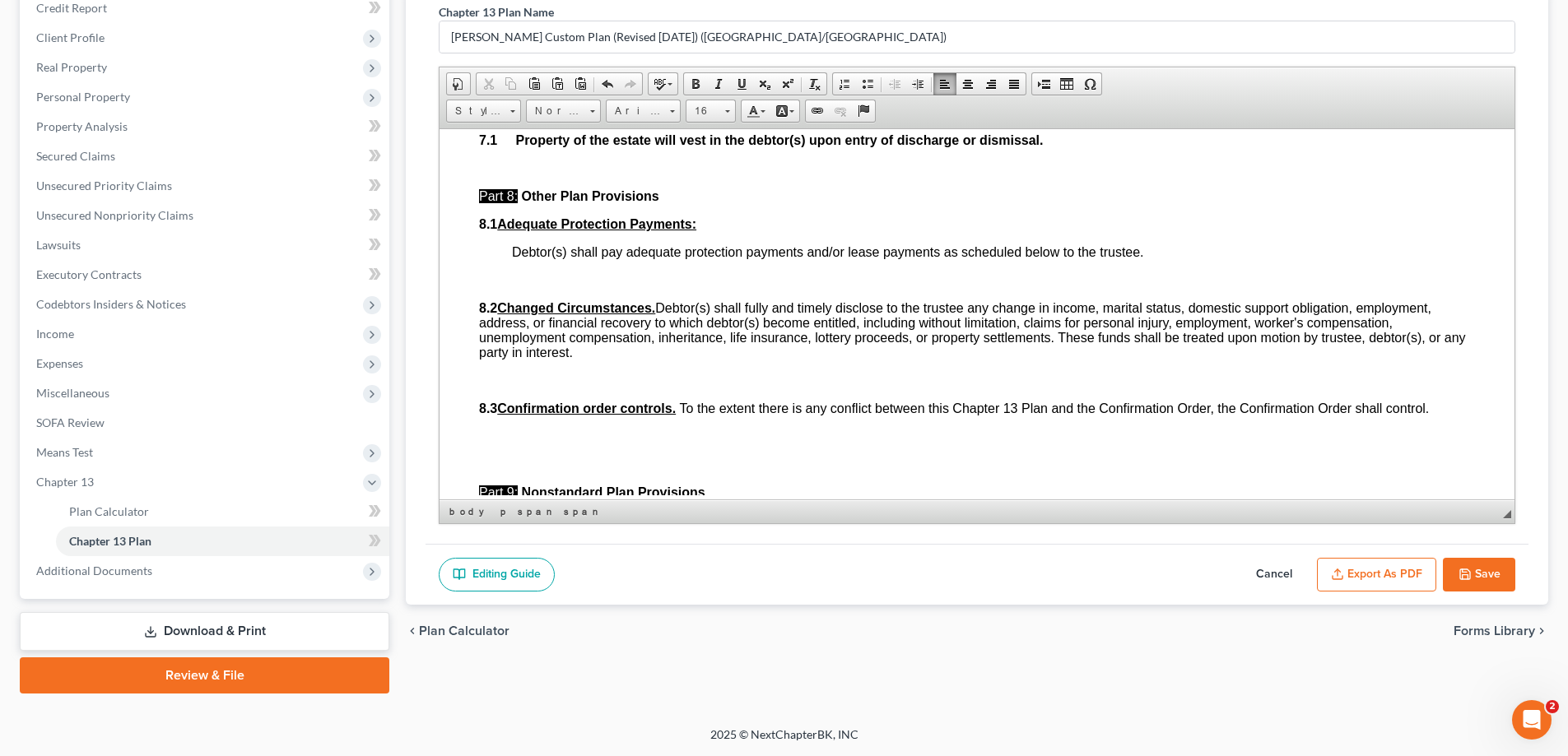
scroll to position [5182, 0]
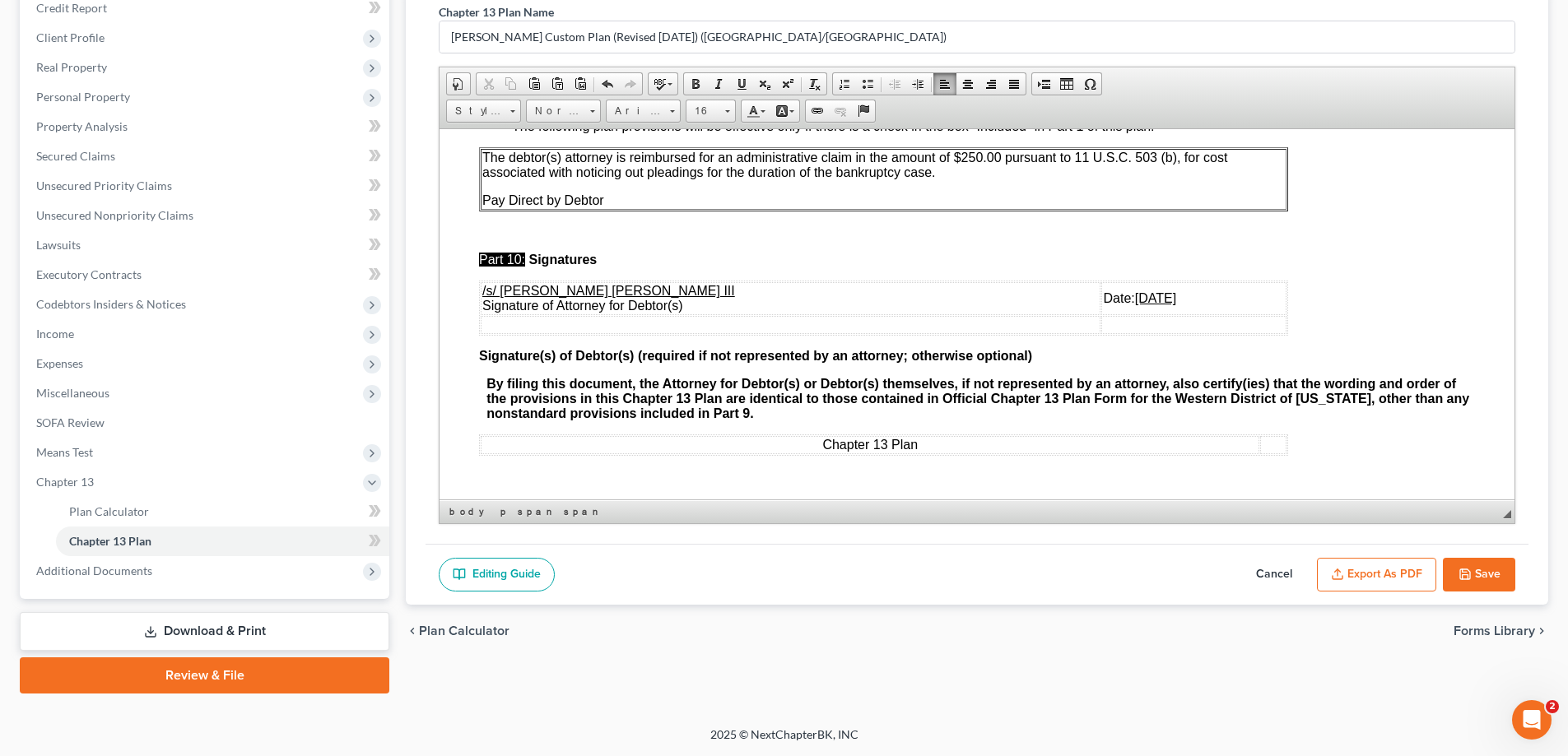
click at [1489, 575] on button "Save" at bounding box center [1478, 575] width 72 height 35
select select "1"
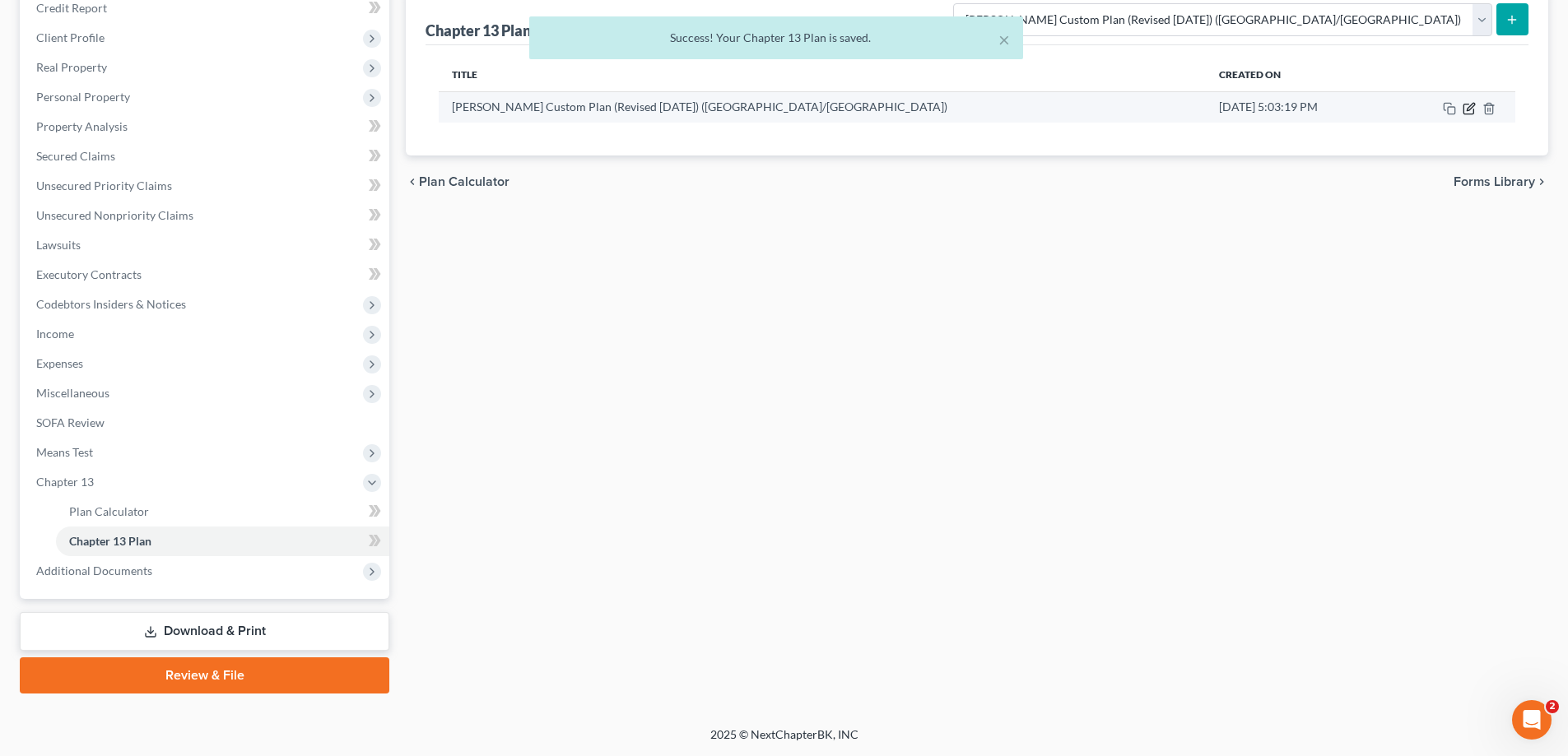
click at [1473, 109] on icon "button" at bounding box center [1468, 108] width 10 height 10
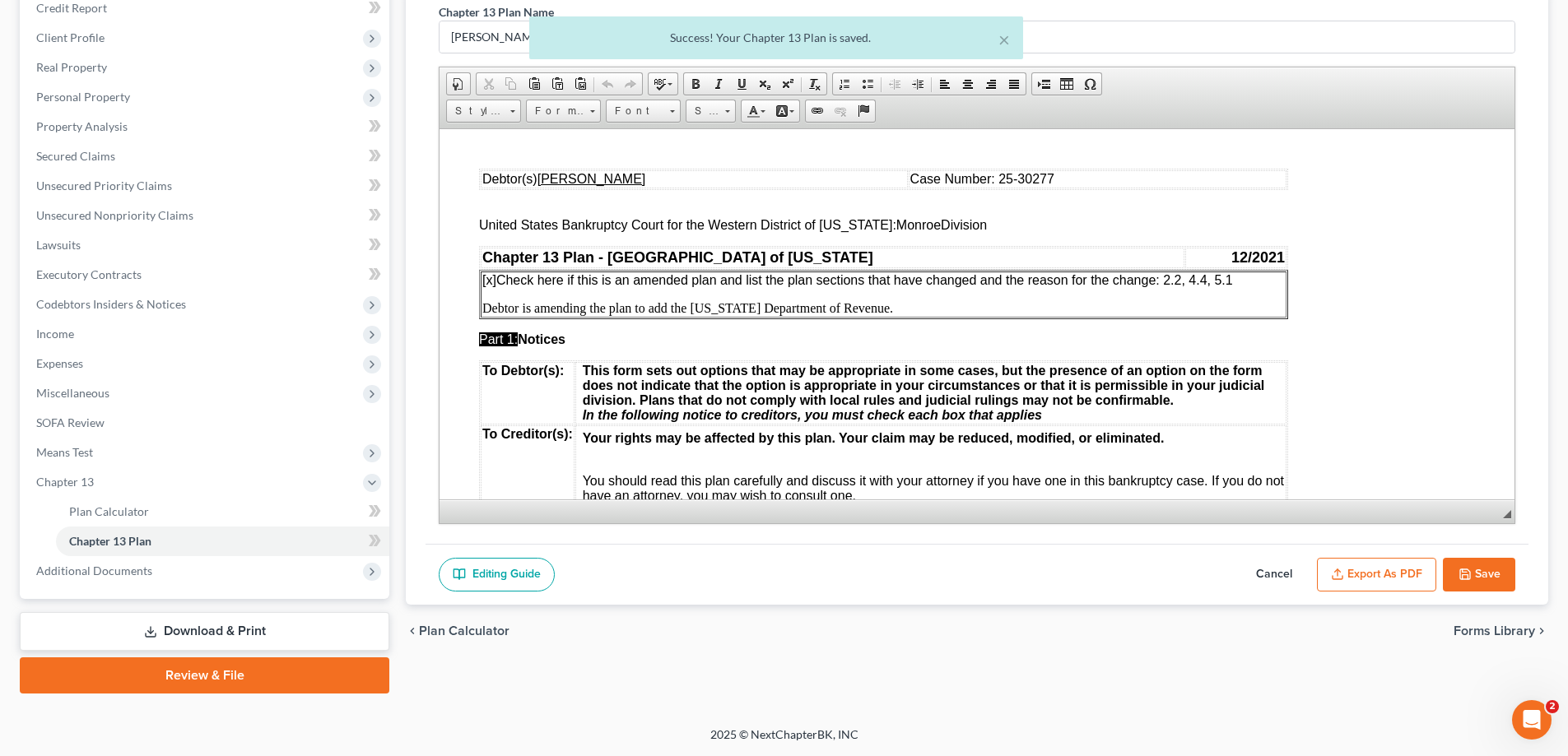
scroll to position [0, 0]
click at [1351, 571] on button "Export as PDF" at bounding box center [1377, 575] width 120 height 35
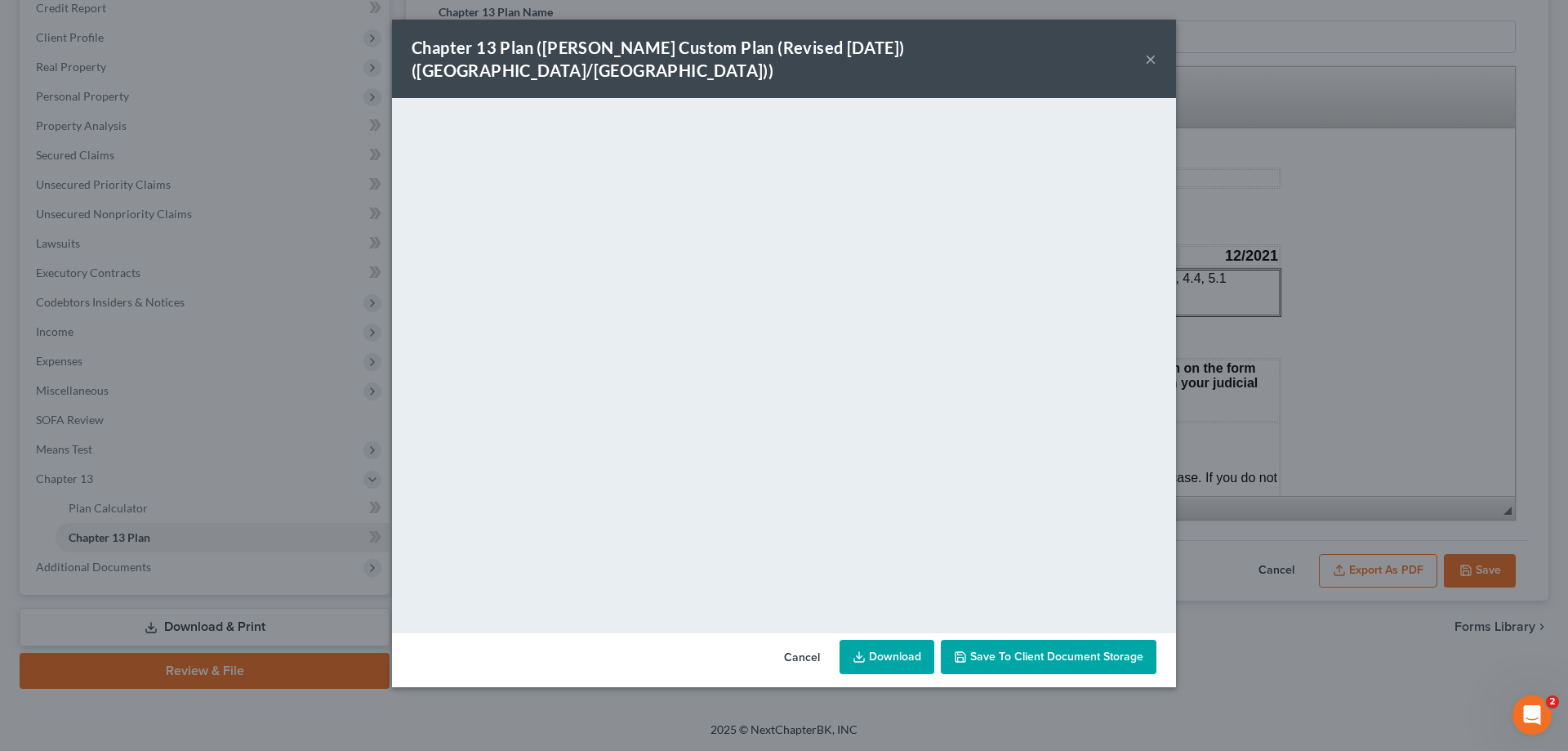
click at [1153, 49] on button "×" at bounding box center [1151, 58] width 11 height 19
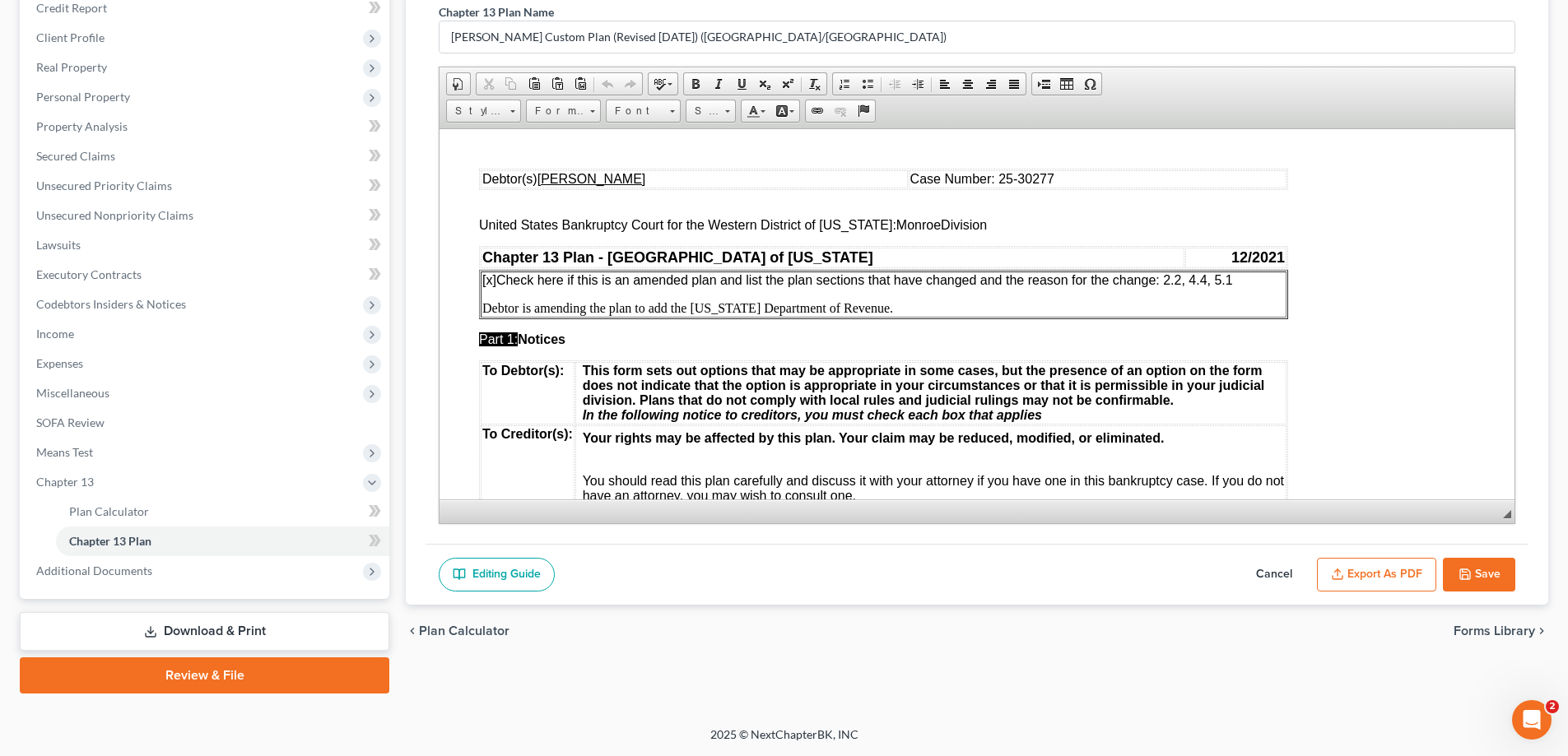
drag, startPoint x: 1472, startPoint y: 580, endPoint x: 1265, endPoint y: 575, distance: 207.1
click at [1469, 580] on button "Save" at bounding box center [1478, 575] width 72 height 35
select select "1"
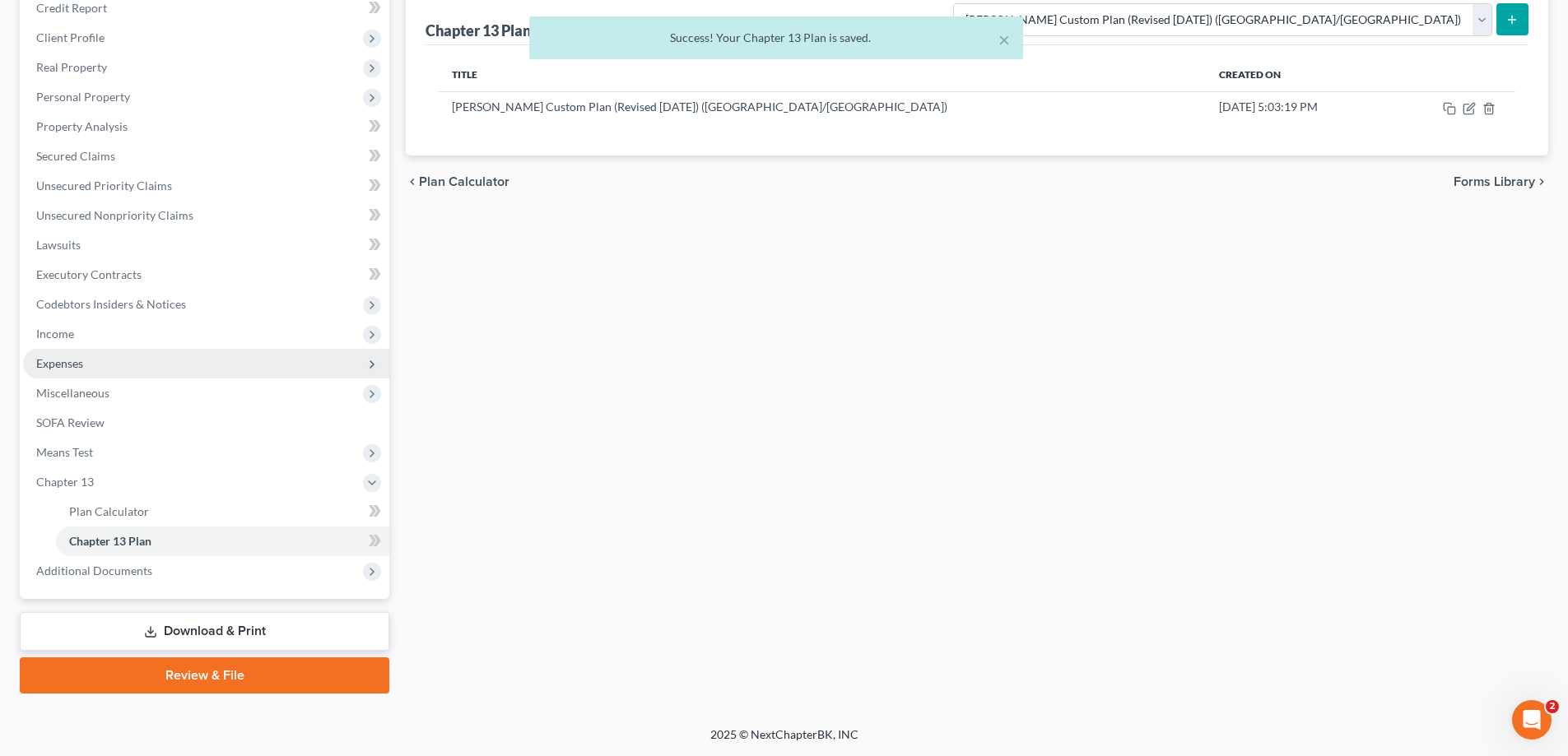
click at [97, 364] on span "Expenses" at bounding box center [206, 364] width 367 height 30
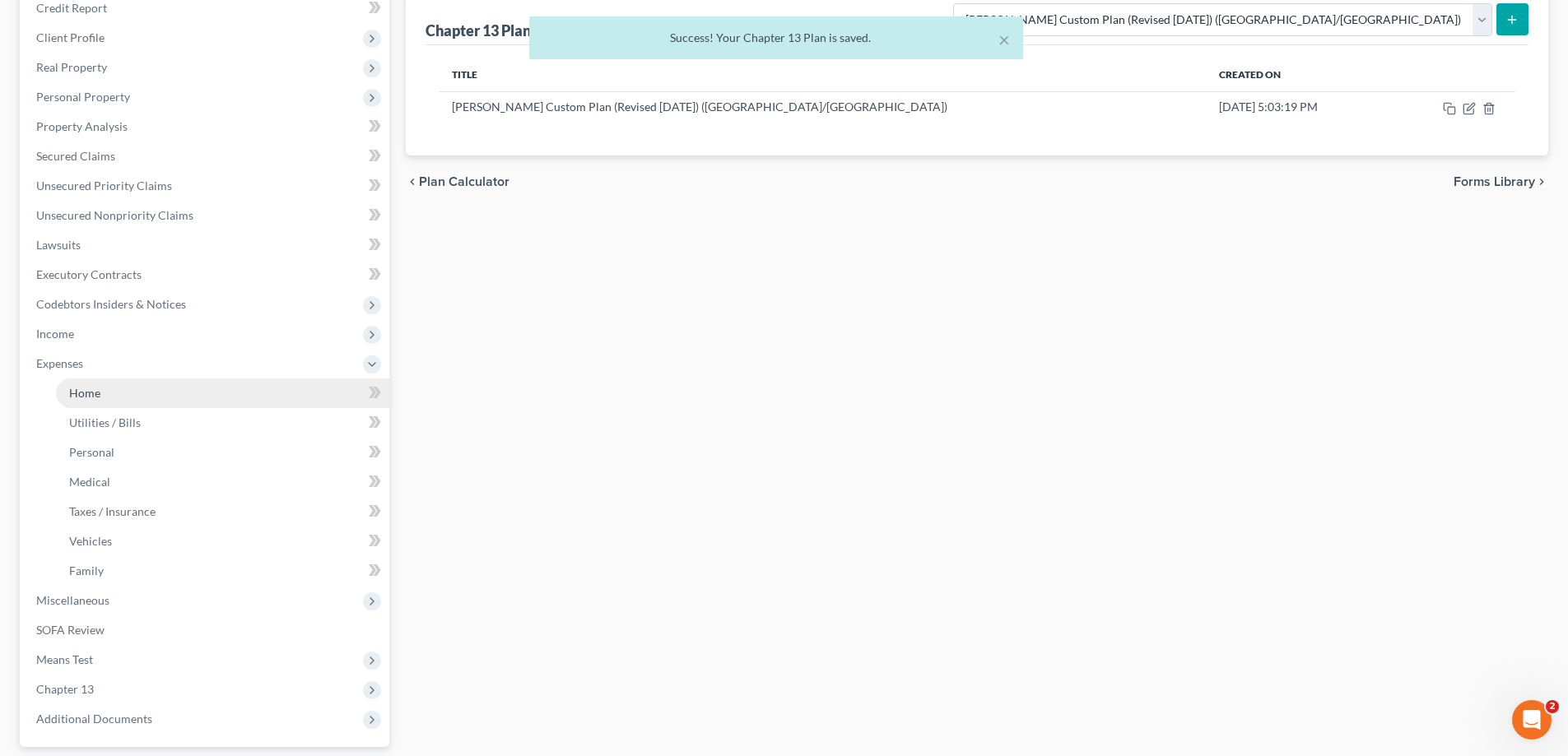
click at [101, 380] on link "Home" at bounding box center [222, 392] width 333 height 30
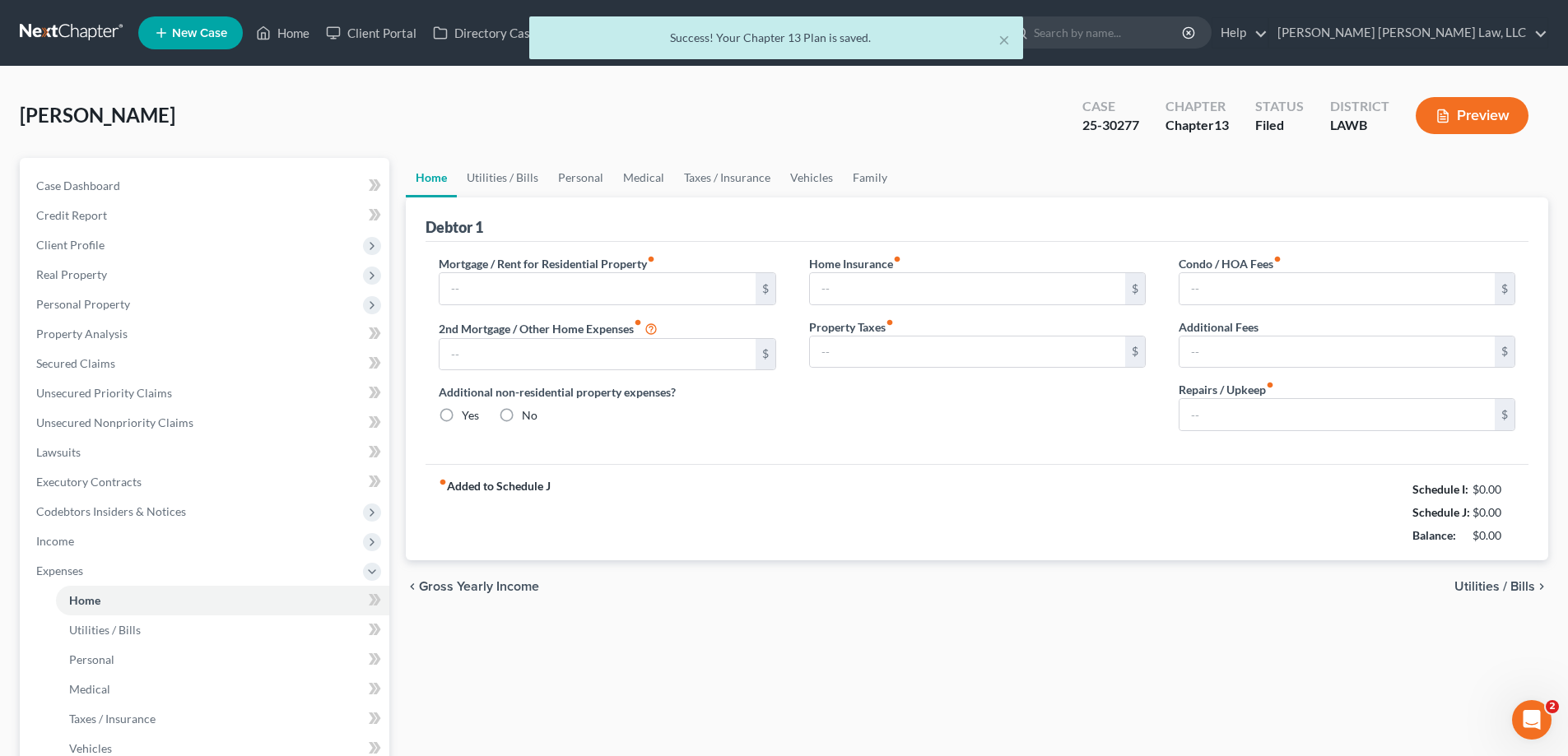
type input "615.00"
type input "0.00"
radio input "true"
type input "0.00"
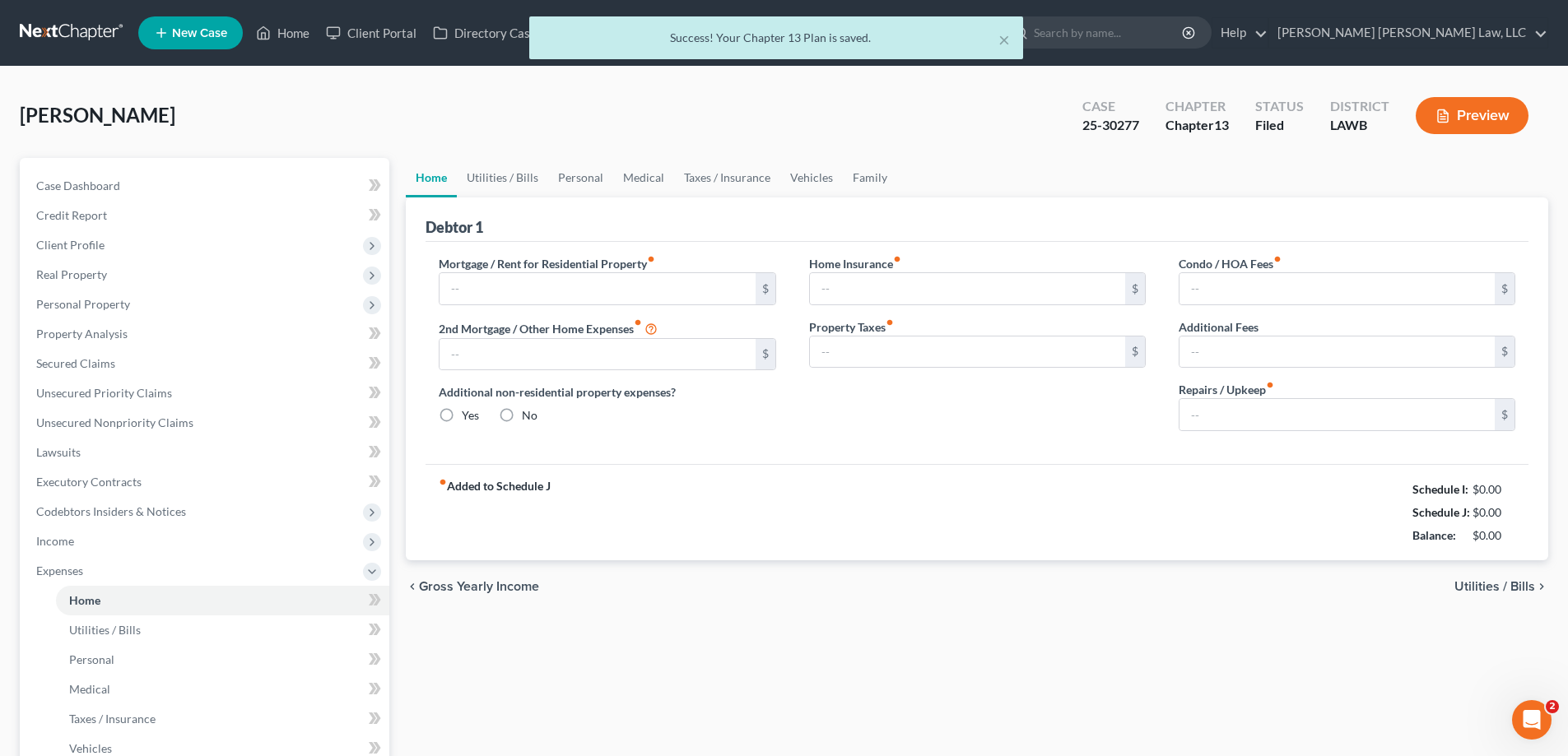
type input "0.00"
click at [602, 187] on link "Personal" at bounding box center [580, 177] width 65 height 40
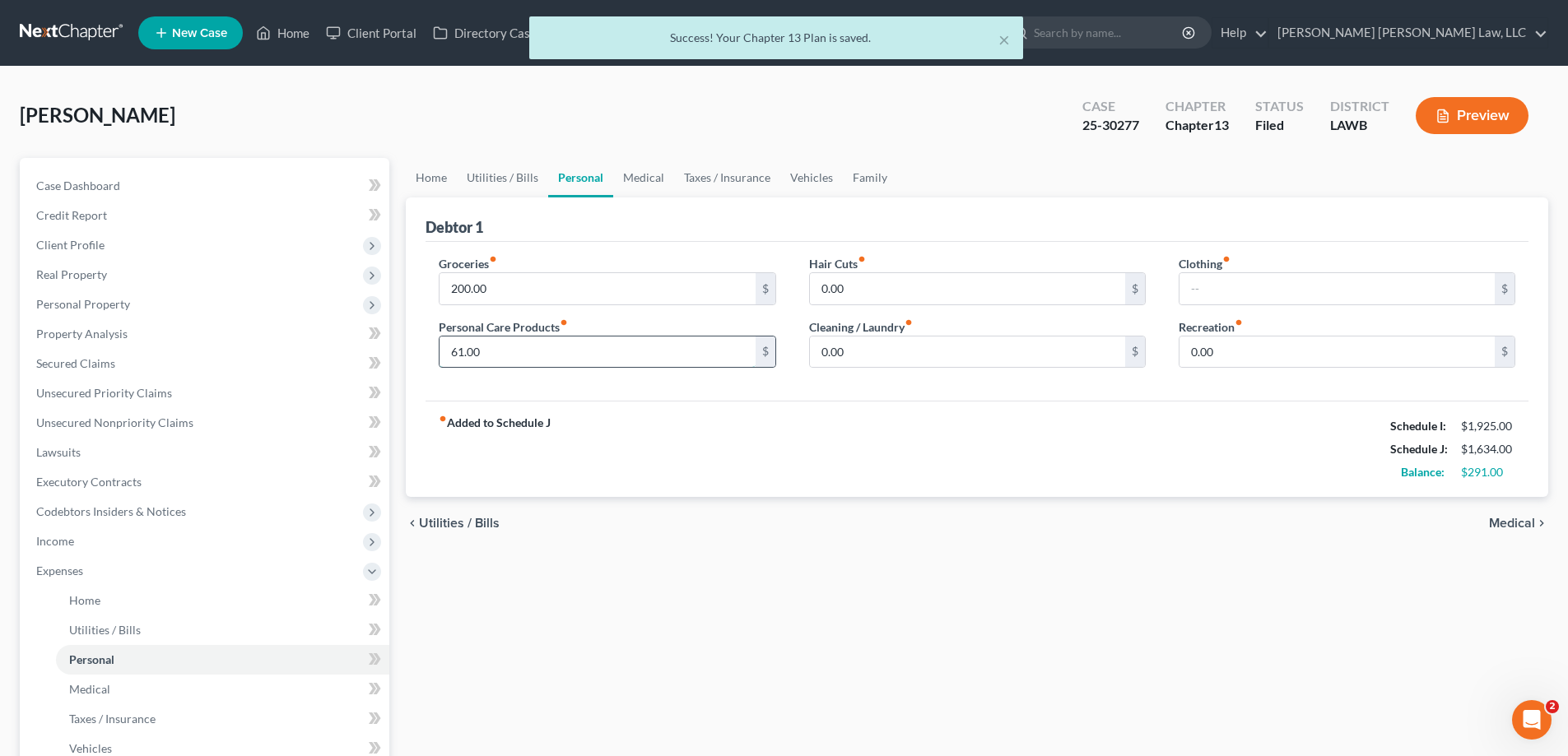
click at [538, 355] on input "61.00" at bounding box center [596, 352] width 316 height 31
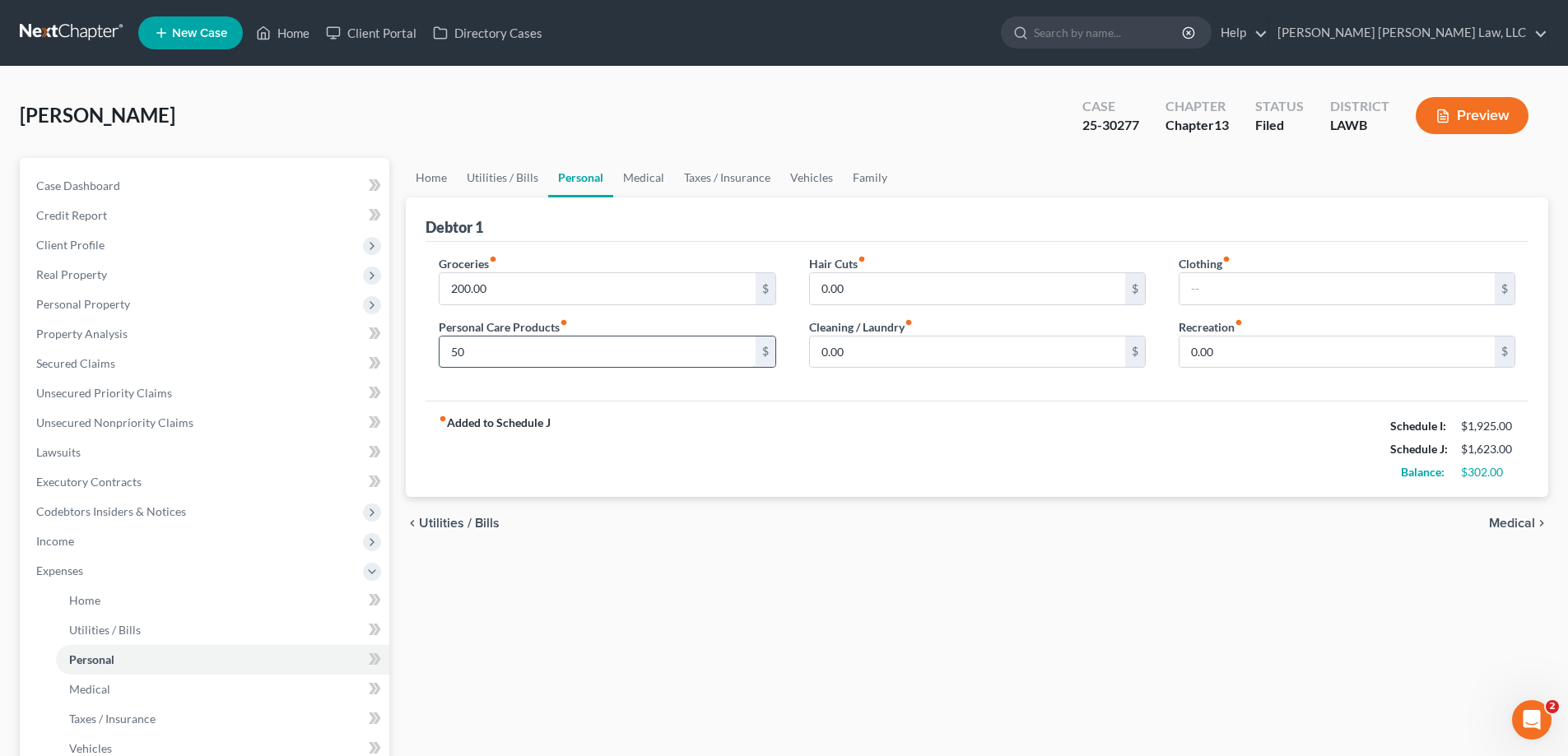
type input "5"
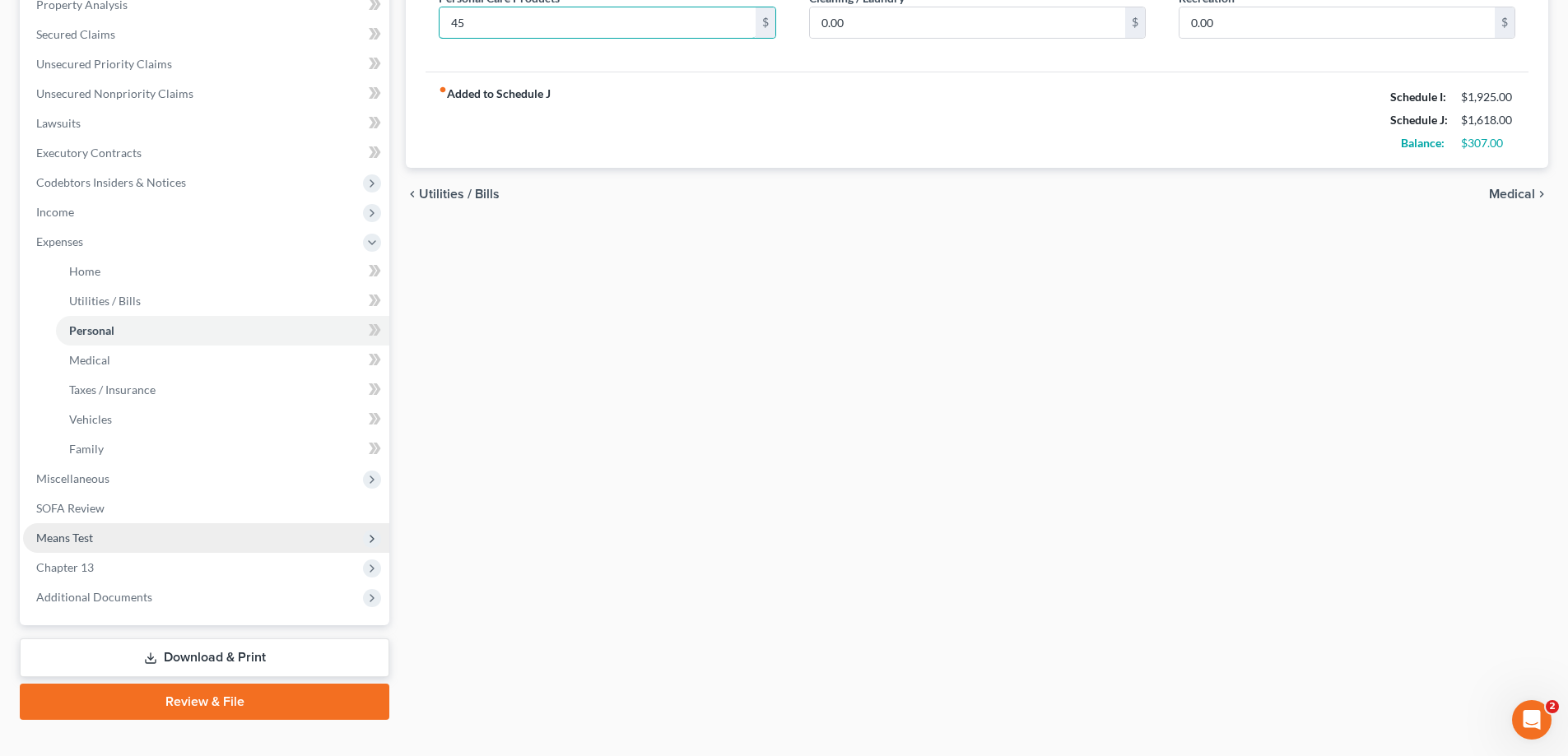
scroll to position [355, 0]
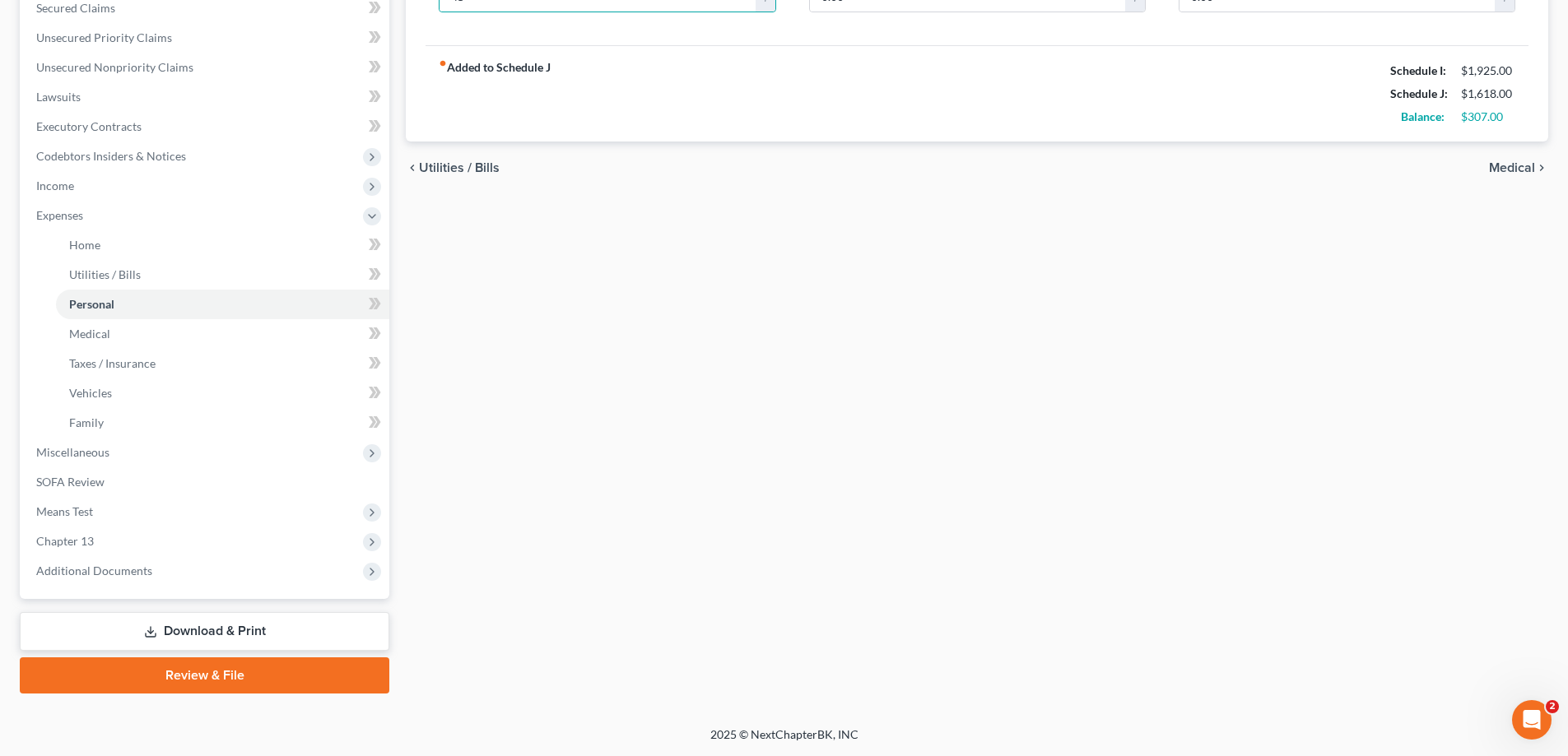
click at [184, 613] on link "Download & Print" at bounding box center [204, 632] width 370 height 39
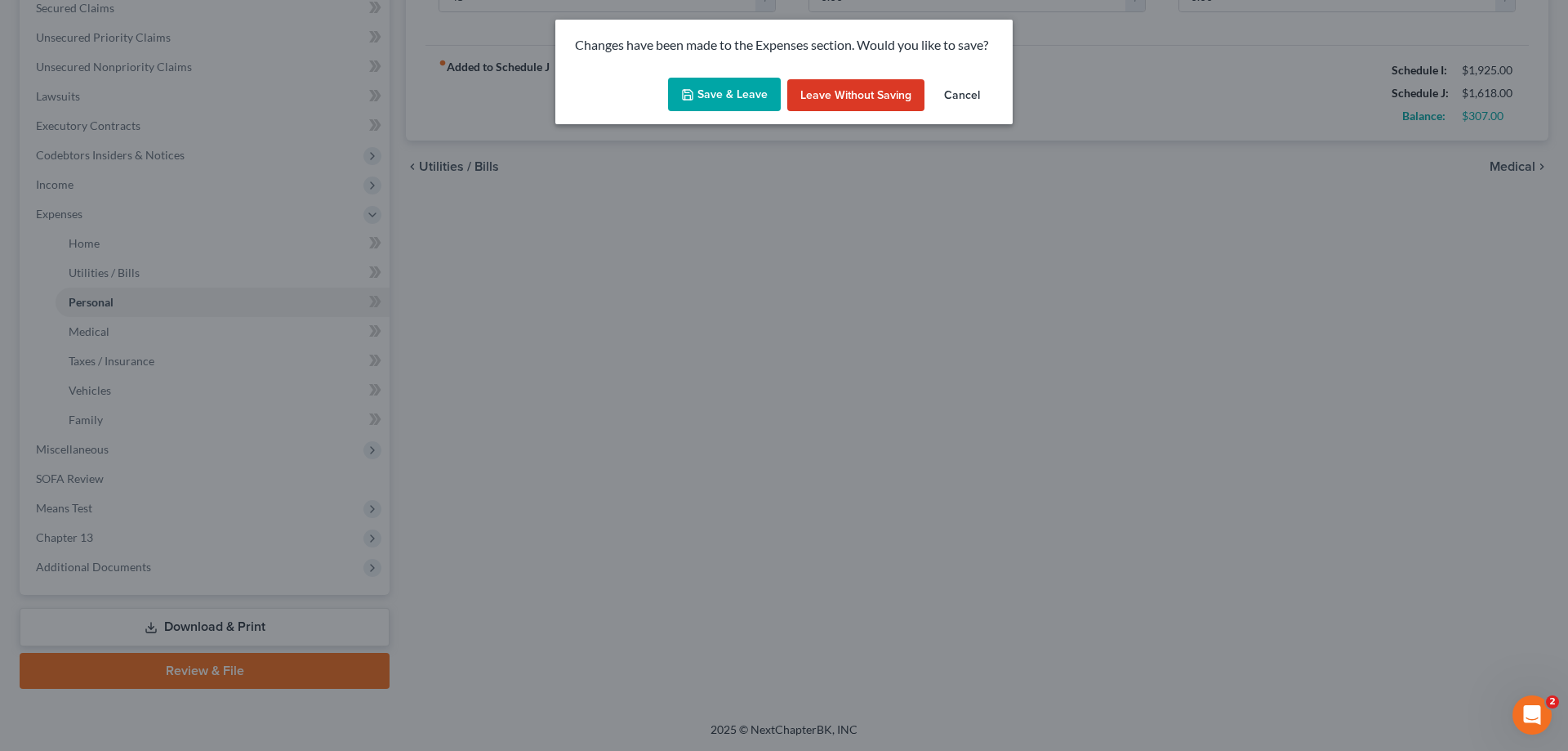
click at [739, 100] on button "Save & Leave" at bounding box center [725, 95] width 113 height 34
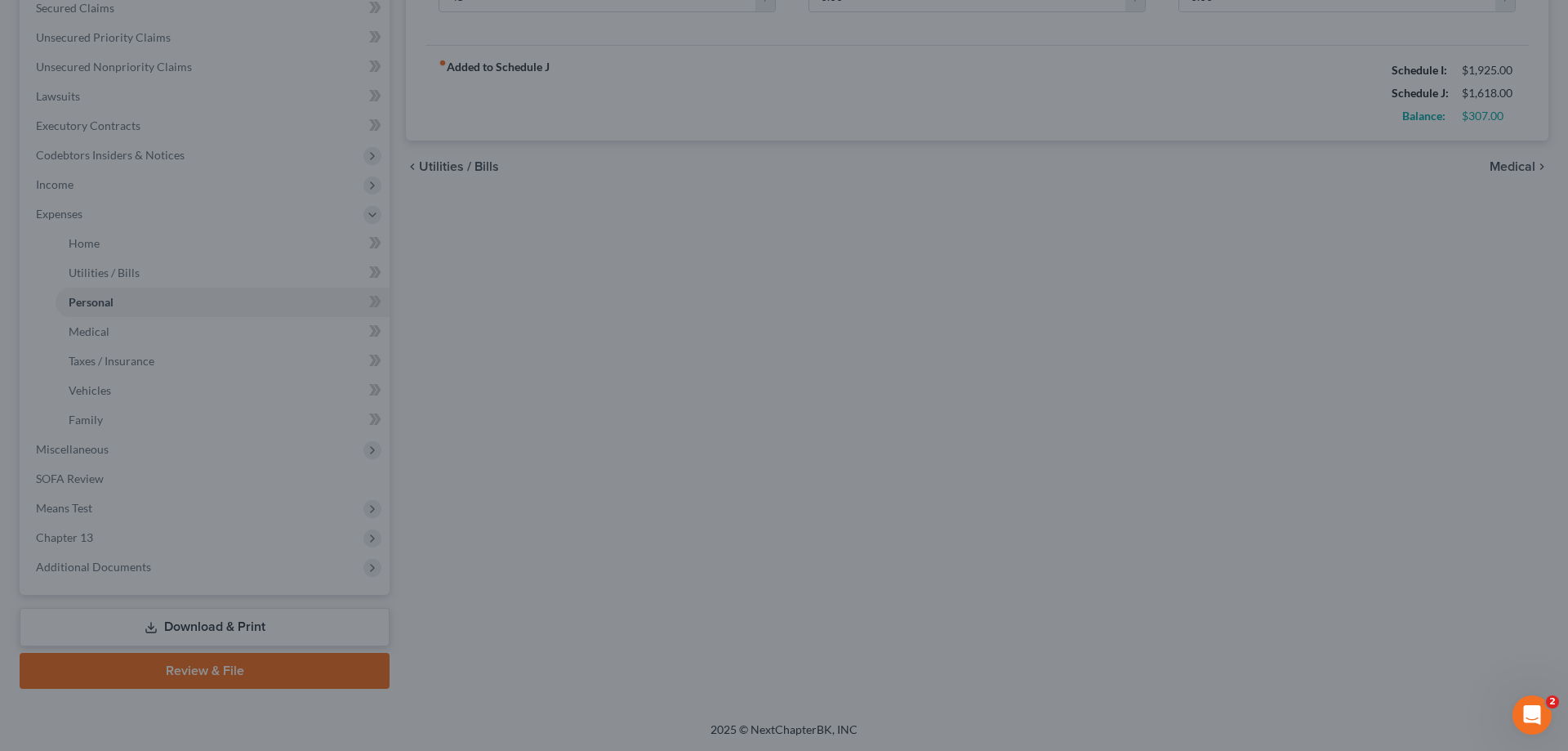
type input "45.00"
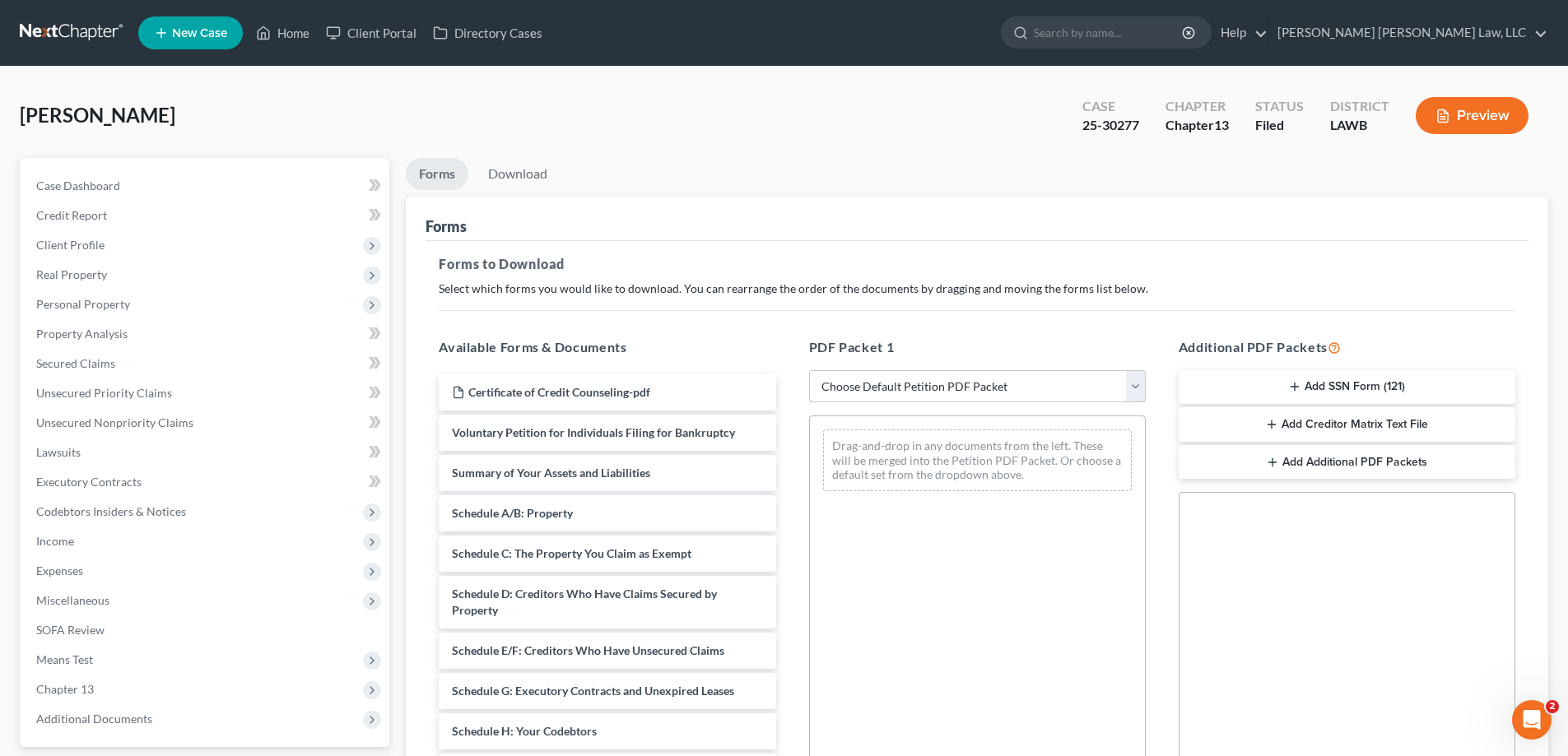
drag, startPoint x: 969, startPoint y: 388, endPoint x: 967, endPoint y: 396, distance: 8.2
click at [969, 388] on select "Choose Default Petition PDF Packet Complete Bankruptcy Petition (all forms and …" at bounding box center [977, 387] width 337 height 33
select select "2"
click at [809, 370] on select "Choose Default Petition PDF Packet Complete Bankruptcy Petition (all forms and …" at bounding box center [977, 387] width 337 height 33
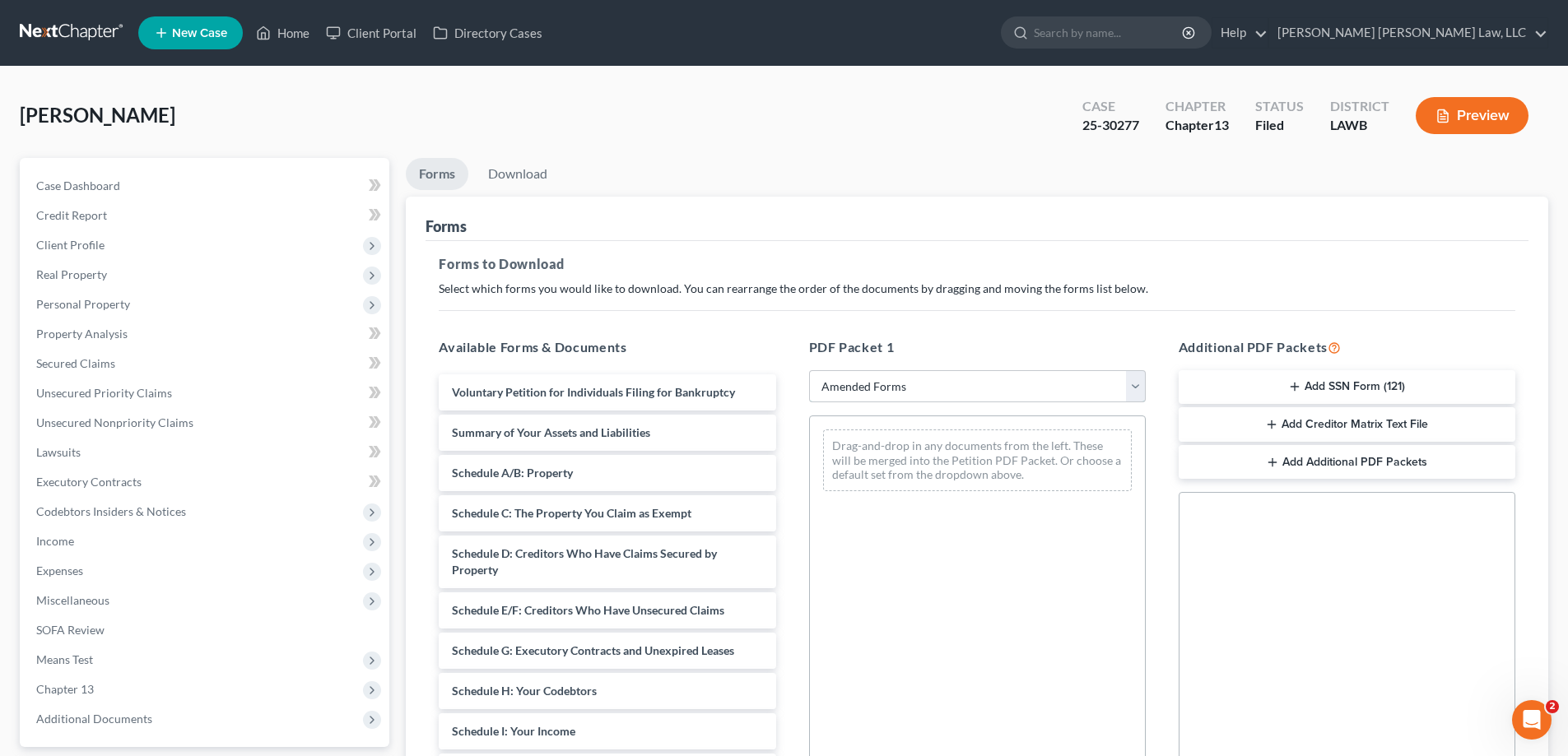
scroll to position [165, 0]
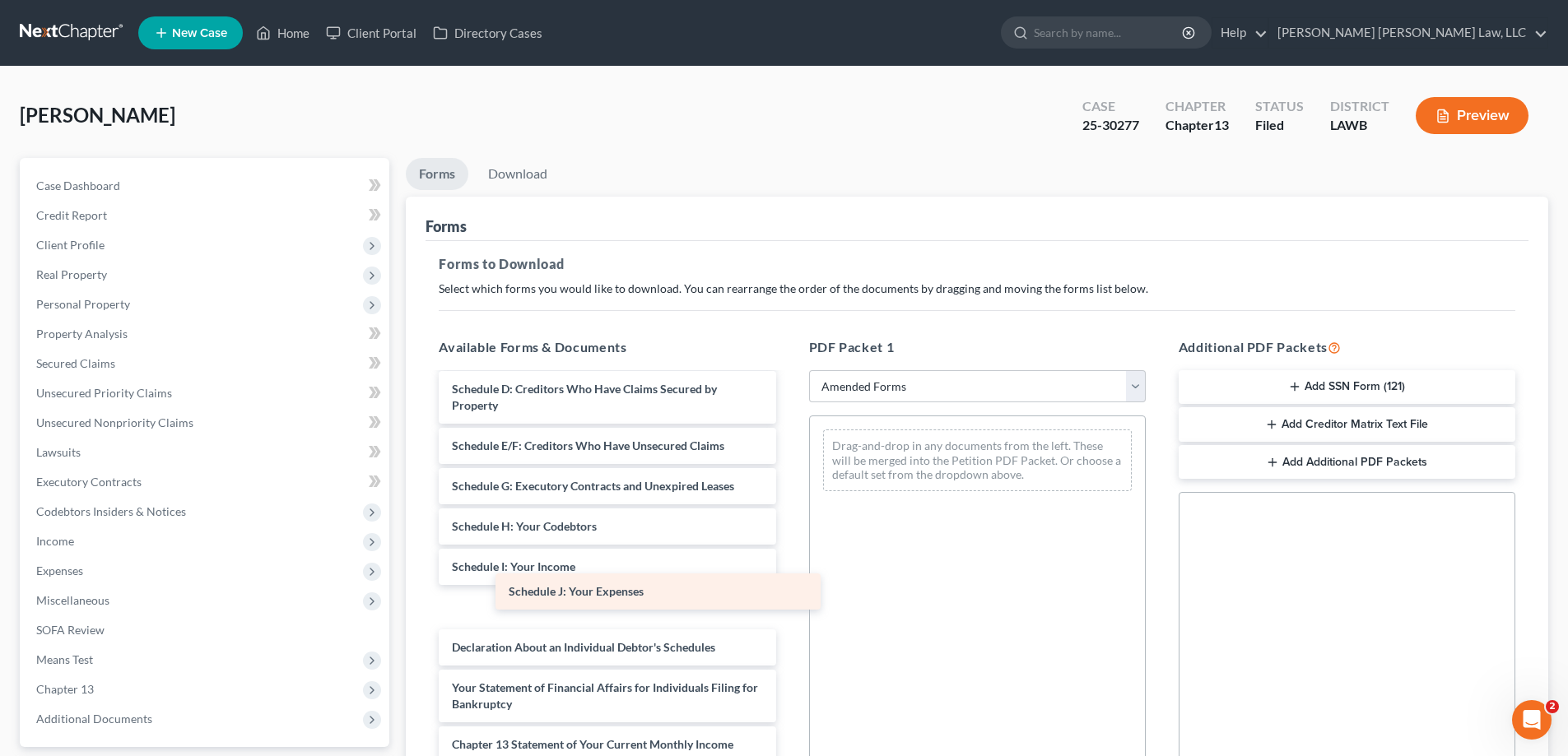
drag, startPoint x: 595, startPoint y: 609, endPoint x: 910, endPoint y: 536, distance: 323.3
click at [788, 546] on div "Schedule J: Your Expenses Voluntary Petition for Individuals Filing for Bankrup…" at bounding box center [607, 574] width 363 height 730
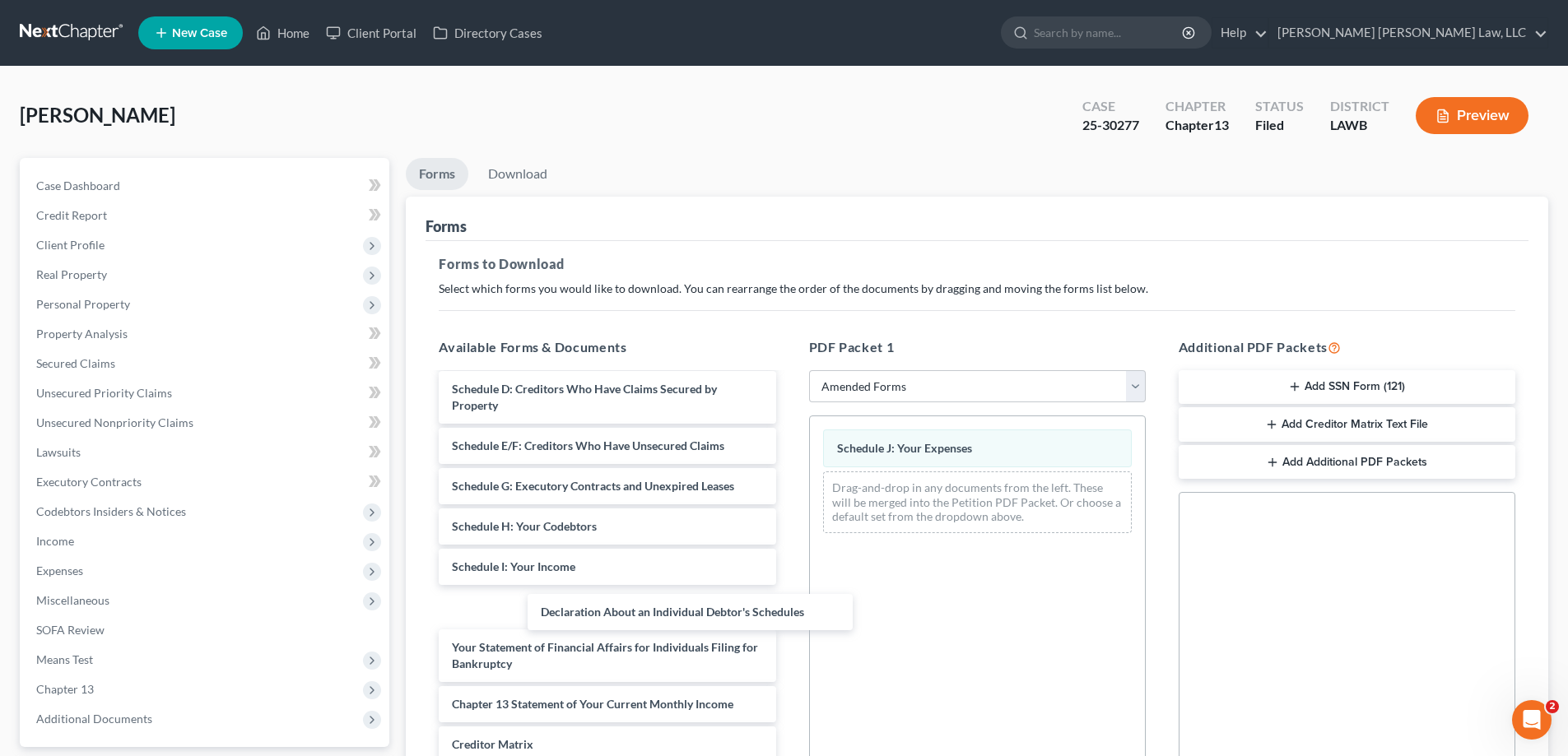
drag, startPoint x: 607, startPoint y: 601, endPoint x: 978, endPoint y: 562, distance: 373.0
click at [788, 569] on div "Declaration About an Individual Debtor's Schedules Voluntary Petition for Indiv…" at bounding box center [607, 554] width 363 height 690
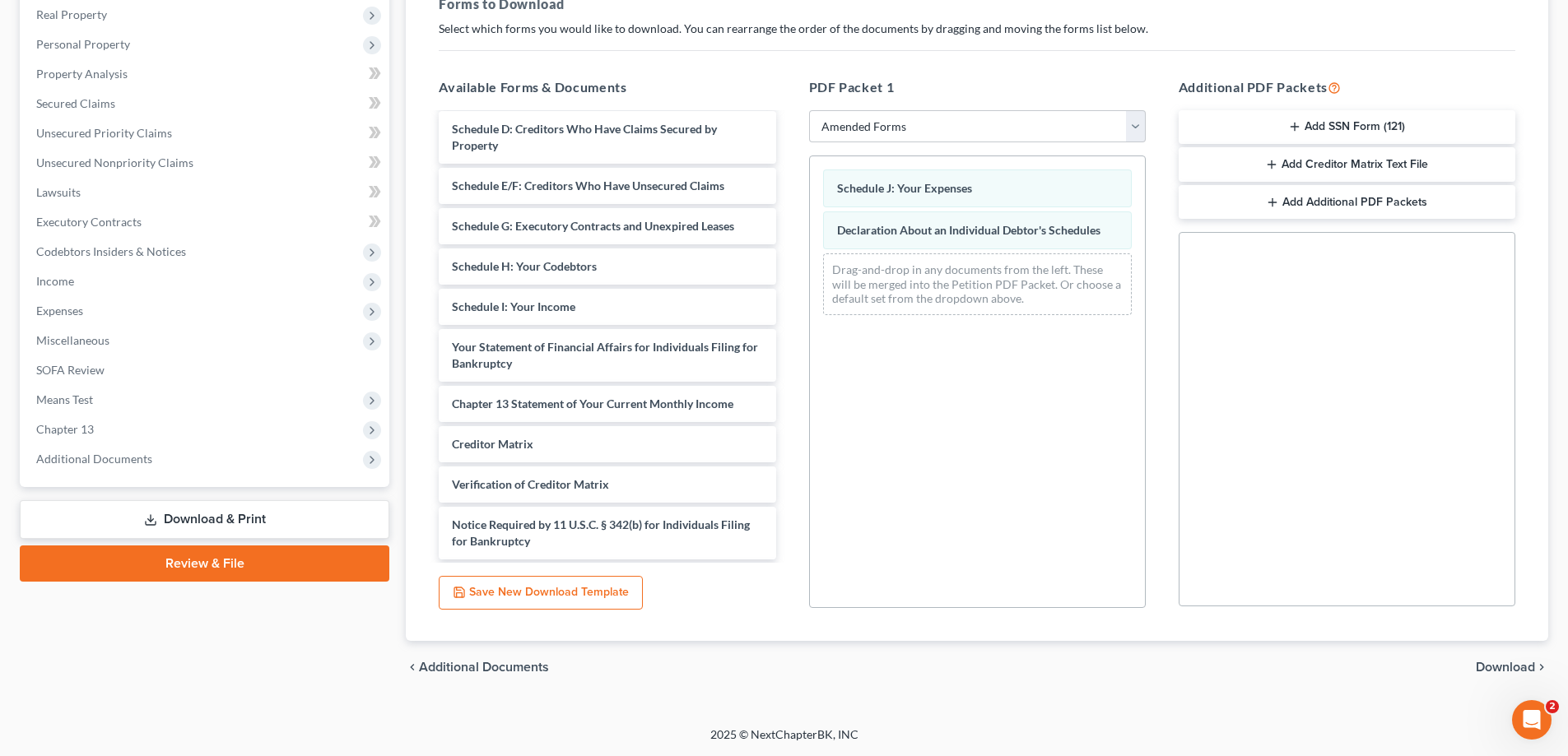
click at [1479, 662] on span "Download" at bounding box center [1504, 667] width 59 height 14
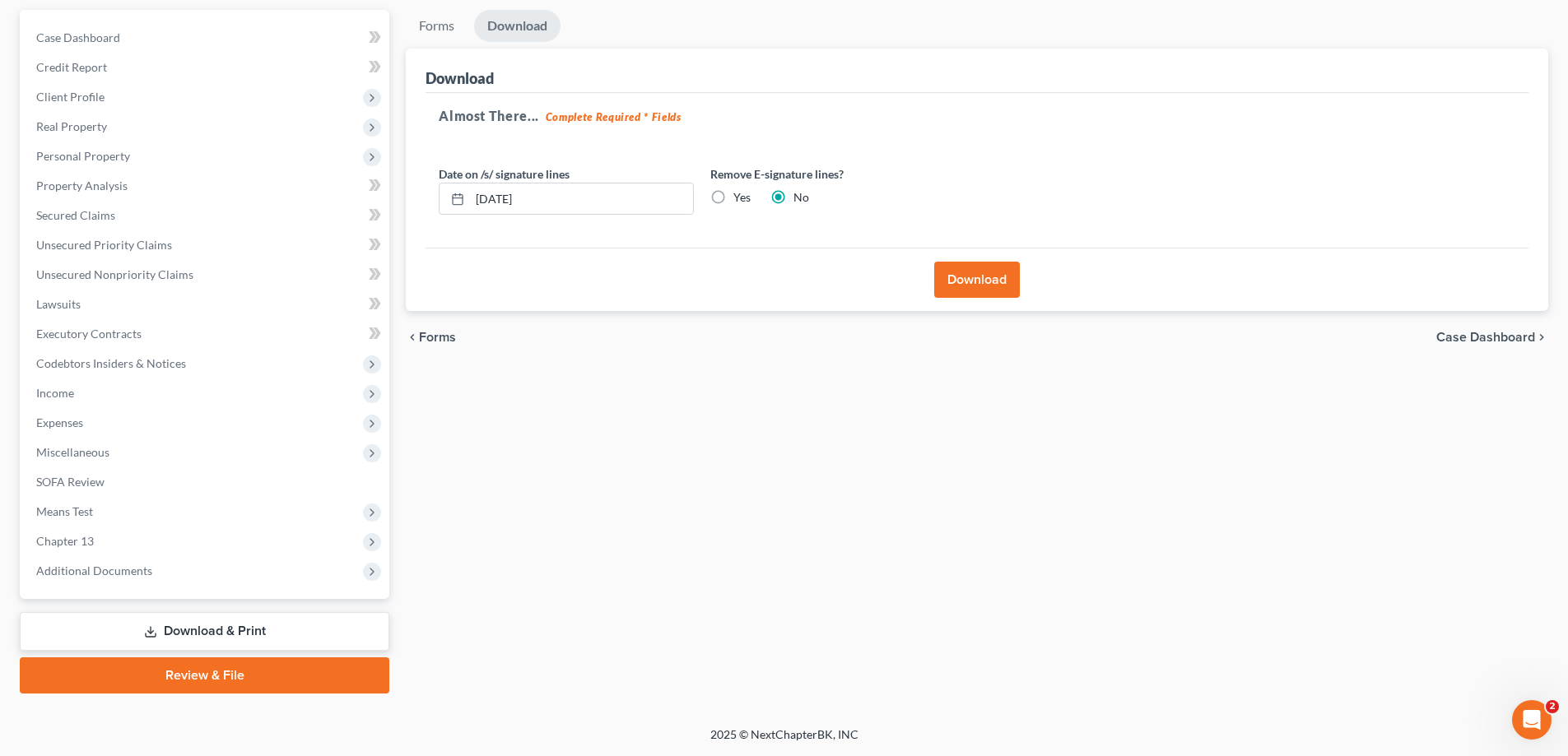
scroll to position [148, 0]
click at [963, 271] on button "Download" at bounding box center [977, 280] width 86 height 37
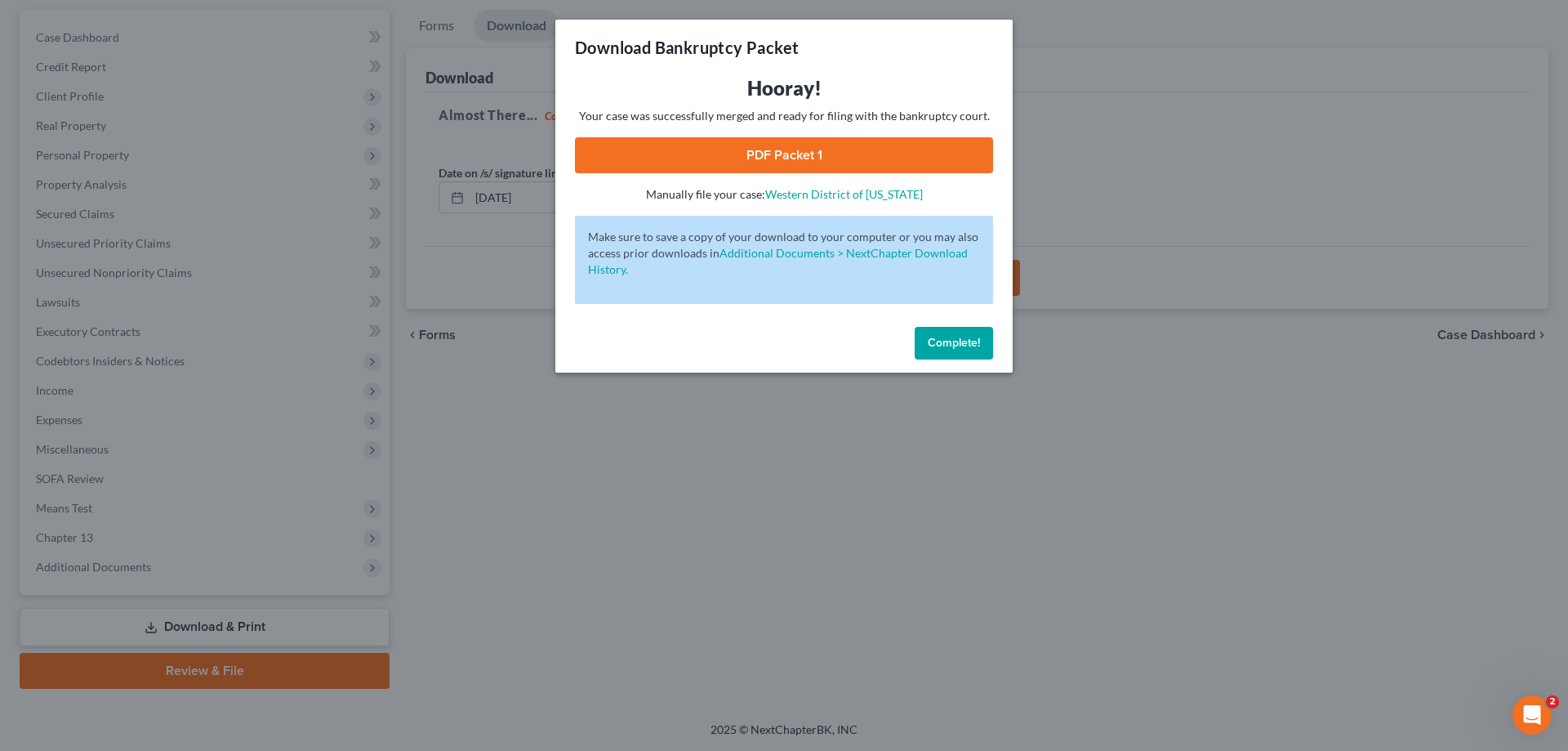
click at [910, 148] on link "PDF Packet 1" at bounding box center [784, 155] width 419 height 36
drag, startPoint x: 939, startPoint y: 340, endPoint x: 726, endPoint y: 617, distance: 349.4
click at [935, 340] on span "Complete!" at bounding box center [954, 343] width 53 height 13
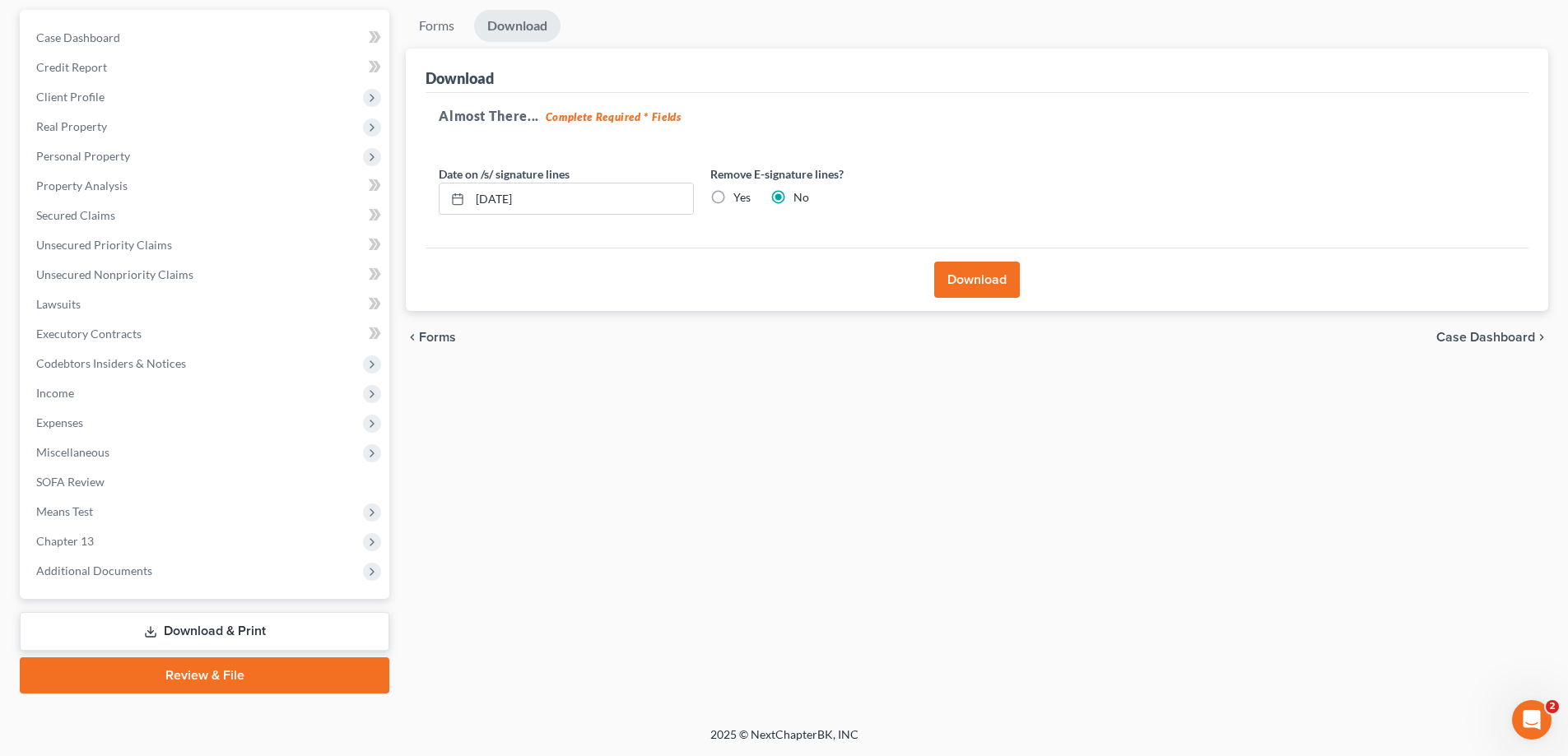
drag, startPoint x: 922, startPoint y: 523, endPoint x: 909, endPoint y: 522, distance: 13.0
click at [922, 523] on div "Forms Download Forms Forms to Download Select which forms you would like to dow…" at bounding box center [977, 351] width 1159 height 684
